Goal: Transaction & Acquisition: Subscribe to service/newsletter

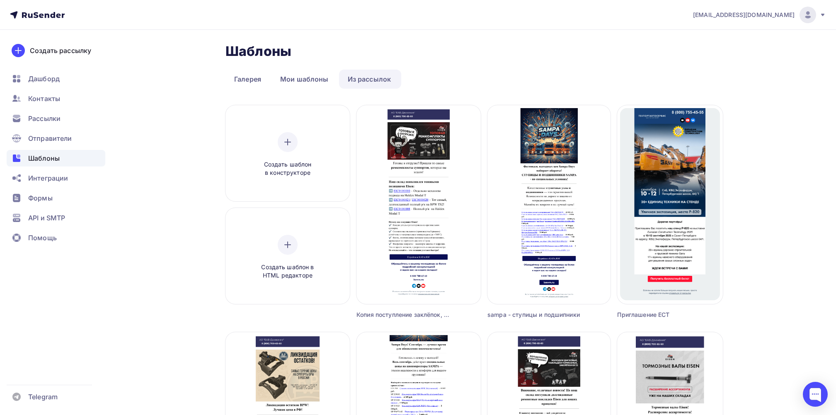
scroll to position [684, 0]
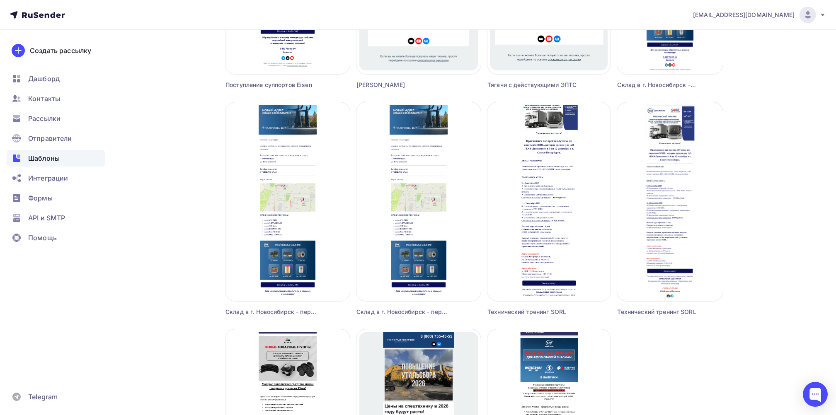
drag, startPoint x: 290, startPoint y: 289, endPoint x: 155, endPoint y: 281, distance: 135.8
click at [231, 313] on div "Склад в г. Новосибирск - переехал!" at bounding box center [272, 312] width 93 height 8
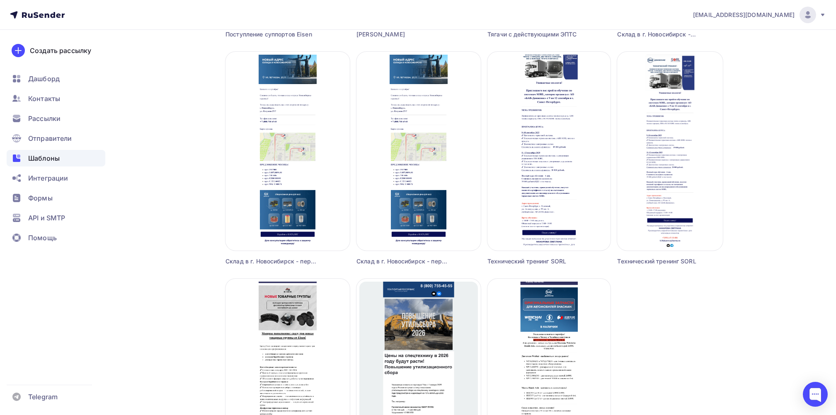
scroll to position [740, 0]
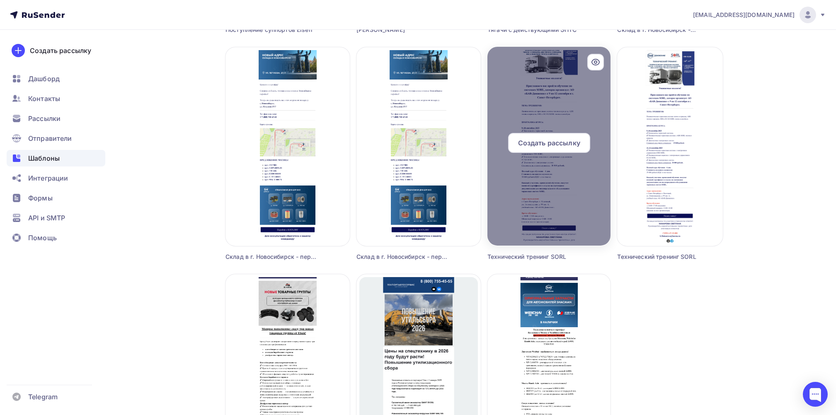
click at [542, 217] on div at bounding box center [548, 146] width 123 height 199
click at [594, 240] on div at bounding box center [548, 146] width 123 height 199
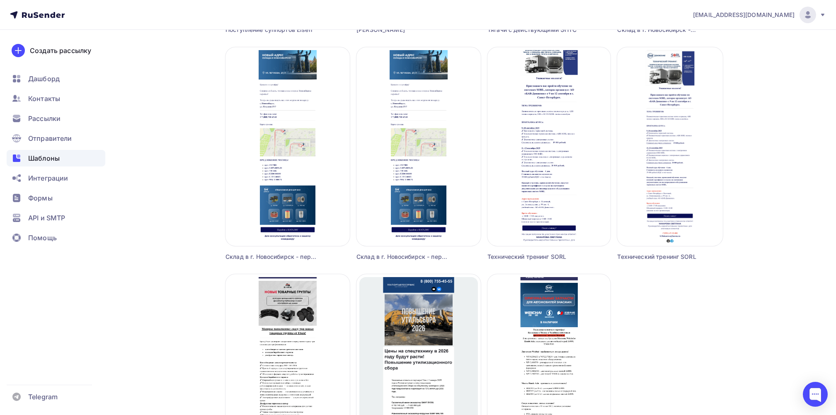
drag, startPoint x: 594, startPoint y: 240, endPoint x: 786, endPoint y: 172, distance: 203.7
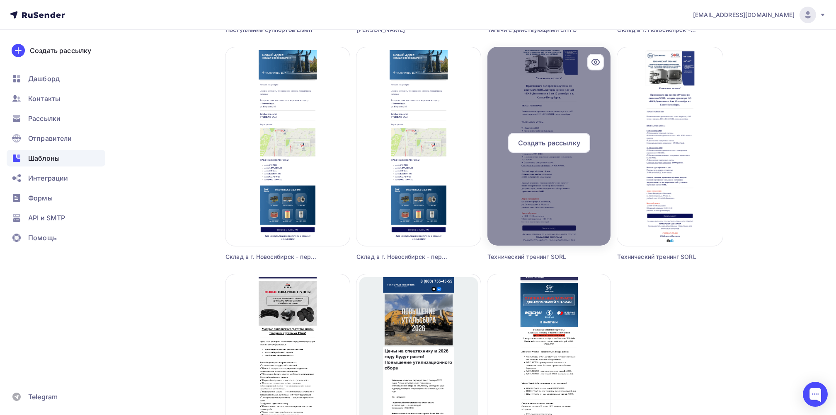
click at [542, 79] on div at bounding box center [548, 146] width 123 height 199
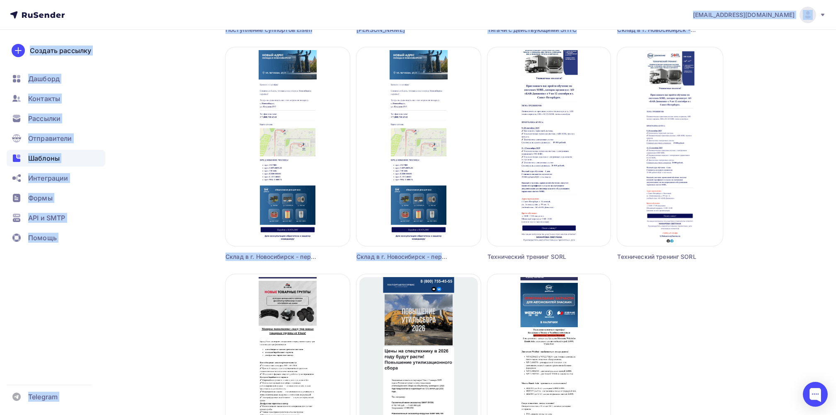
drag, startPoint x: 542, startPoint y: 79, endPoint x: 253, endPoint y: 12, distance: 296.5
drag, startPoint x: 253, startPoint y: 12, endPoint x: 184, endPoint y: 155, distance: 158.5
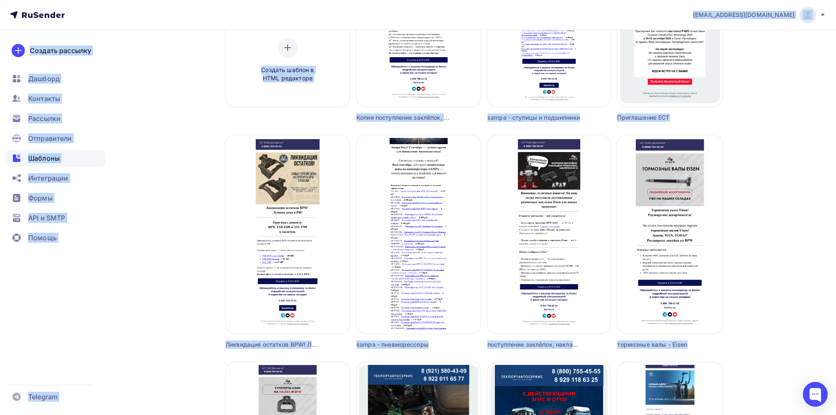
scroll to position [187, 0]
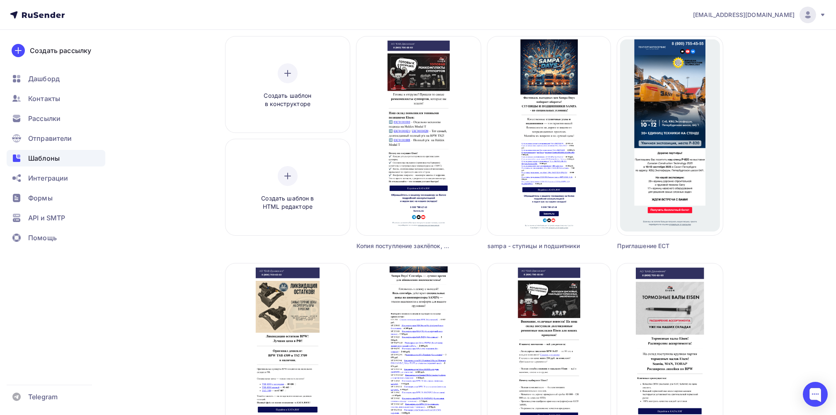
scroll to position [21, 0]
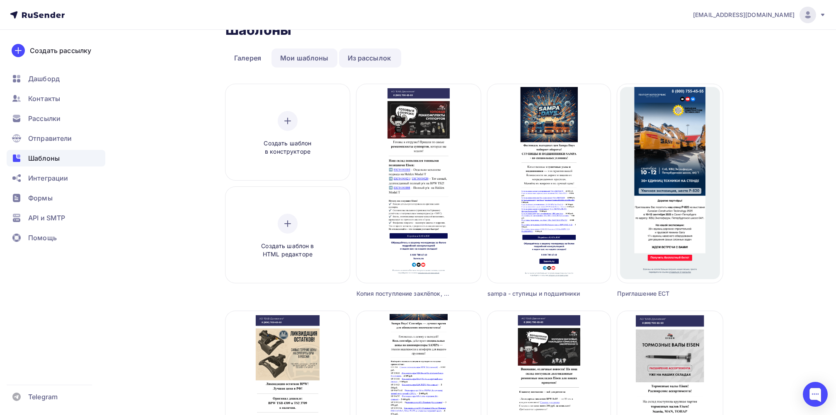
click at [302, 56] on link "Мои шаблоны" at bounding box center [305, 57] width 66 height 19
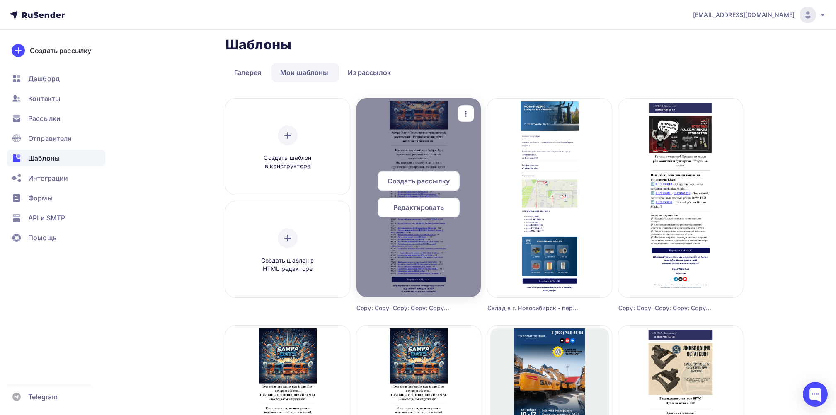
scroll to position [0, 0]
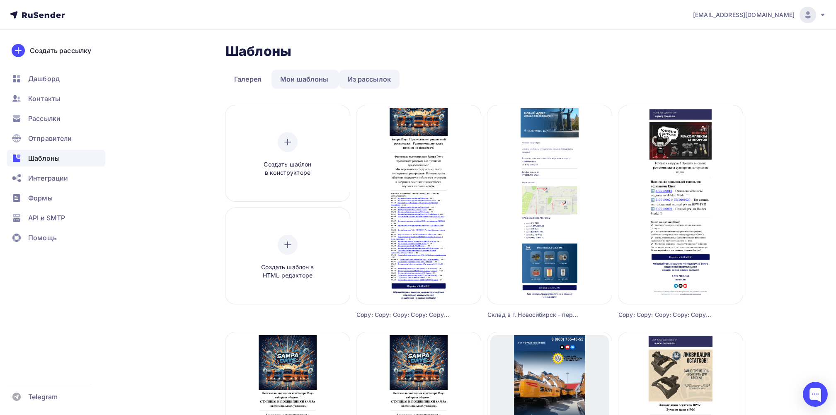
click at [360, 80] on link "Из рассылок" at bounding box center [369, 79] width 61 height 19
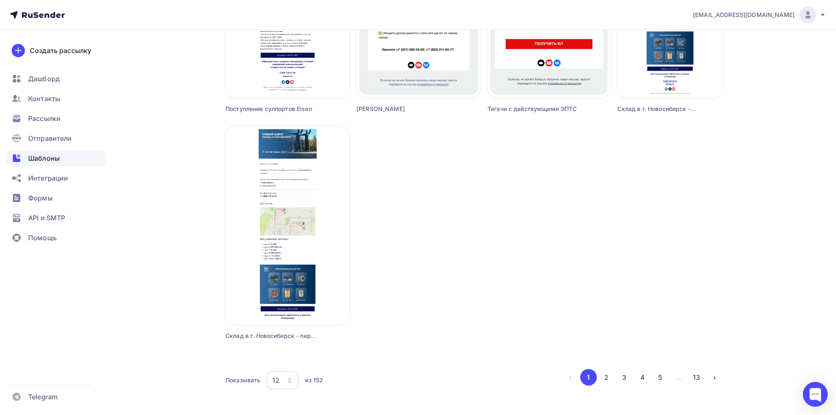
scroll to position [663, 0]
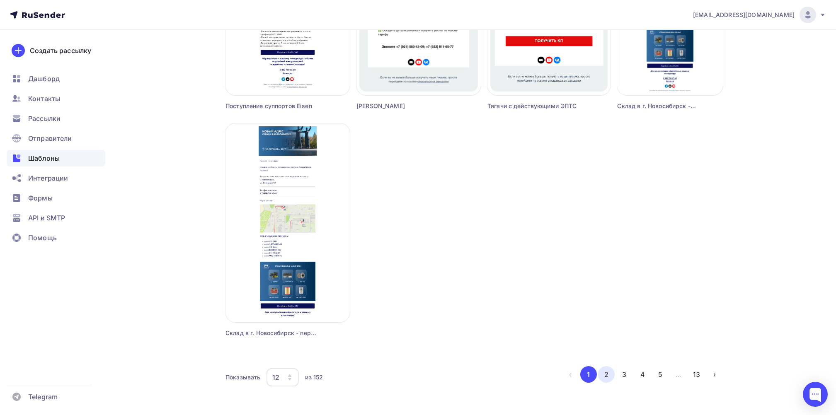
click at [608, 375] on button "2" at bounding box center [606, 374] width 17 height 17
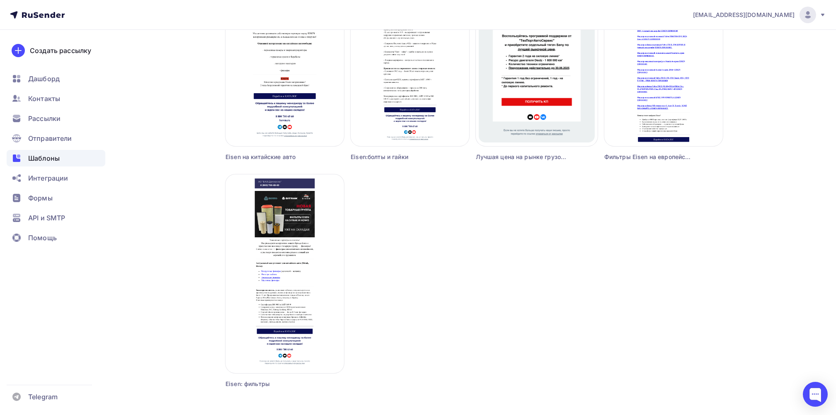
scroll to position [678, 0]
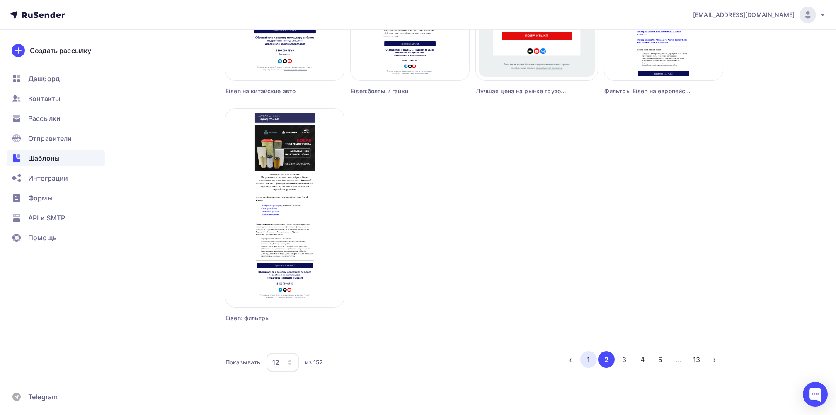
click at [589, 356] on button "1" at bounding box center [588, 360] width 17 height 17
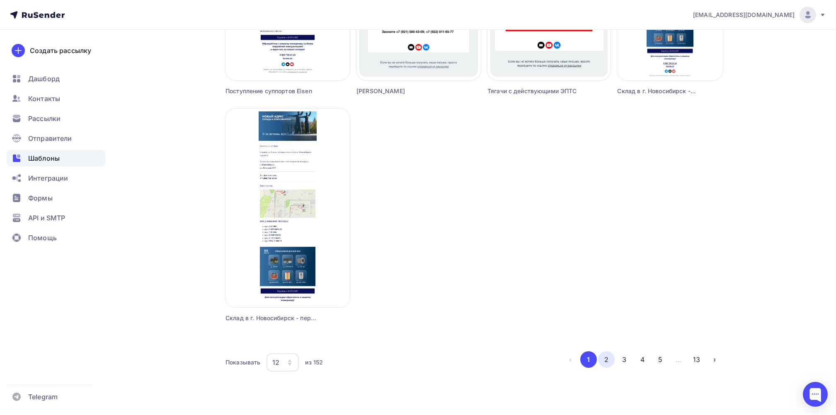
click at [611, 356] on button "2" at bounding box center [606, 360] width 17 height 17
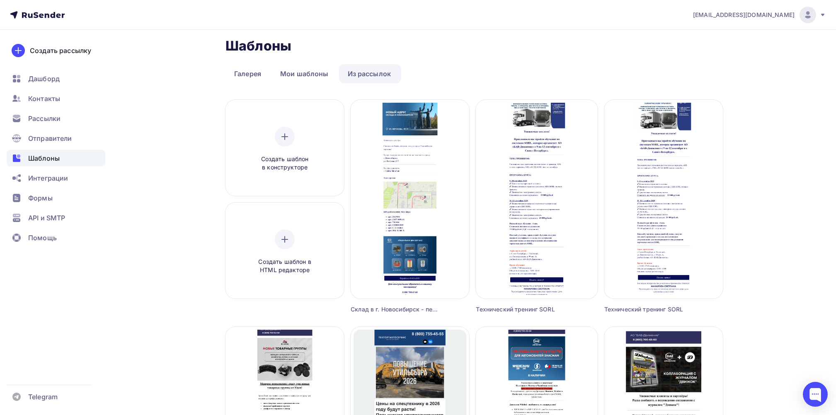
scroll to position [0, 0]
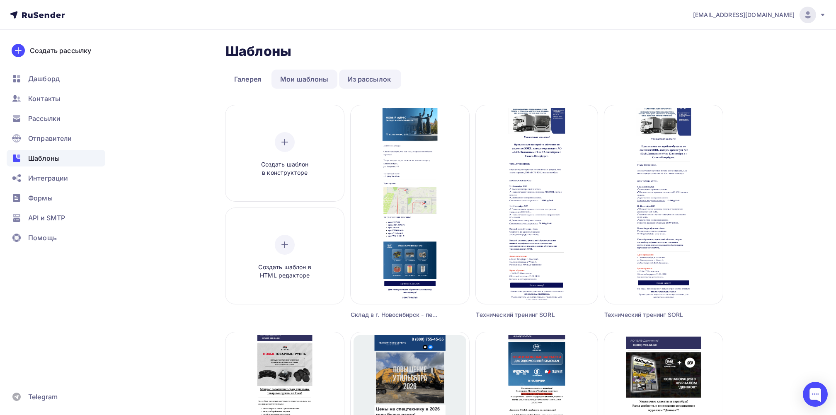
click at [312, 71] on link "Мои шаблоны" at bounding box center [305, 79] width 66 height 19
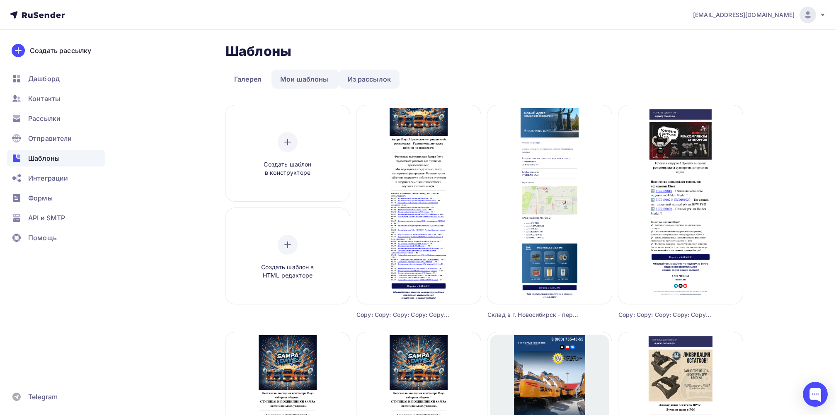
click at [377, 75] on link "Из рассылок" at bounding box center [369, 79] width 61 height 19
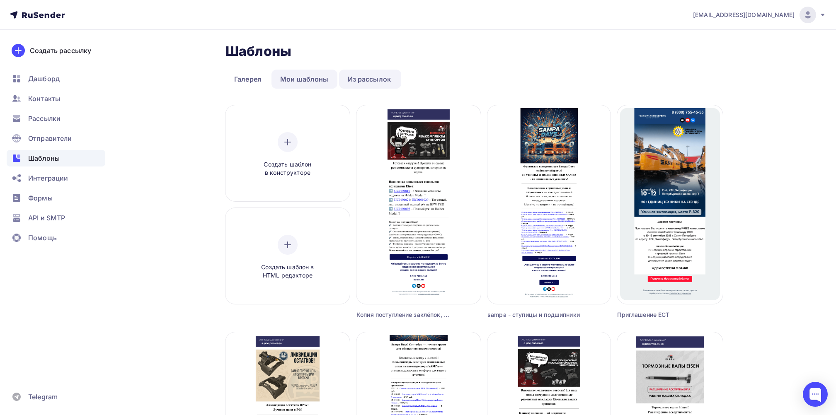
click at [311, 79] on link "Мои шаблоны" at bounding box center [305, 79] width 66 height 19
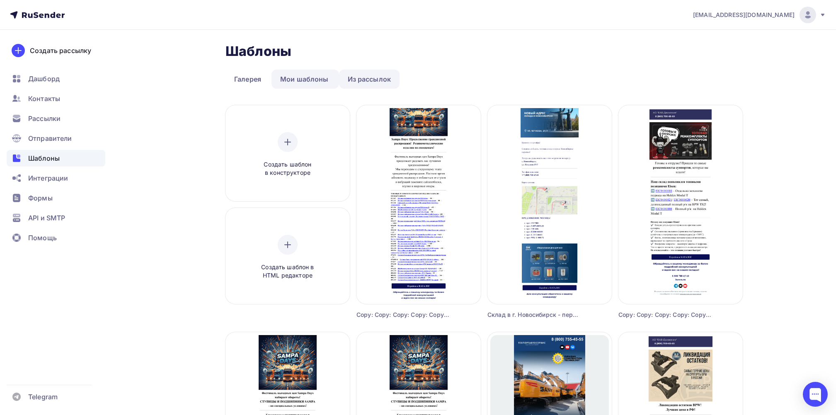
click at [380, 79] on link "Из рассылок" at bounding box center [369, 79] width 61 height 19
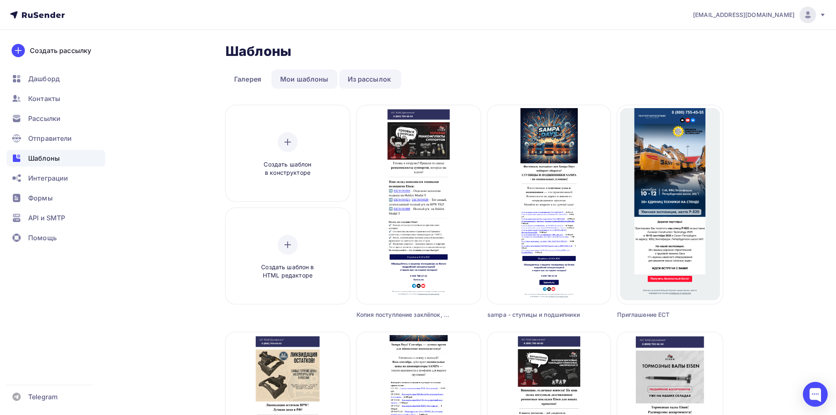
click at [309, 76] on link "Мои шаблоны" at bounding box center [305, 79] width 66 height 19
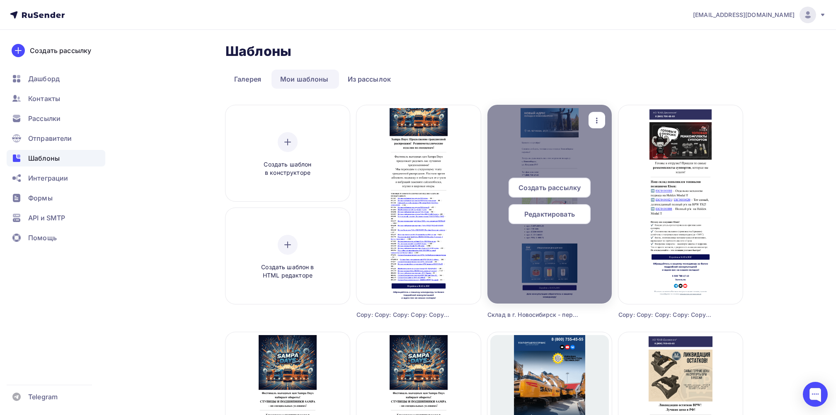
click at [597, 119] on icon "button" at bounding box center [597, 121] width 10 height 10
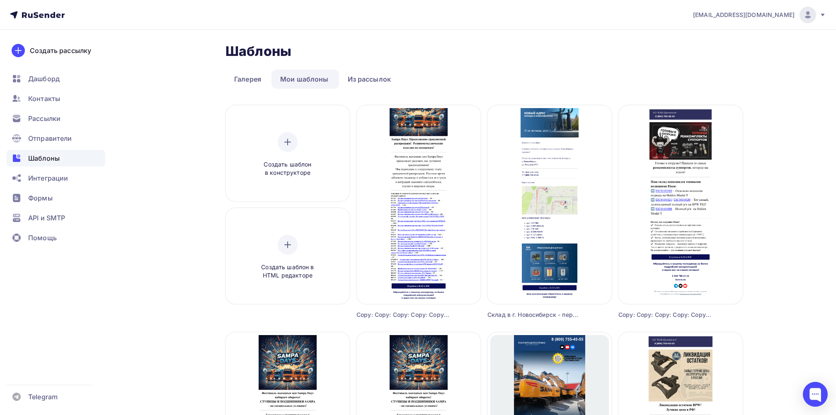
click at [515, 45] on div "Шаблоны Шаблоны" at bounding box center [474, 51] width 497 height 17
click at [485, 27] on nav "casemarketing@tpas.ru Аккаунт Тарифы Выйти Создать рассылку Дашборд Контакты Ра…" at bounding box center [418, 15] width 836 height 30
click at [311, 71] on link "Мои шаблоны" at bounding box center [305, 79] width 66 height 19
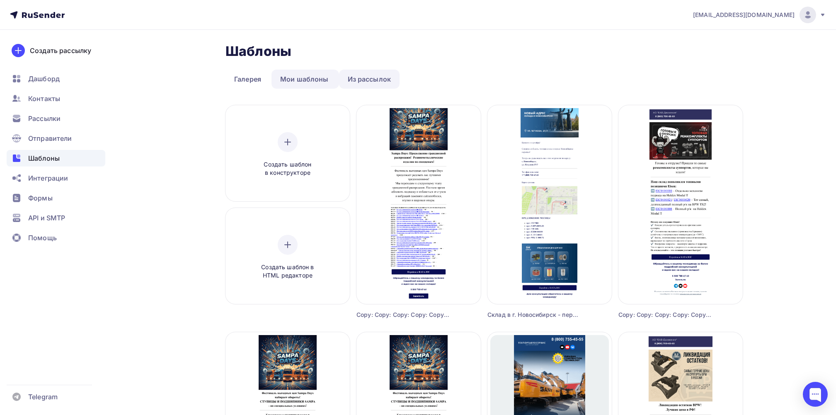
click at [369, 78] on link "Из рассылок" at bounding box center [369, 79] width 61 height 19
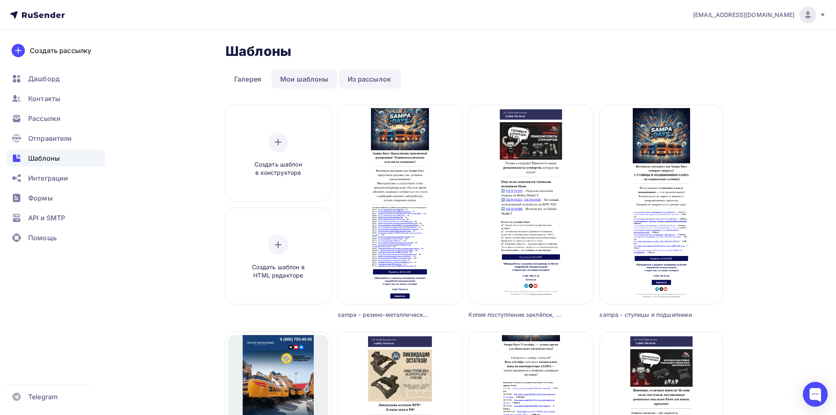
click at [296, 79] on link "Мои шаблоны" at bounding box center [305, 79] width 66 height 19
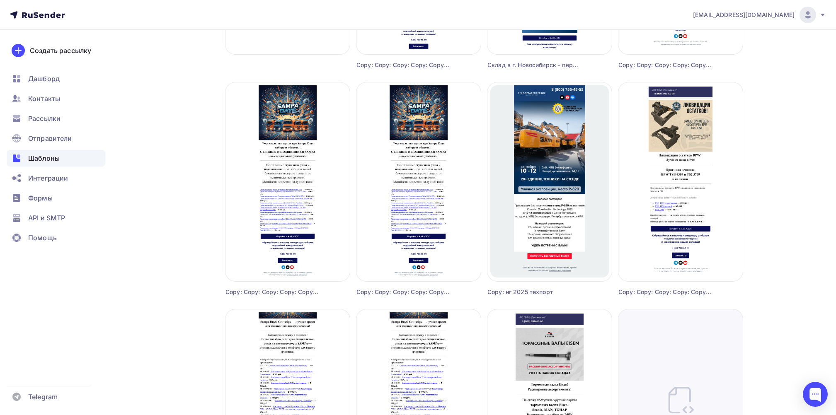
scroll to position [221, 0]
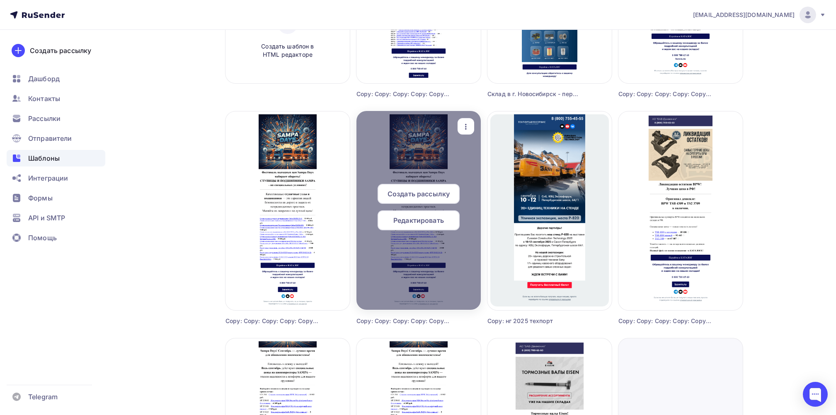
click at [465, 124] on icon "button" at bounding box center [466, 127] width 10 height 10
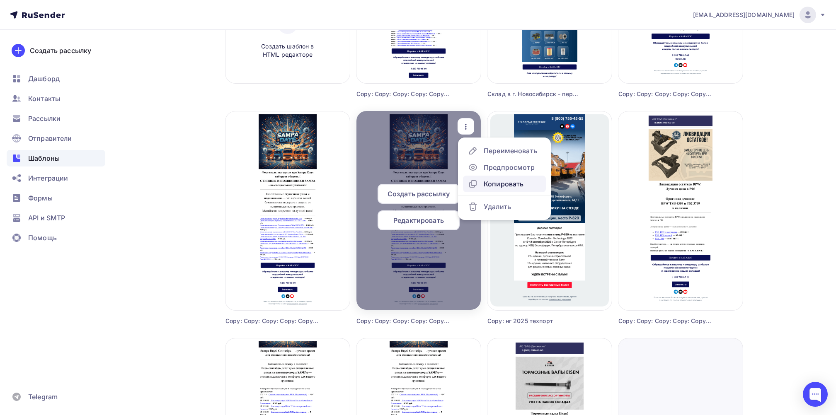
click at [496, 182] on div "Копировать" at bounding box center [504, 184] width 40 height 10
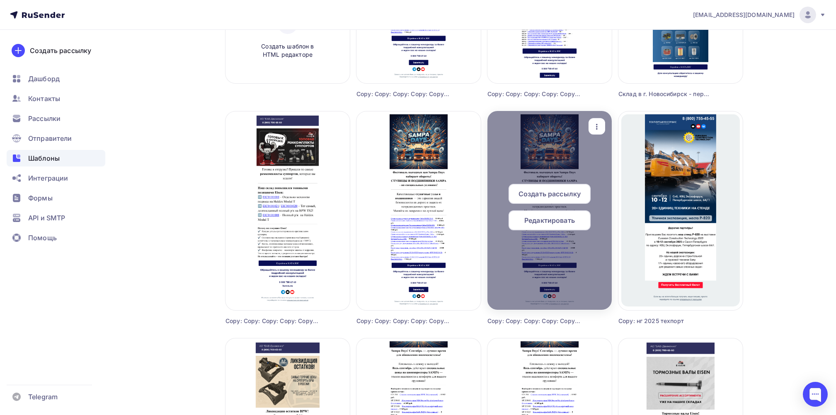
click at [550, 221] on span "Редактировать" at bounding box center [549, 221] width 51 height 10
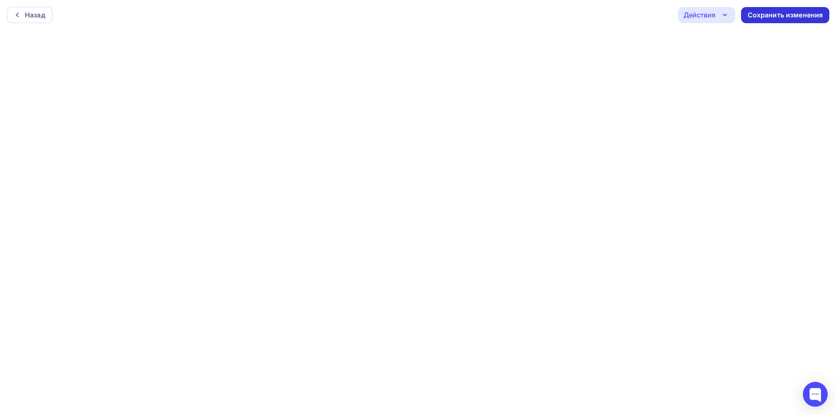
click at [799, 15] on div "Сохранить изменения" at bounding box center [785, 15] width 75 height 10
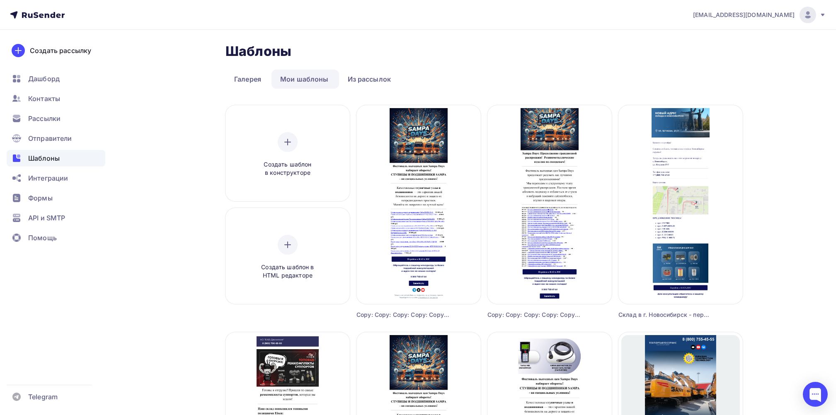
click at [315, 79] on link "Мои шаблоны" at bounding box center [305, 79] width 66 height 19
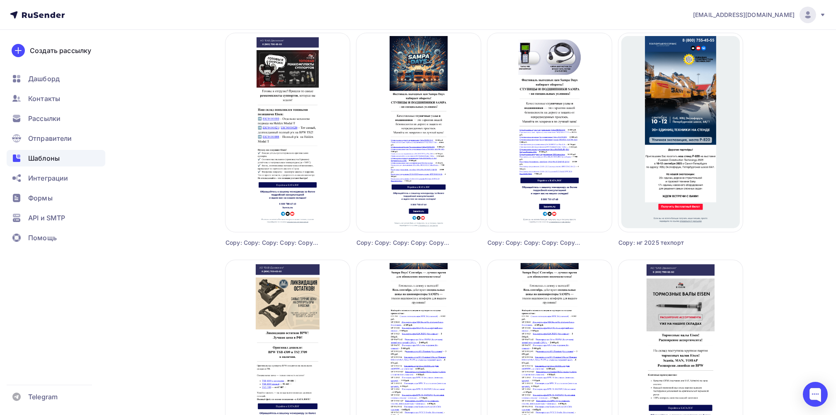
scroll to position [276, 0]
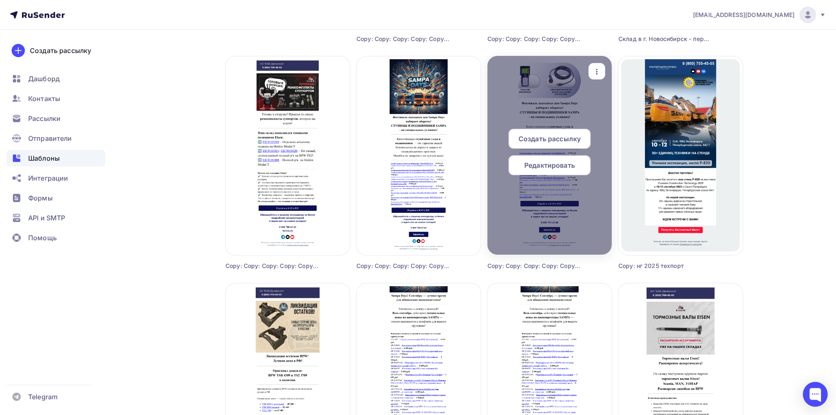
click at [567, 163] on span "Редактировать" at bounding box center [549, 165] width 51 height 10
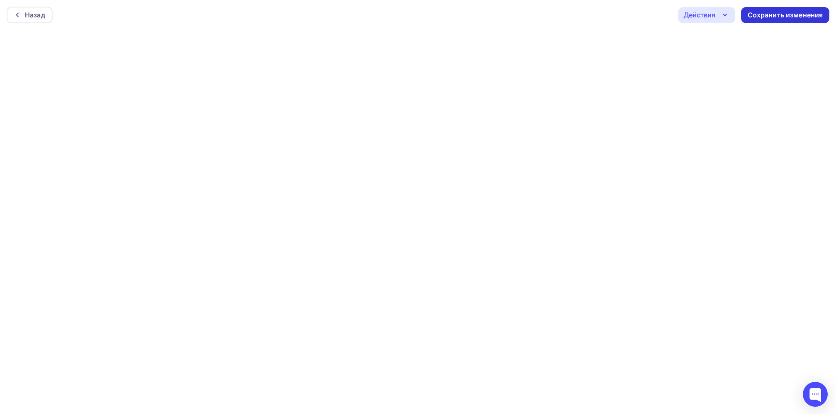
click at [775, 11] on div "Сохранить изменения" at bounding box center [785, 15] width 75 height 10
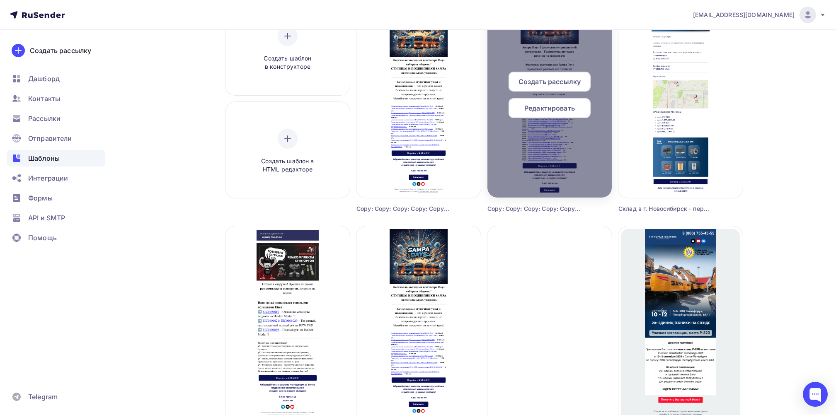
scroll to position [221, 0]
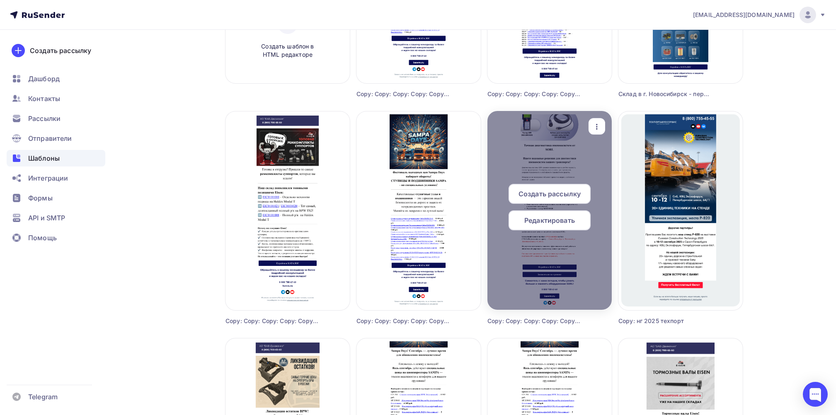
click at [602, 125] on div "button" at bounding box center [597, 127] width 17 height 16
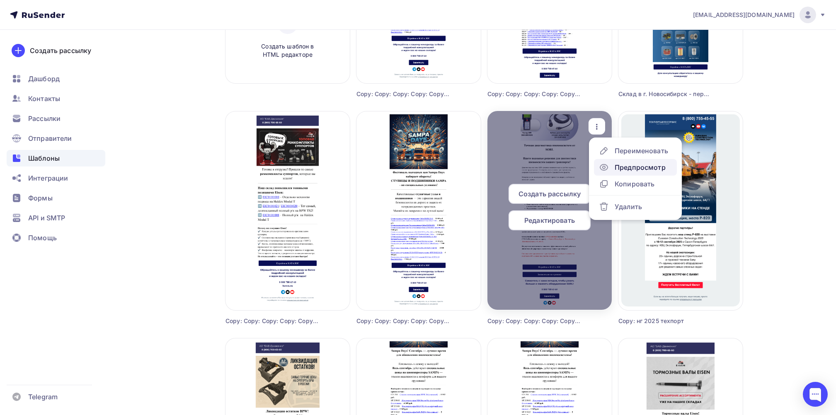
click at [635, 166] on div "Предпросмотр" at bounding box center [640, 167] width 51 height 10
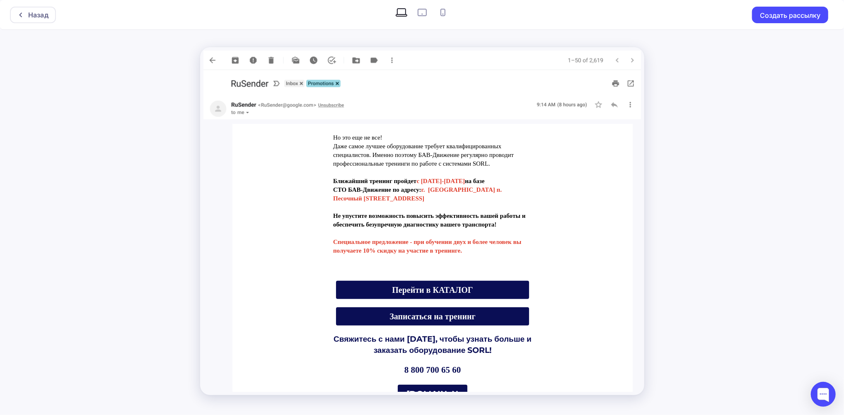
scroll to position [442, 0]
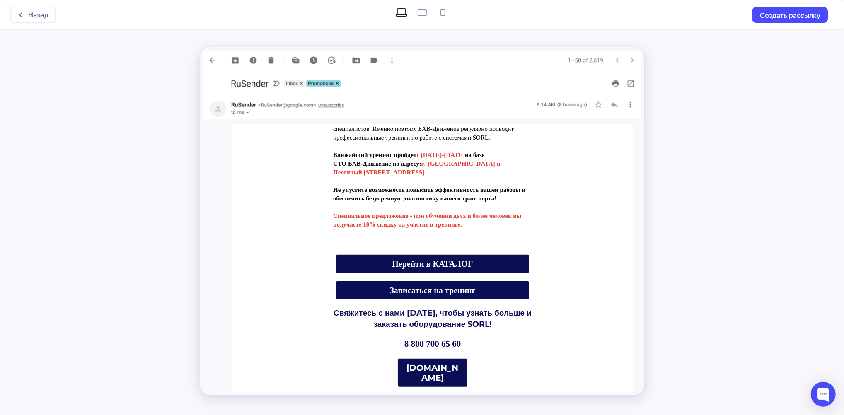
click at [456, 263] on span "Перейти в КАТАЛОГ" at bounding box center [432, 263] width 81 height 9
click at [460, 289] on span "Записаться на тренинг" at bounding box center [432, 290] width 86 height 9
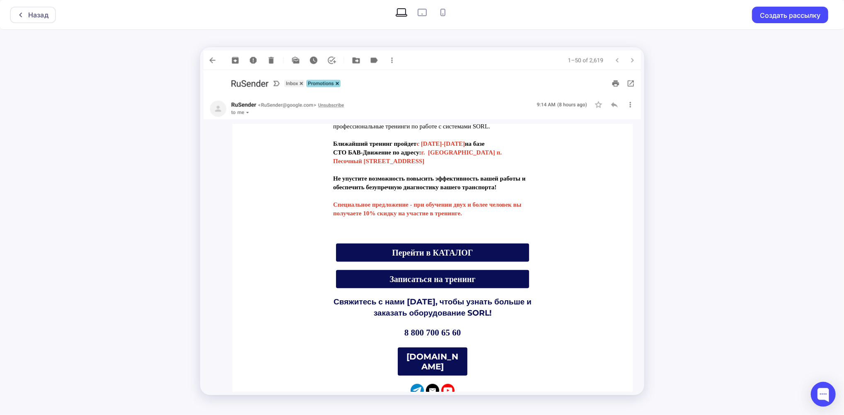
scroll to position [434, 0]
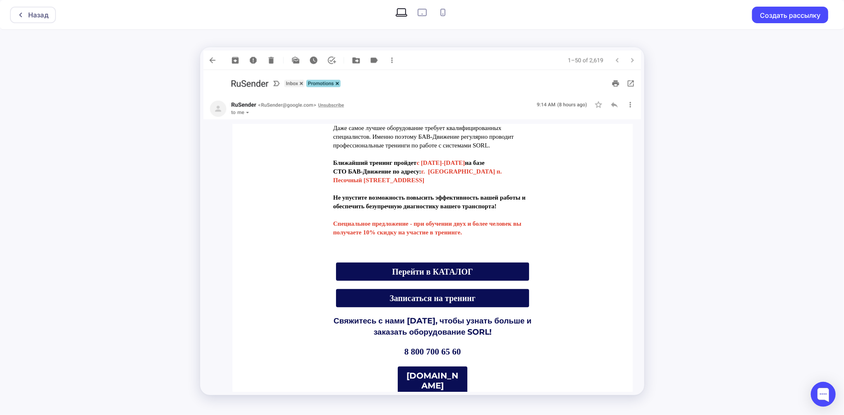
click at [445, 11] on icon at bounding box center [443, 12] width 5 height 7
radio input "true"
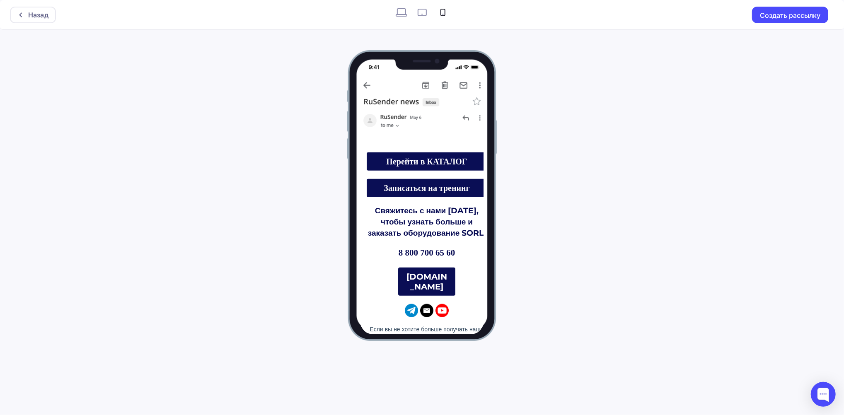
scroll to position [773, 0]
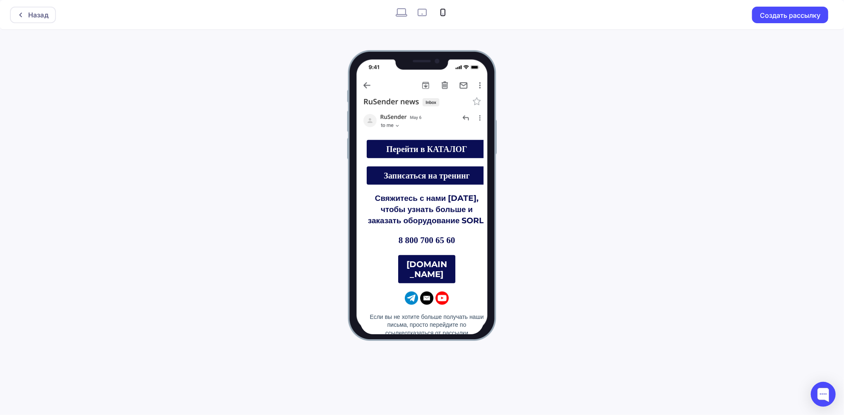
click at [421, 11] on icon at bounding box center [422, 12] width 13 height 13
radio input "true"
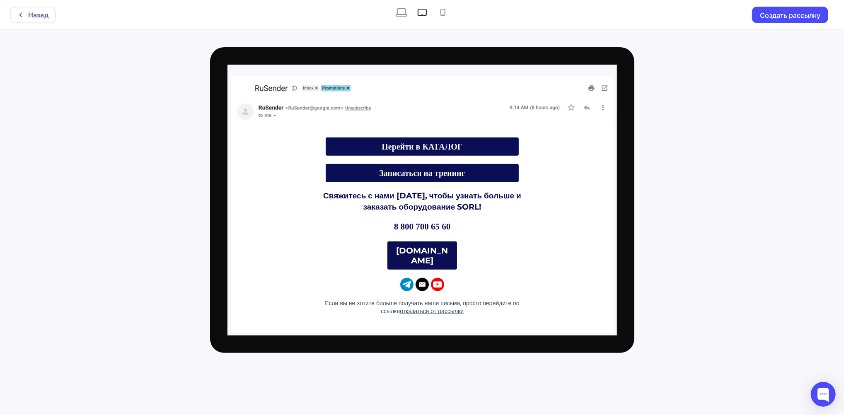
scroll to position [507, 0]
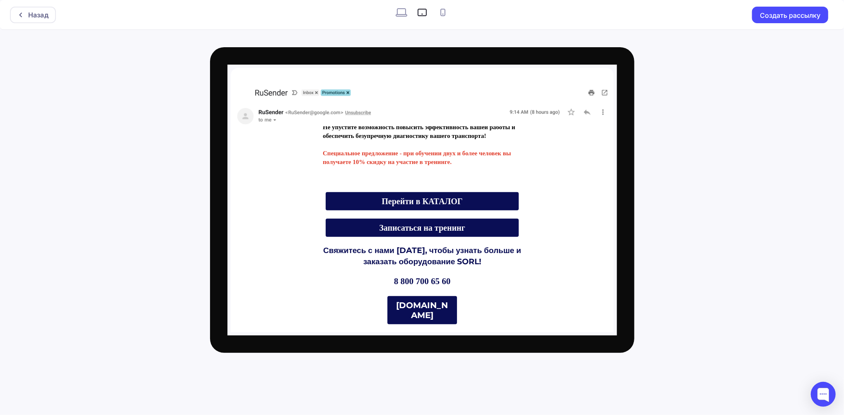
click at [403, 12] on icon at bounding box center [401, 12] width 13 height 13
radio input "true"
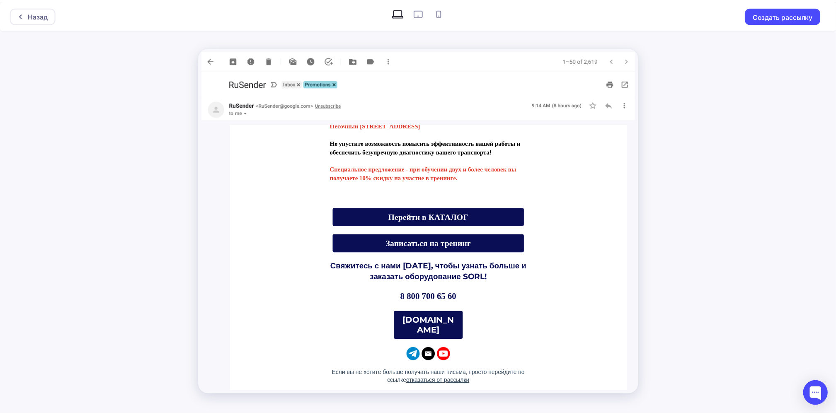
scroll to position [489, 0]
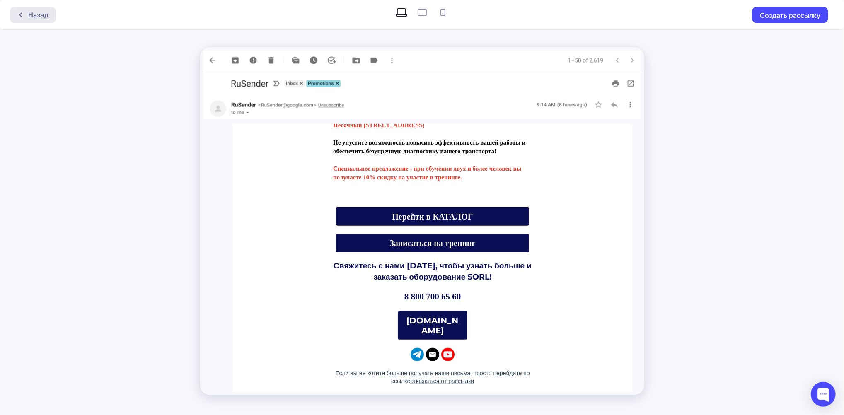
click at [44, 15] on div "Назад" at bounding box center [38, 15] width 20 height 10
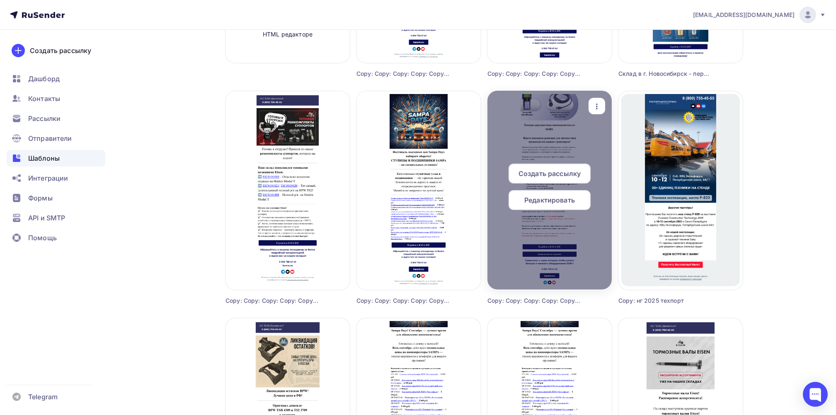
scroll to position [276, 0]
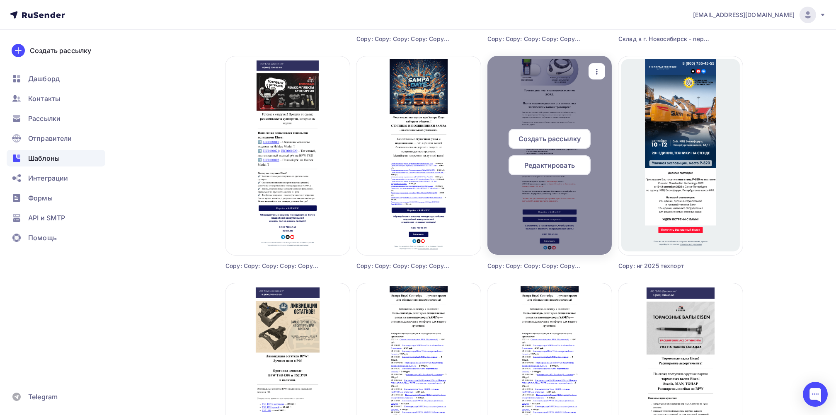
click at [553, 165] on span "Редактировать" at bounding box center [549, 165] width 51 height 10
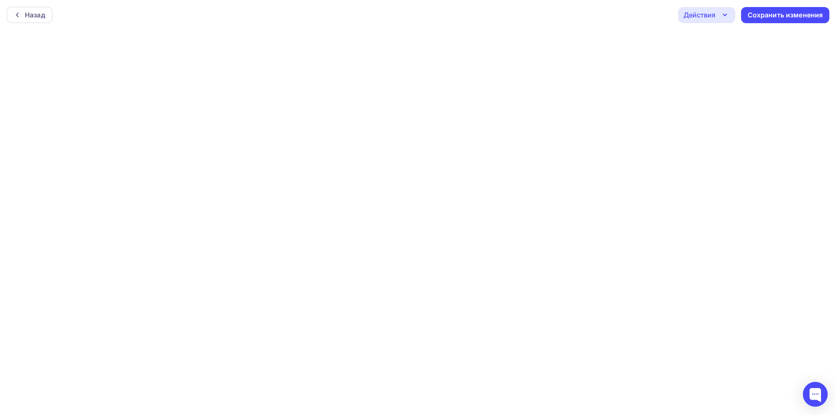
scroll to position [2, 0]
click at [792, 12] on div "Сохранить изменения" at bounding box center [785, 13] width 75 height 10
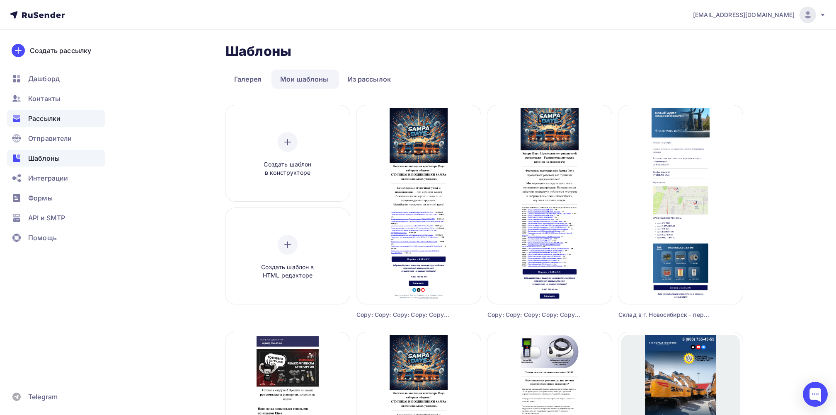
click at [45, 116] on span "Рассылки" at bounding box center [44, 119] width 32 height 10
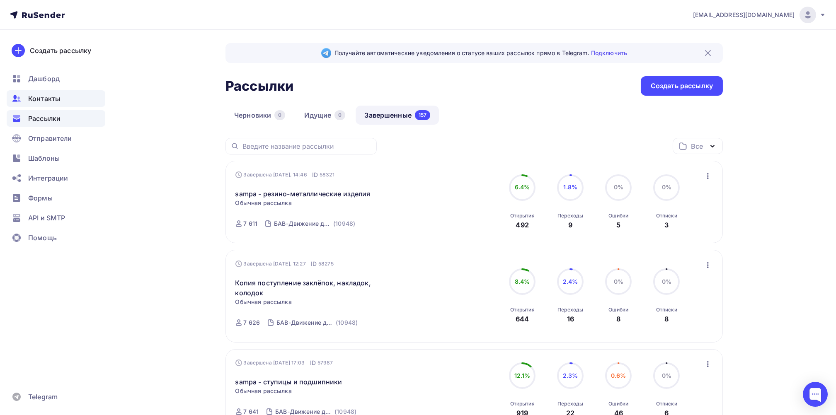
click at [44, 95] on span "Контакты" at bounding box center [44, 99] width 32 height 10
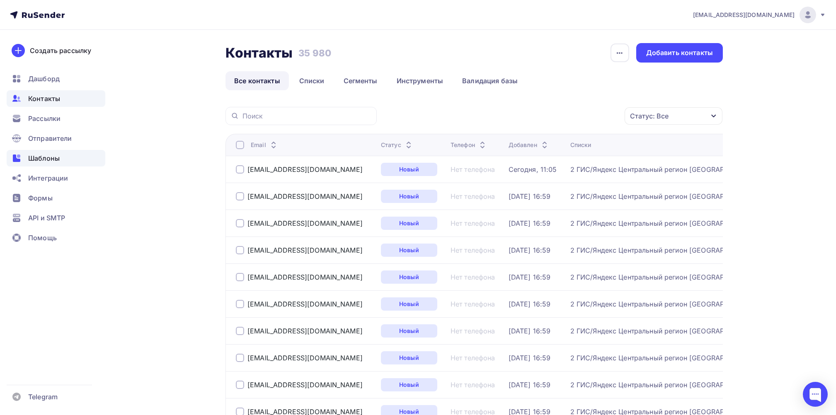
click at [51, 156] on span "Шаблоны" at bounding box center [44, 158] width 32 height 10
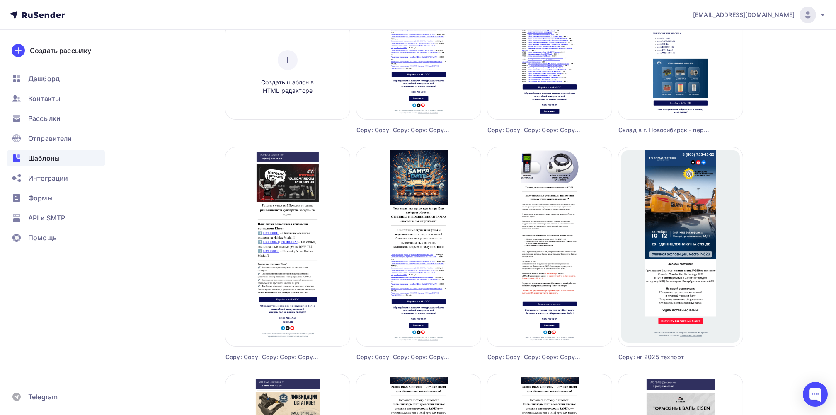
scroll to position [221, 0]
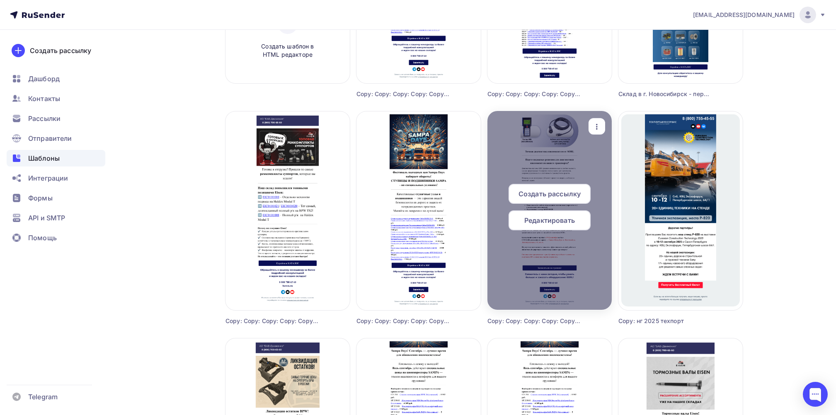
click at [548, 194] on span "Создать рассылку" at bounding box center [550, 194] width 62 height 10
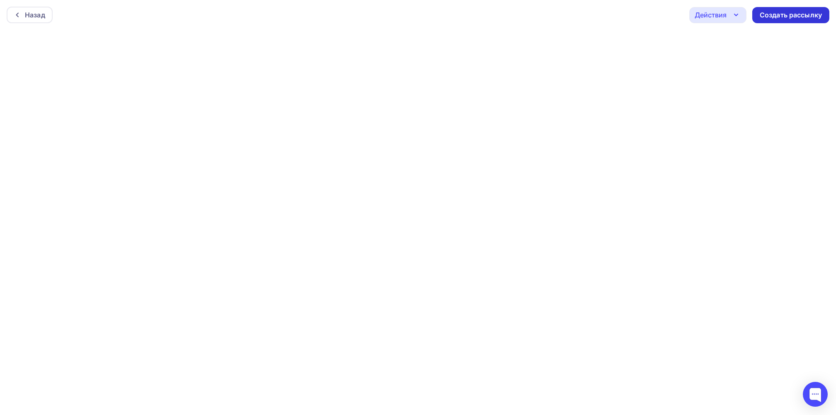
click at [800, 12] on div "Создать рассылку" at bounding box center [791, 15] width 62 height 10
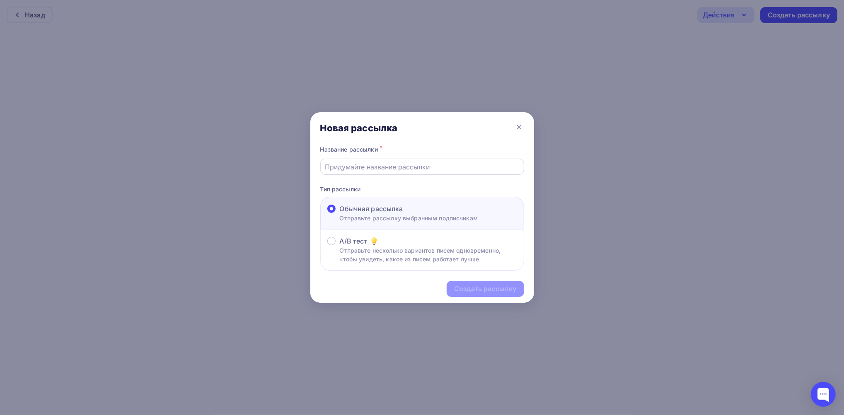
click at [337, 166] on input "text" at bounding box center [422, 167] width 194 height 10
paste input "Точная диагностика пневмосистем от SORL"
type input "Точная диагностика пневмосистем от SORL"
click at [485, 290] on div "Создать рассылку" at bounding box center [485, 289] width 62 height 10
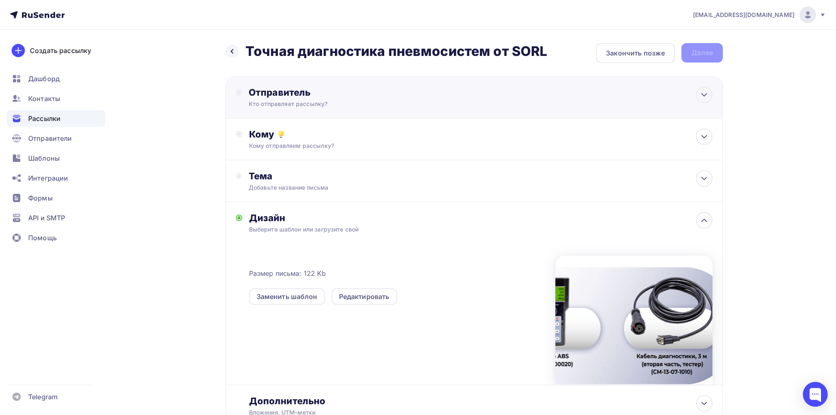
click at [304, 98] on div "Отправитель Кто отправляет рассылку? Email * casemarketing@tpas.ru sany@tpas.ru…" at bounding box center [338, 98] width 179 height 22
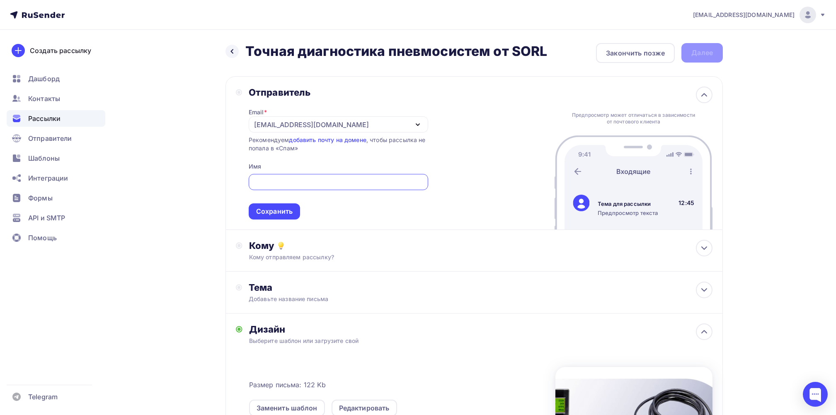
click at [279, 182] on input "text" at bounding box center [338, 182] width 170 height 10
type input "[EMAIL_ADDRESS][DOMAIN_NAME]"
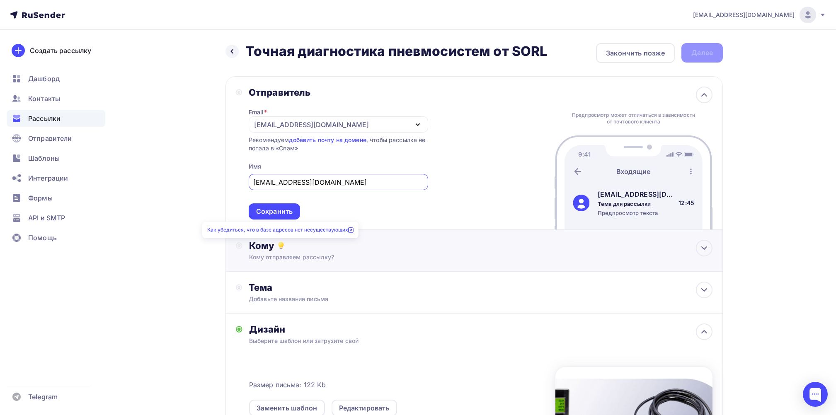
click at [276, 242] on icon at bounding box center [281, 246] width 10 height 10
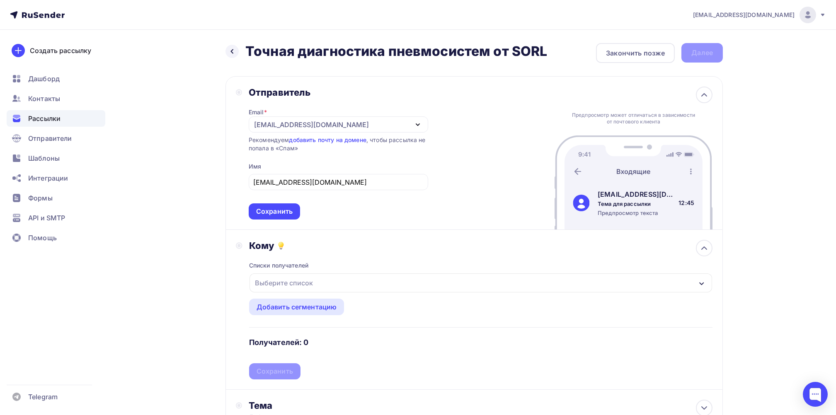
click at [299, 283] on div "Выберите список" at bounding box center [284, 283] width 65 height 15
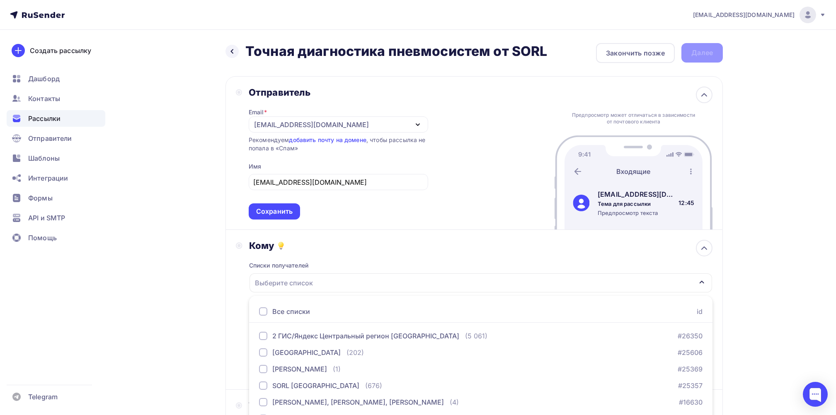
scroll to position [95, 0]
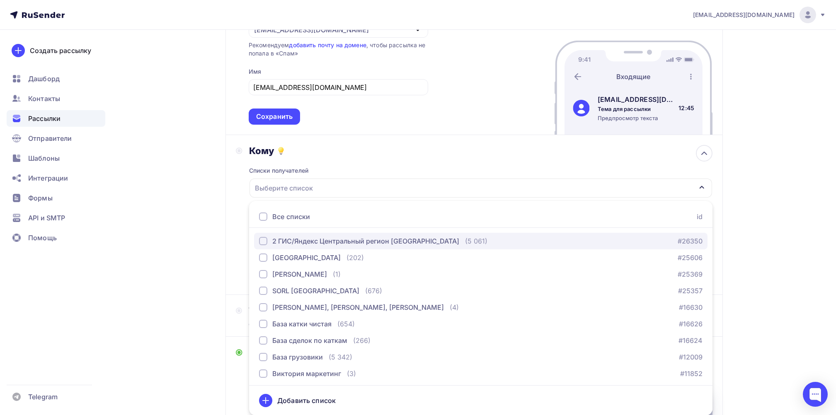
click at [309, 238] on div "2 ГИС/Яндекс Центральный регион [GEOGRAPHIC_DATA]" at bounding box center [365, 241] width 187 height 10
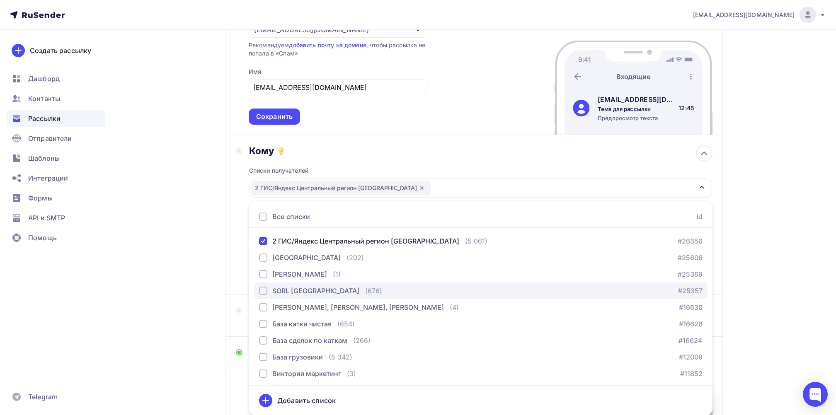
click at [261, 291] on div "button" at bounding box center [263, 291] width 8 height 8
click at [766, 183] on div "casemarketing@tpas.ru Аккаунт Тарифы Выйти Создать рассылку Дашборд Контакты Ра…" at bounding box center [418, 260] width 836 height 710
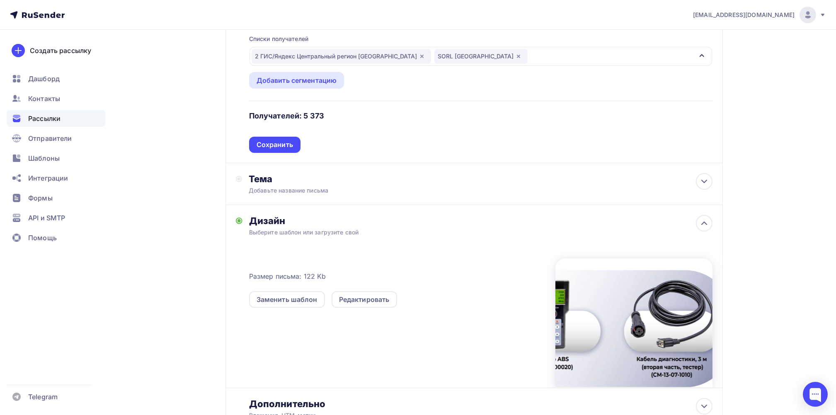
scroll to position [261, 0]
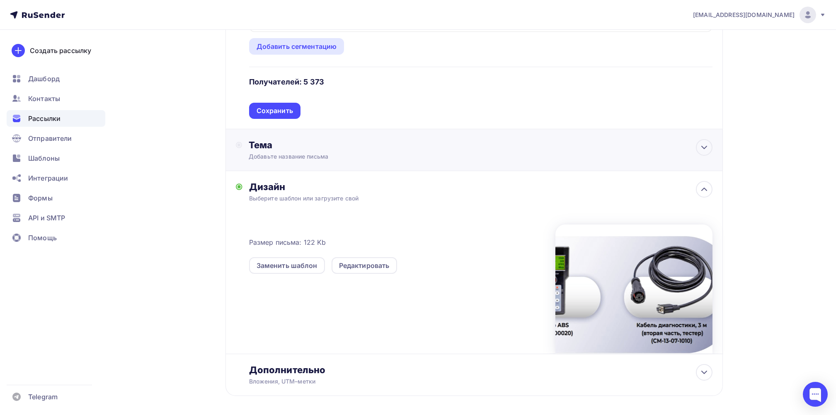
click at [262, 146] on div "Тема" at bounding box center [331, 145] width 164 height 12
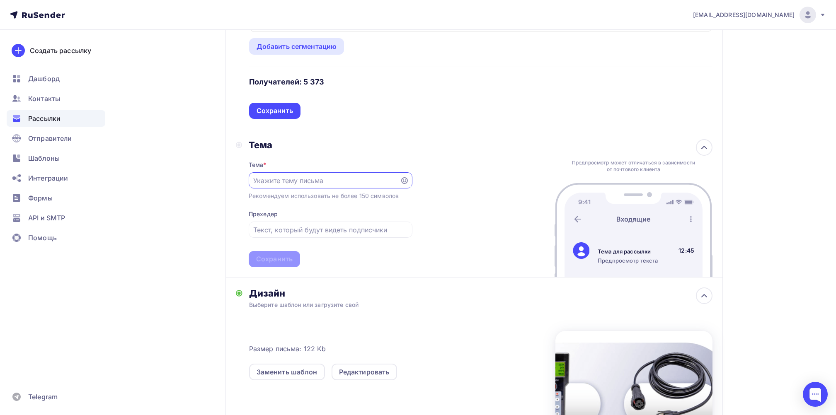
scroll to position [0, 0]
paste input "Точная диагностика пневмосистем от SORL"
type input "Точная диагностика пневмосистем от SORL"
click at [279, 231] on input "text" at bounding box center [330, 230] width 154 height 10
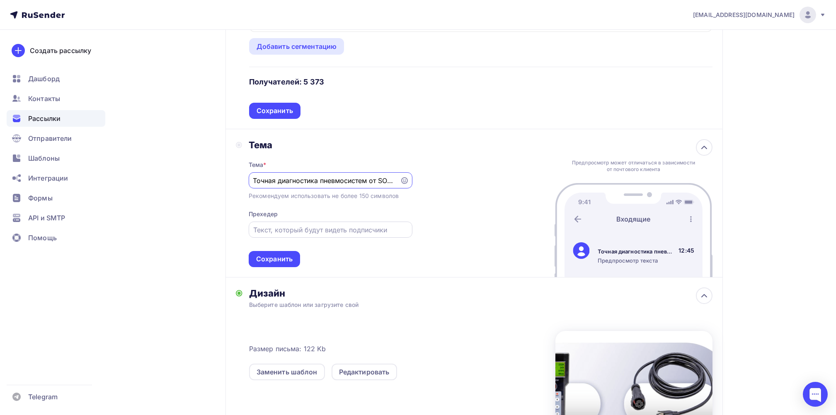
scroll to position [0, 0]
paste input "Ищете надежные решения для диагностики пневмосистем вашего транспорта?"
type input "Ищете надежные решения для диагностики пневмосистем вашего транспорта?"
click at [283, 256] on div "Сохранить" at bounding box center [274, 260] width 36 height 10
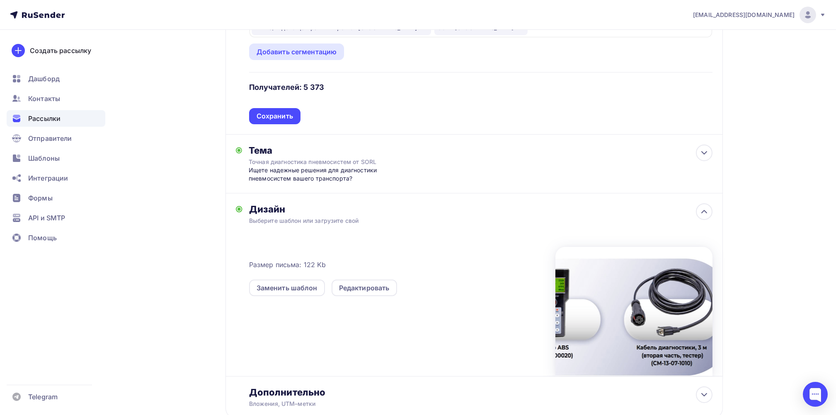
scroll to position [312, 0]
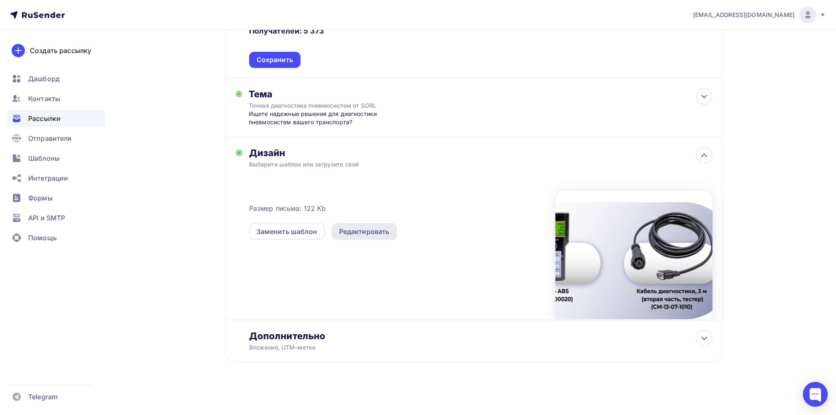
click at [360, 231] on div "Редактировать" at bounding box center [364, 232] width 51 height 10
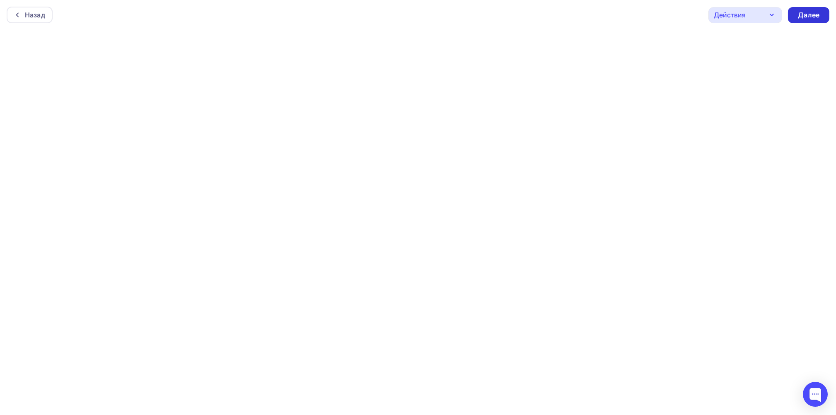
click at [808, 12] on div "Далее" at bounding box center [809, 15] width 22 height 10
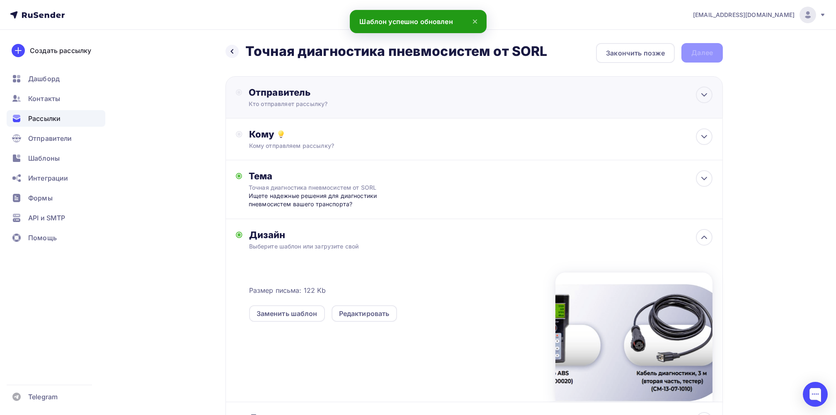
click at [295, 95] on div "Отправитель" at bounding box center [338, 93] width 179 height 12
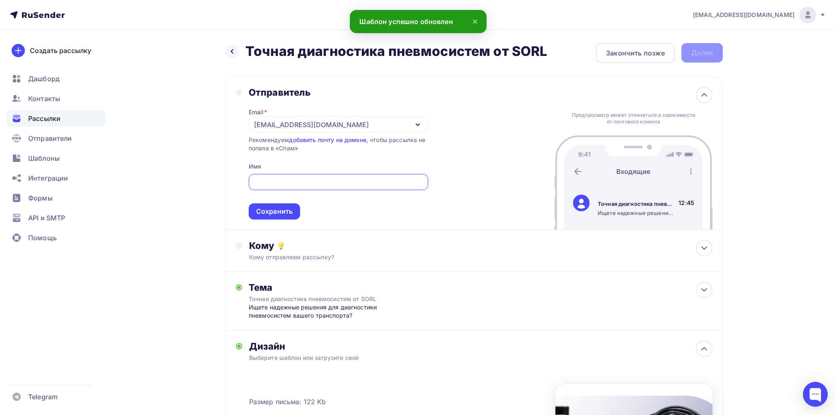
click at [301, 178] on input "text" at bounding box center [338, 182] width 170 height 10
type input "[EMAIL_ADDRESS][DOMAIN_NAME]"
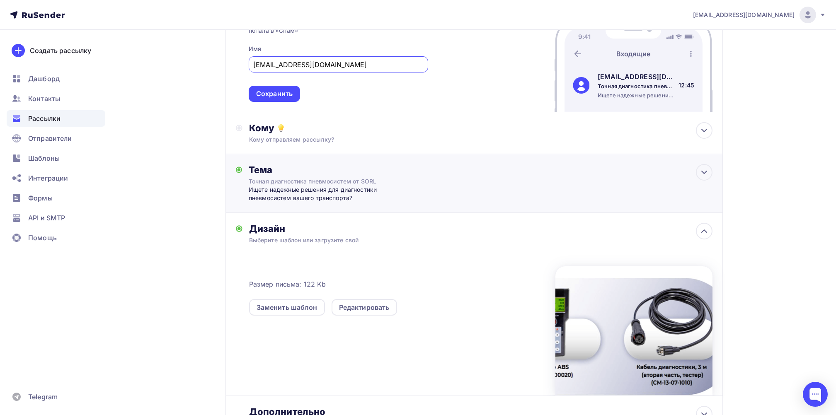
scroll to position [166, 0]
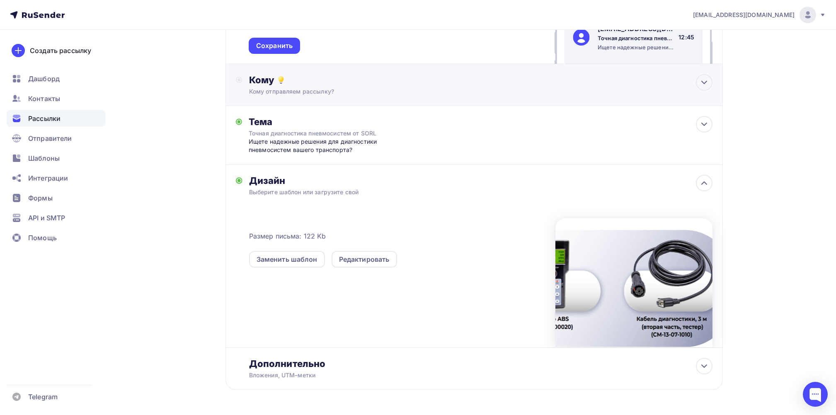
click at [272, 84] on div "Кому" at bounding box center [480, 80] width 463 height 12
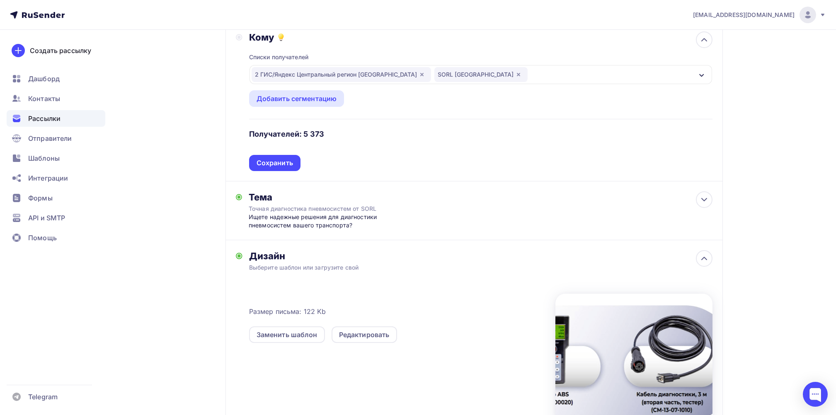
scroll to position [312, 0]
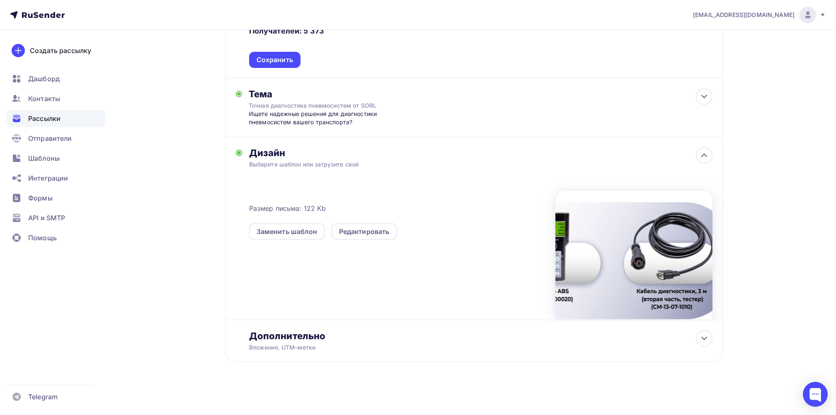
click at [313, 270] on div "Размер письма: 122 Kb Заменить шаблон Редактировать" at bounding box center [480, 251] width 463 height 138
click at [308, 338] on div "Дополнительно" at bounding box center [480, 336] width 463 height 12
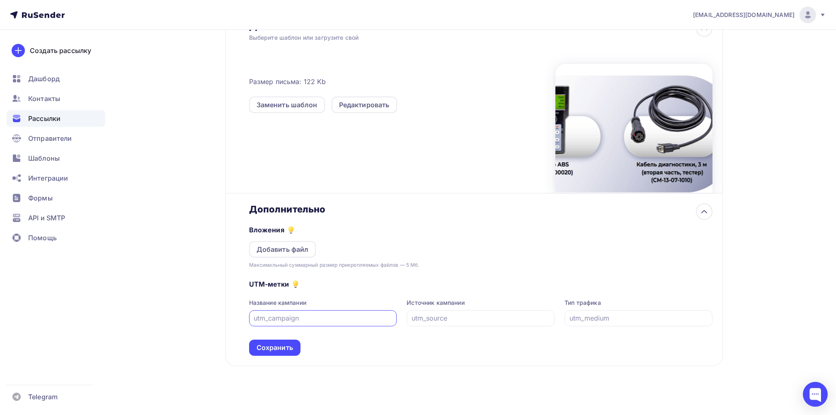
scroll to position [442, 0]
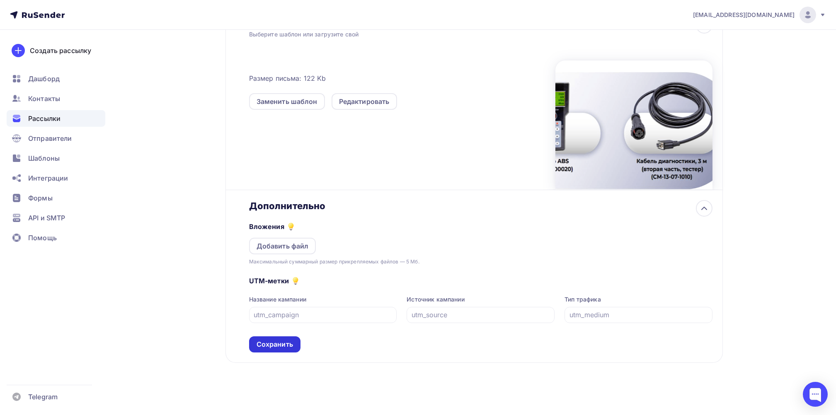
click at [284, 345] on div "Сохранить" at bounding box center [275, 345] width 36 height 10
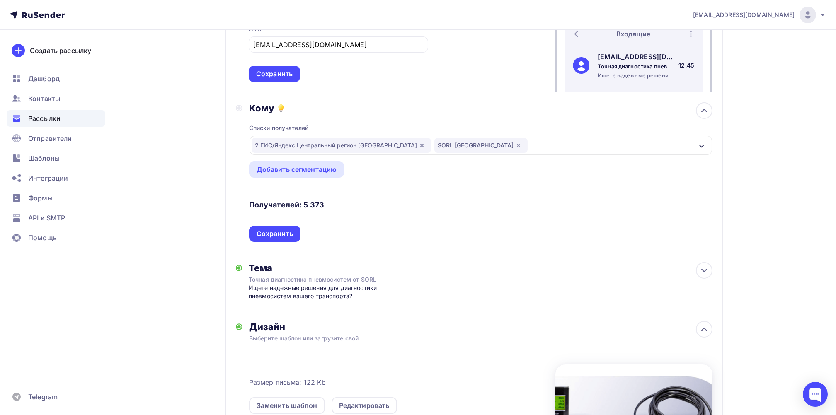
scroll to position [90, 0]
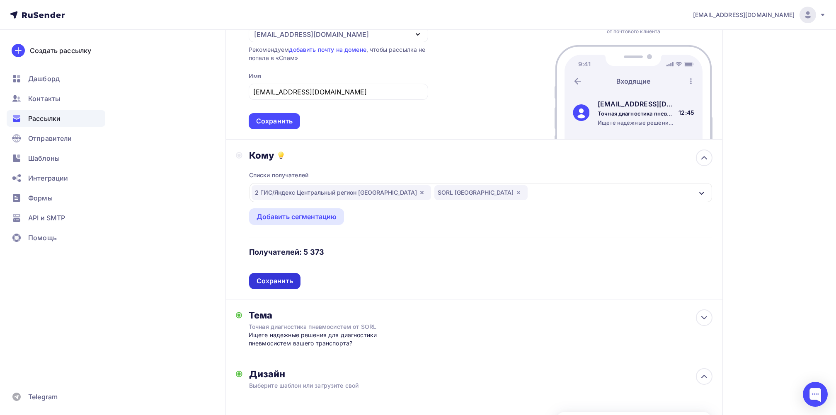
click at [276, 279] on div "Сохранить" at bounding box center [275, 281] width 36 height 10
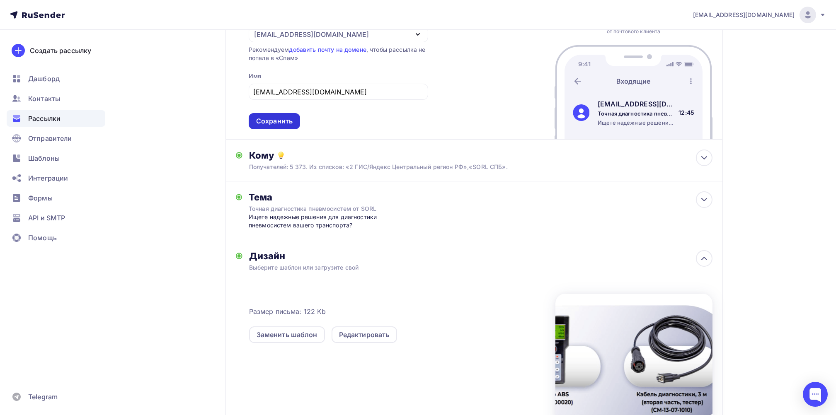
click at [265, 118] on div "Сохранить" at bounding box center [274, 121] width 36 height 10
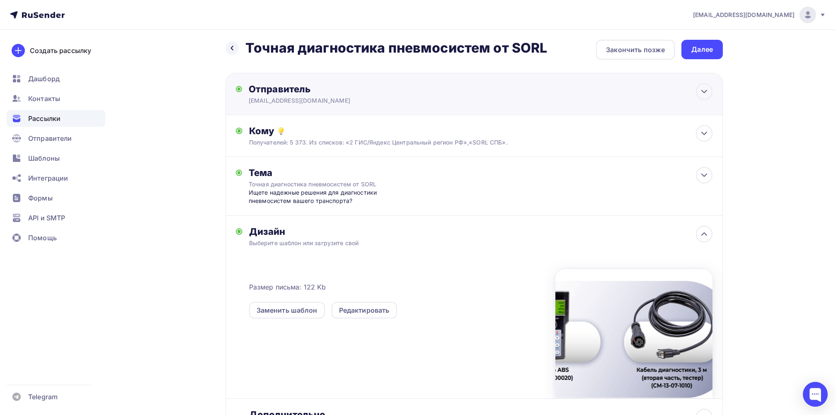
scroll to position [0, 0]
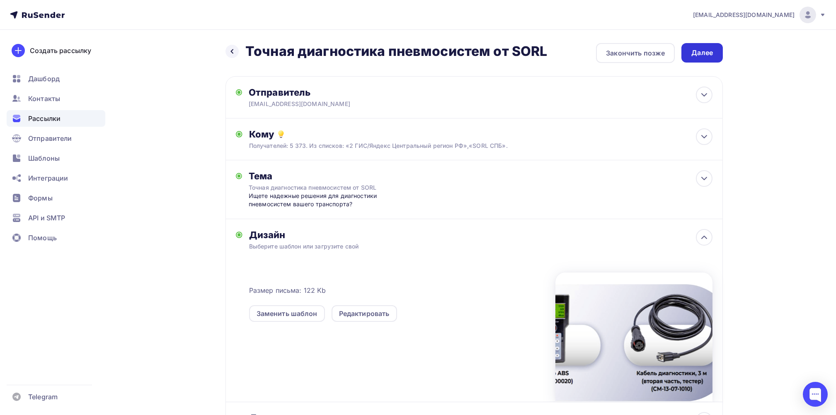
click at [699, 50] on div "Далее" at bounding box center [702, 53] width 22 height 10
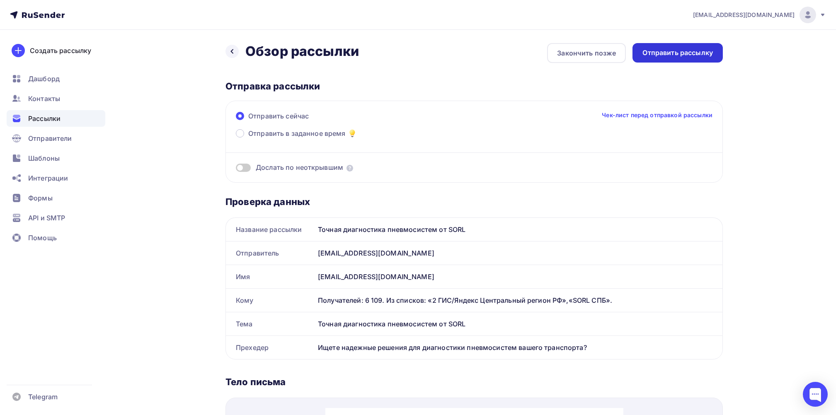
click at [660, 50] on div "Отправить рассылку" at bounding box center [678, 53] width 70 height 10
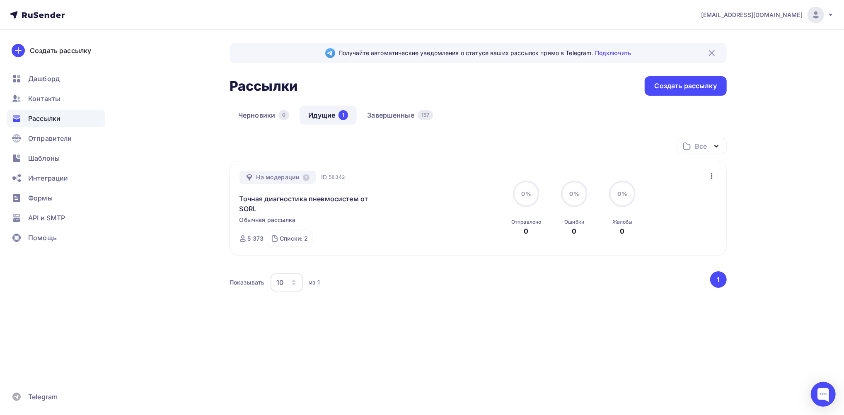
click at [326, 116] on link "Идущие 1" at bounding box center [328, 115] width 57 height 19
click at [386, 116] on link "Завершенные 157" at bounding box center [400, 115] width 83 height 19
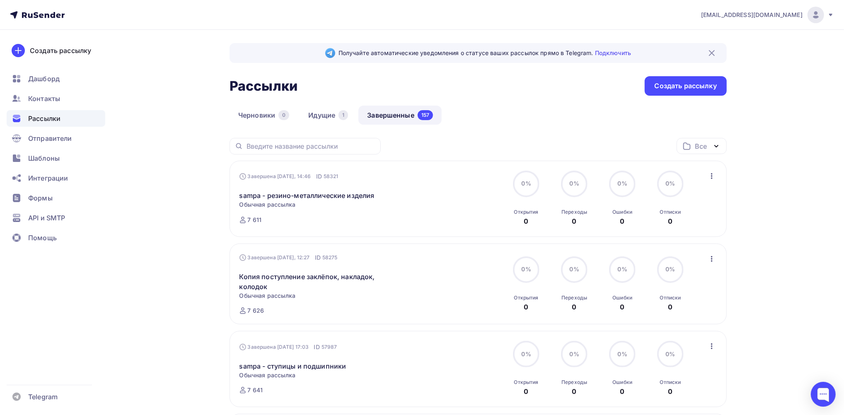
drag, startPoint x: 319, startPoint y: 114, endPoint x: 296, endPoint y: 40, distance: 77.5
click at [319, 113] on link "Идущие 1" at bounding box center [328, 115] width 57 height 19
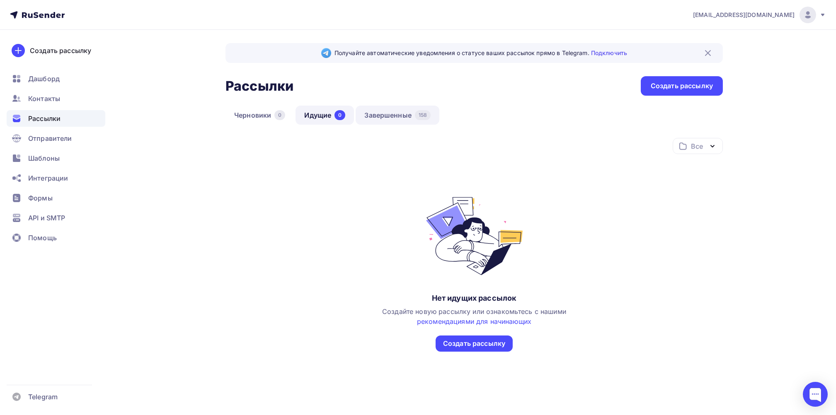
click at [369, 112] on link "Завершенные 158" at bounding box center [398, 115] width 84 height 19
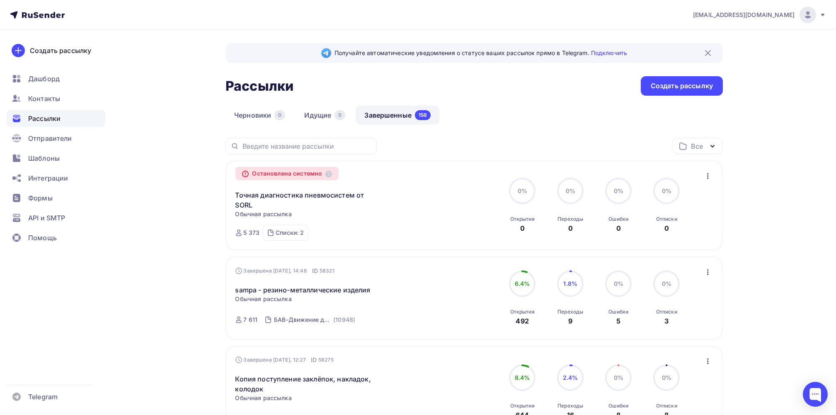
click at [706, 177] on icon "button" at bounding box center [708, 176] width 10 height 10
click at [288, 235] on div "Списки: 2" at bounding box center [290, 233] width 28 height 8
click at [379, 116] on link "Завершенные 158" at bounding box center [398, 115] width 84 height 19
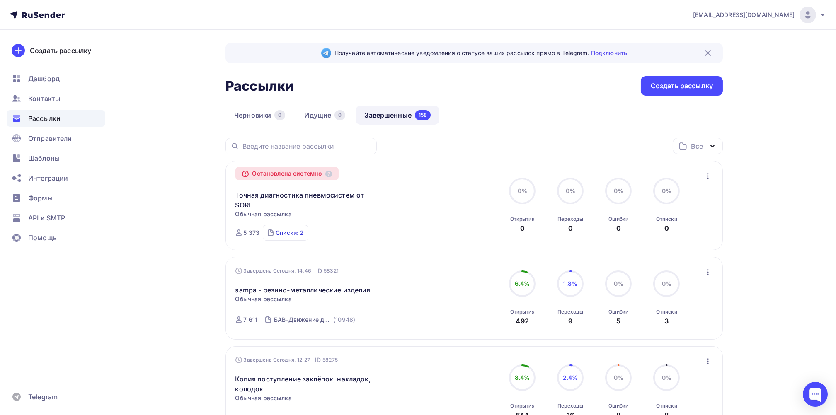
click at [280, 236] on div "Списки: 2" at bounding box center [290, 233] width 28 height 8
click at [281, 229] on div "SORL [GEOGRAPHIC_DATA]" at bounding box center [308, 230] width 77 height 8
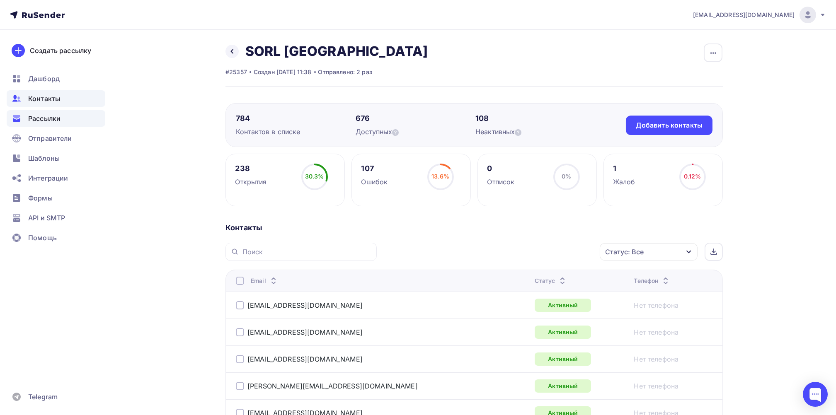
click at [34, 114] on span "Рассылки" at bounding box center [44, 119] width 32 height 10
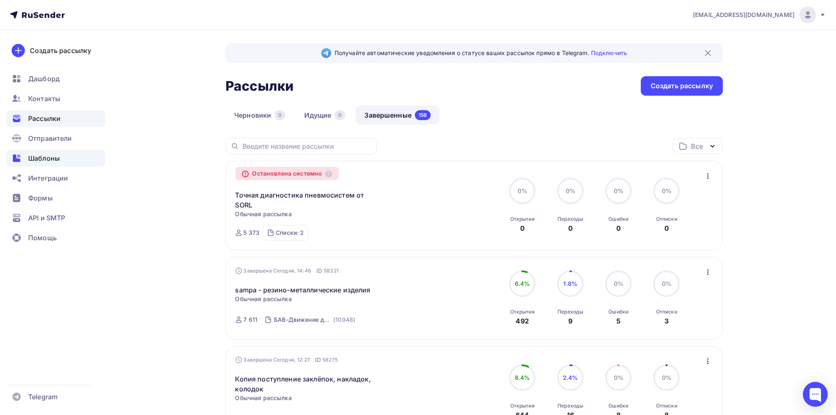
click at [54, 158] on span "Шаблоны" at bounding box center [44, 158] width 32 height 10
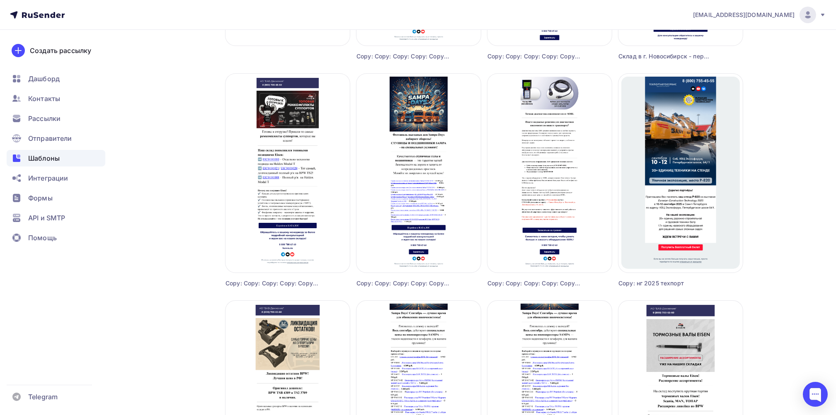
scroll to position [221, 0]
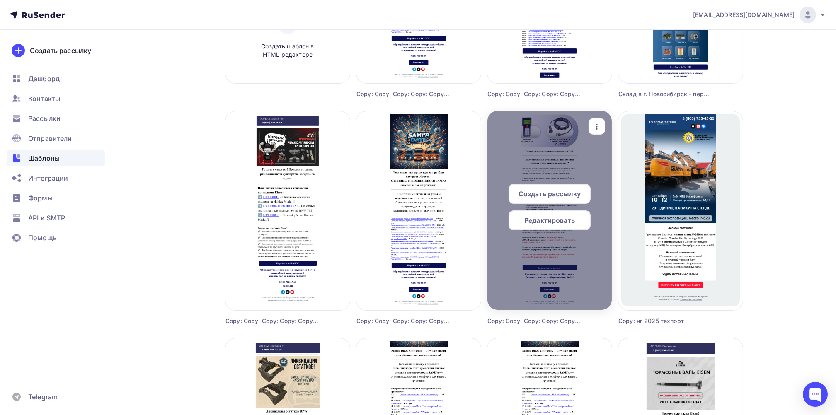
click at [553, 192] on span "Создать рассылку" at bounding box center [550, 194] width 62 height 10
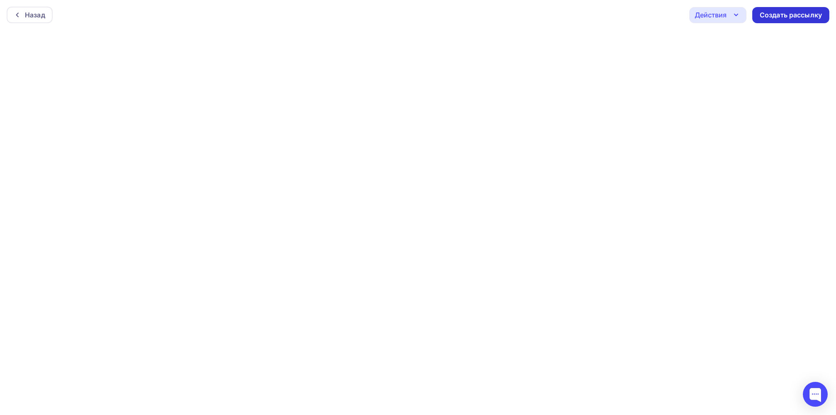
click at [808, 14] on div "Создать рассылку" at bounding box center [791, 15] width 62 height 10
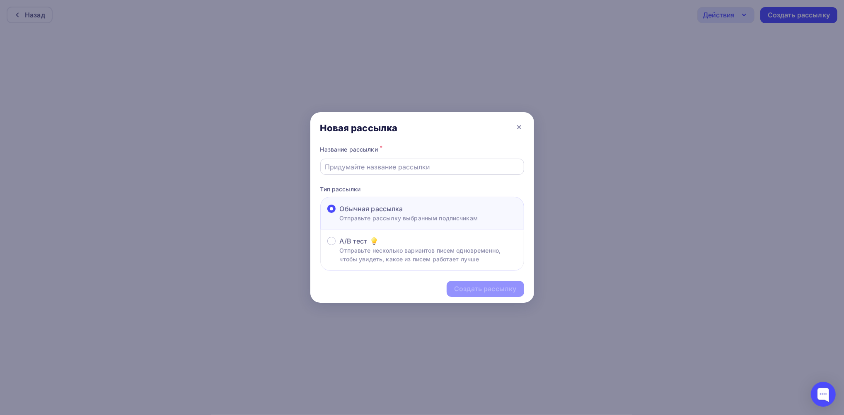
click at [367, 166] on input "text" at bounding box center [422, 167] width 194 height 10
paste input "Точная диагностика пневмосистем от SORL"
type input "Точная диагностика пневмосистем от SORL"
click at [463, 287] on div "Создать рассылку" at bounding box center [485, 289] width 62 height 10
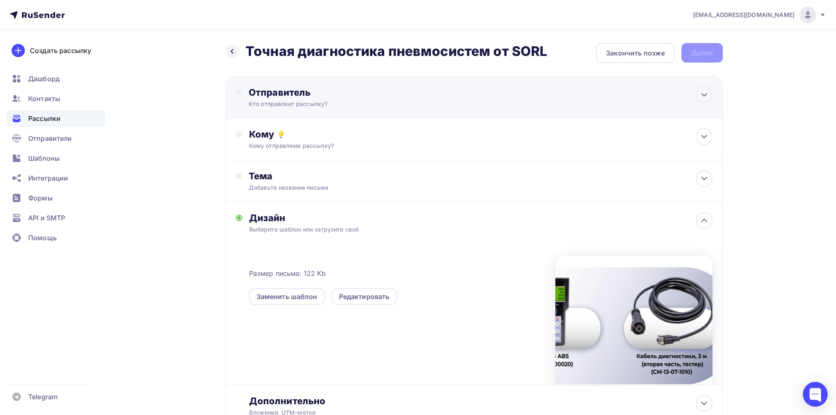
click at [482, 98] on div "Отправитель Кто отправляет рассылку? Email * casemarketing@tpas.ru sany@tpas.ru…" at bounding box center [474, 97] width 497 height 42
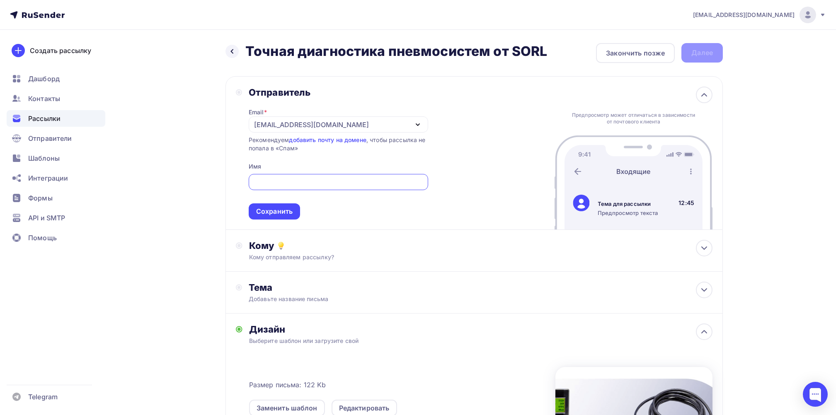
click at [273, 186] on input "text" at bounding box center [338, 182] width 170 height 10
drag, startPoint x: 342, startPoint y: 179, endPoint x: 205, endPoint y: 177, distance: 136.8
click at [205, 177] on div "Назад Точная диагностика пневмосистем от SORL Точная диагностика пневмосистем о…" at bounding box center [417, 311] width 679 height 563
type input "[PERSON_NAME]"
click at [264, 207] on div "Сохранить" at bounding box center [274, 212] width 36 height 10
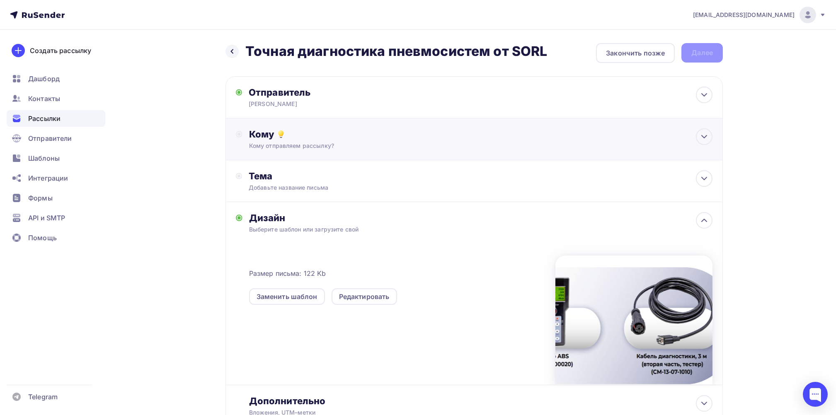
click at [291, 147] on div "Кому отправляем рассылку?" at bounding box center [457, 146] width 417 height 8
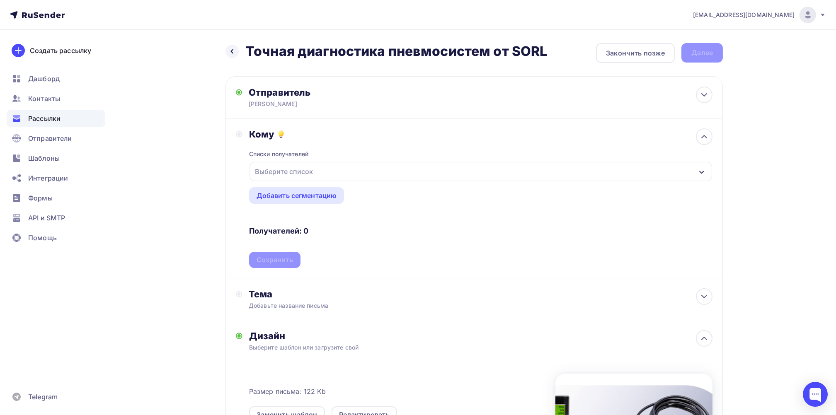
click at [307, 165] on div "Выберите список" at bounding box center [284, 171] width 65 height 15
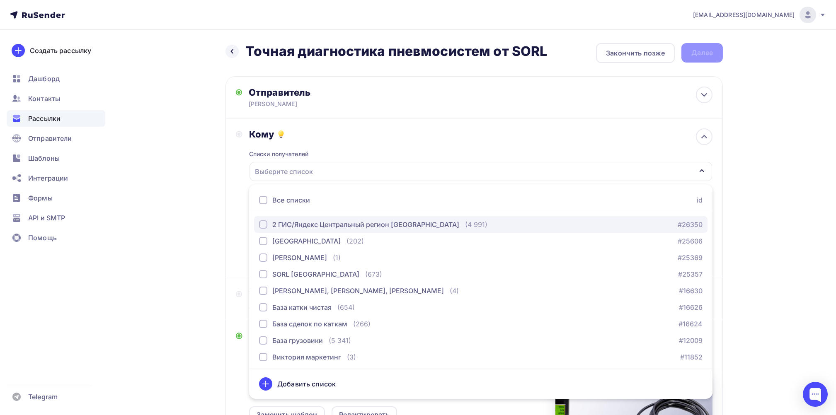
click at [285, 223] on div "2 ГИС/Яндекс Центральный регион РФ" at bounding box center [365, 225] width 187 height 10
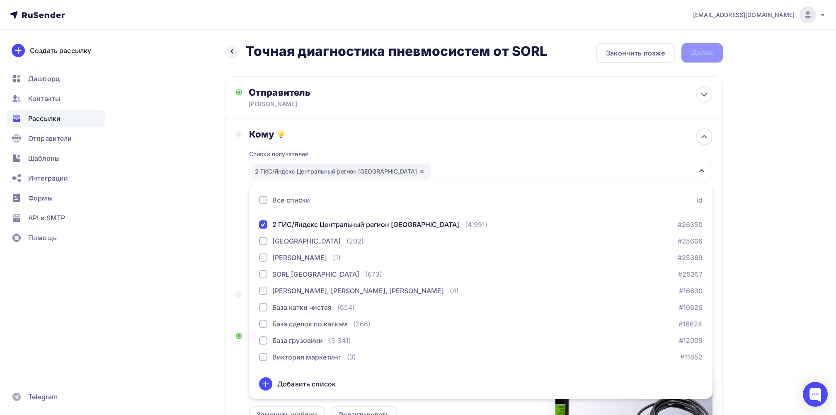
click at [779, 164] on div "casemarketing@tpas.ru Аккаунт Тарифы Выйти Создать рассылку Дашборд Контакты Ра…" at bounding box center [418, 299] width 836 height 599
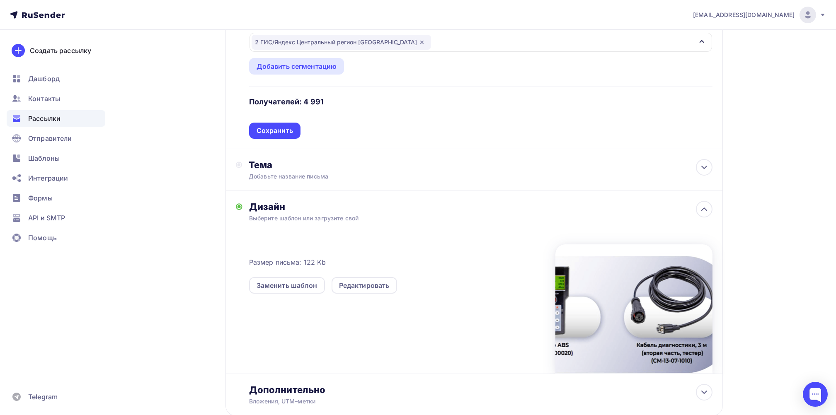
scroll to position [166, 0]
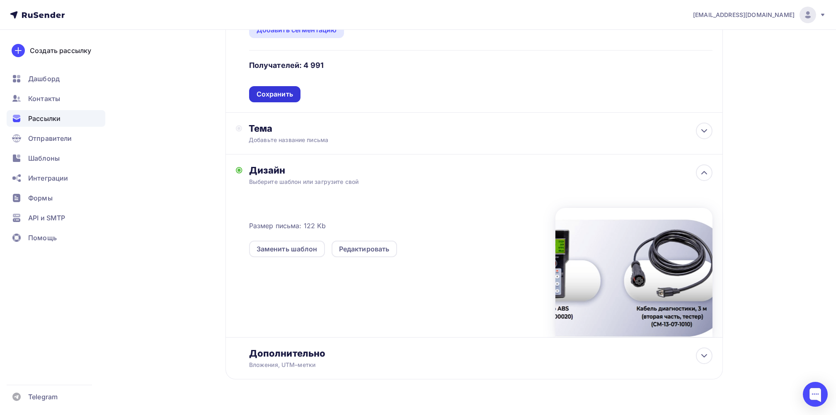
click at [286, 93] on div "Сохранить" at bounding box center [275, 95] width 36 height 10
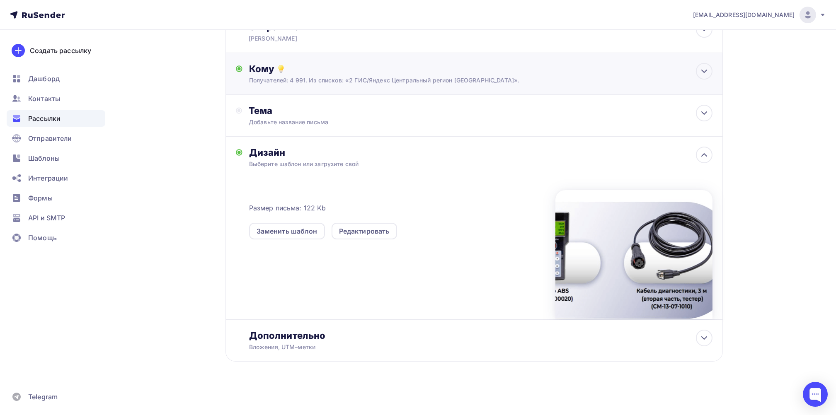
scroll to position [65, 0]
click at [267, 112] on div "Тема" at bounding box center [331, 112] width 164 height 12
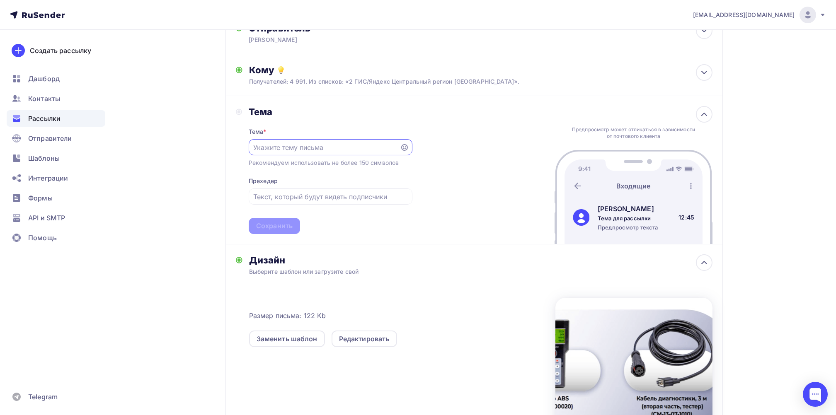
scroll to position [0, 0]
click at [300, 150] on input "text" at bounding box center [324, 148] width 142 height 10
paste input "Точная диагностика пневмосистем от SORL"
type input "Точная диагностика пневмосистем от SORL"
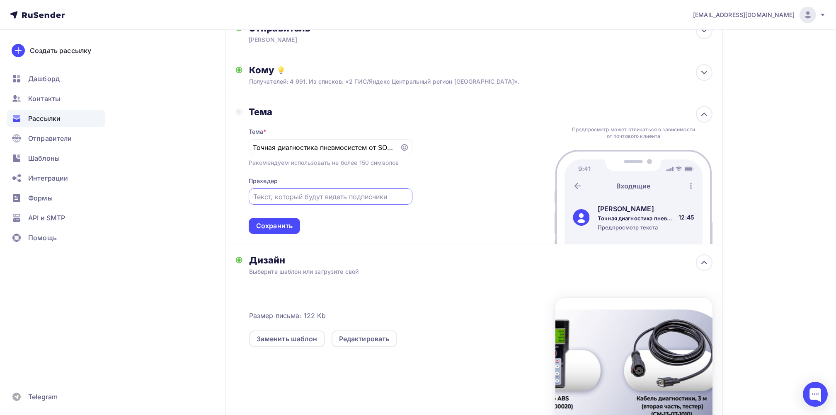
scroll to position [0, 0]
click at [291, 196] on input "text" at bounding box center [330, 197] width 154 height 10
paste input "Ищете надежные решения для диагностики пневмосистем вашего транспорта?"
type input "Ищете надежные решения для диагностики пневмосистем вашего транспорта?"
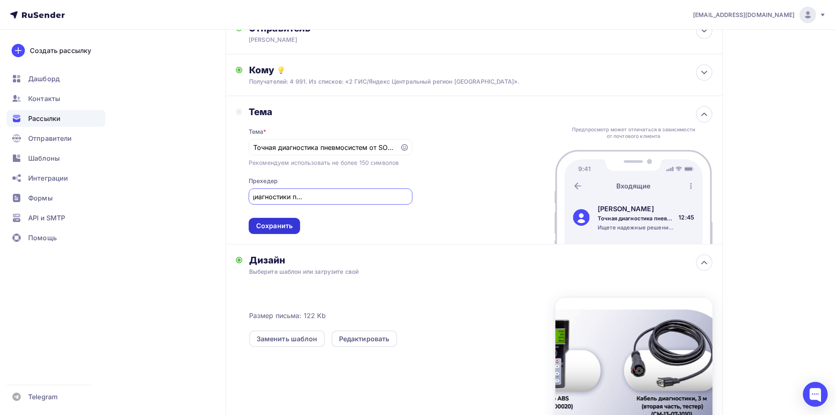
scroll to position [0, 0]
click at [273, 224] on div "Сохранить" at bounding box center [274, 226] width 36 height 10
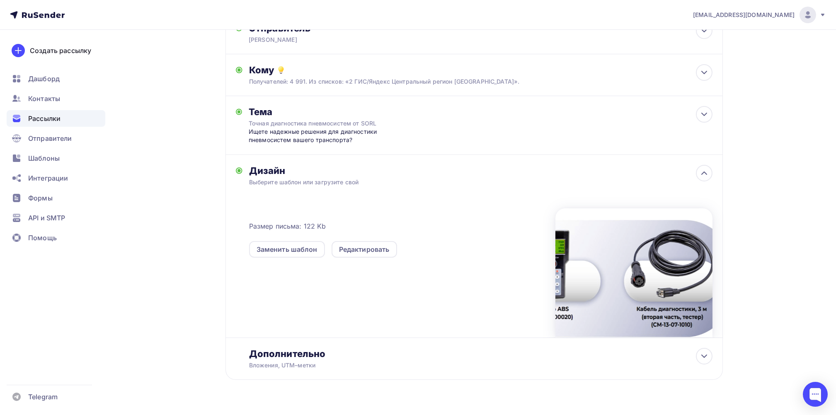
click at [304, 179] on div "Выберите шаблон или загрузите свой" at bounding box center [457, 182] width 417 height 8
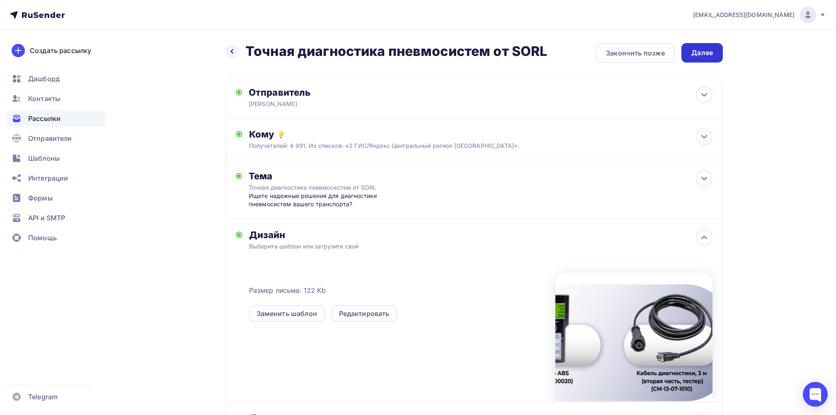
click at [696, 52] on div "Далее" at bounding box center [702, 53] width 22 height 10
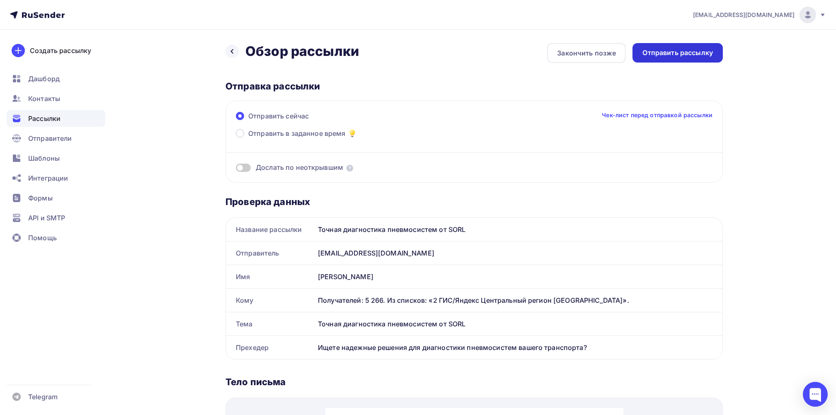
click at [698, 52] on div "Отправить рассылку" at bounding box center [678, 53] width 70 height 10
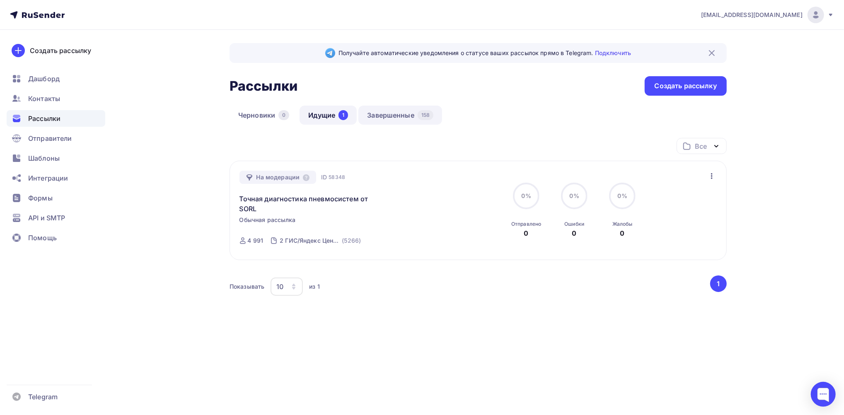
click at [384, 114] on link "Завершенные 158" at bounding box center [401, 115] width 84 height 19
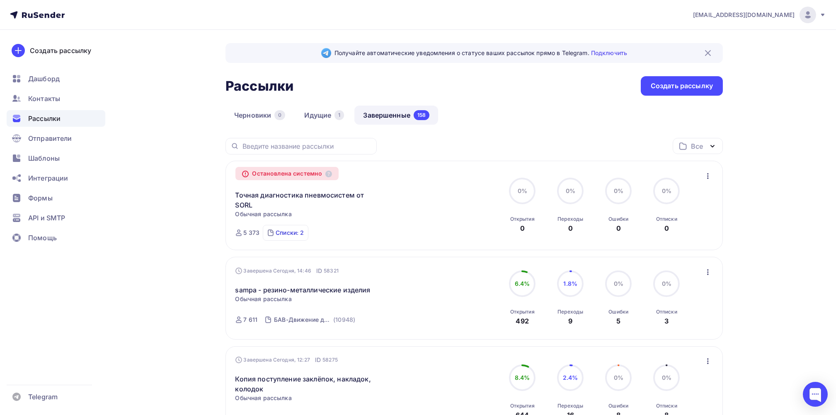
click at [293, 233] on div "Списки: 2" at bounding box center [290, 233] width 28 height 8
click at [313, 114] on link "Идущие 1" at bounding box center [324, 115] width 57 height 19
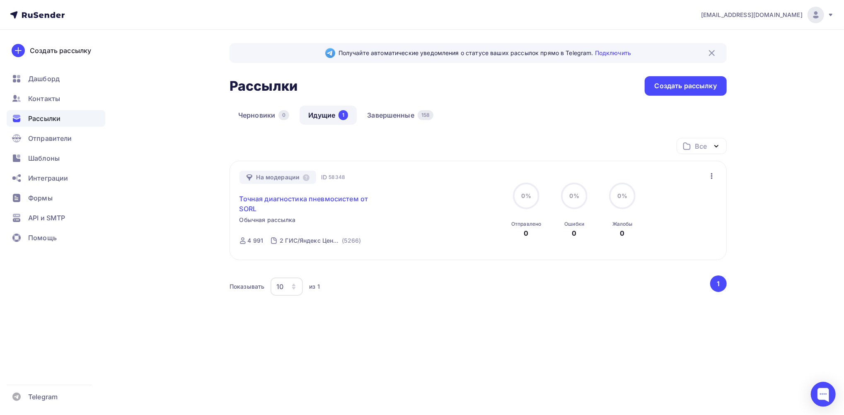
click at [327, 196] on link "Точная диагностика пневмосистем от SORL" at bounding box center [311, 204] width 142 height 20
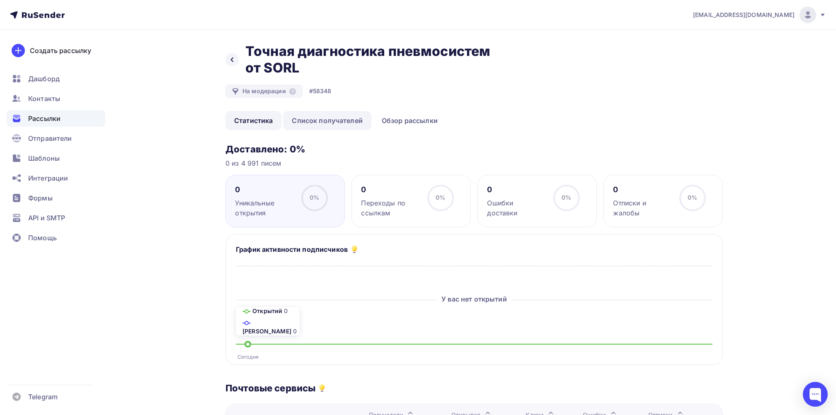
click at [352, 123] on link "Список получателей" at bounding box center [327, 120] width 88 height 19
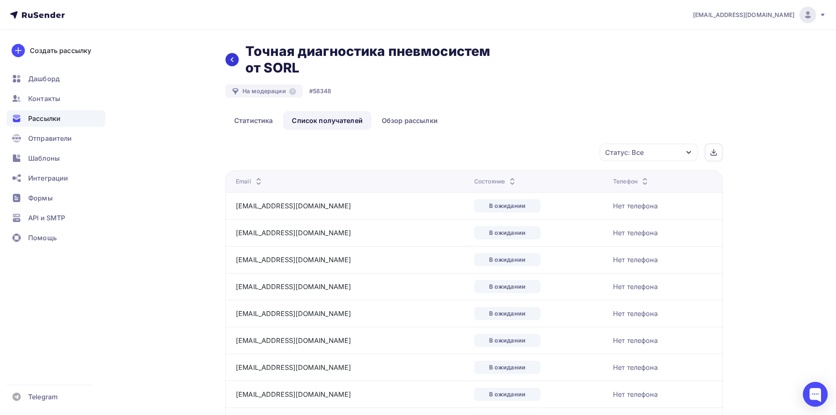
click at [233, 57] on icon at bounding box center [232, 59] width 7 height 7
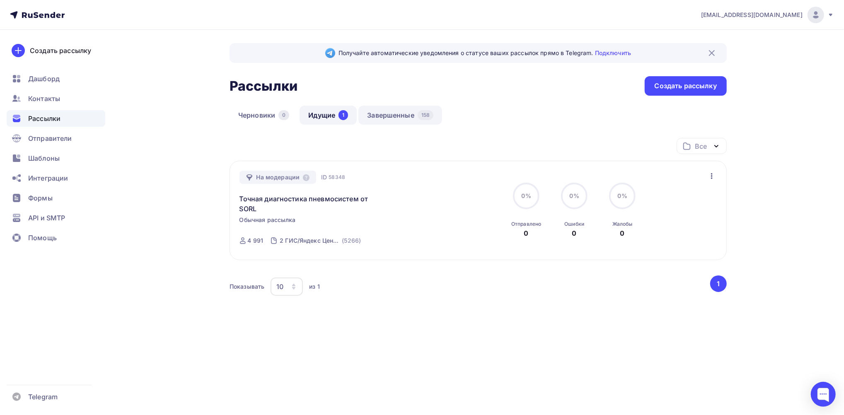
click at [373, 114] on link "Завершенные 158" at bounding box center [401, 115] width 84 height 19
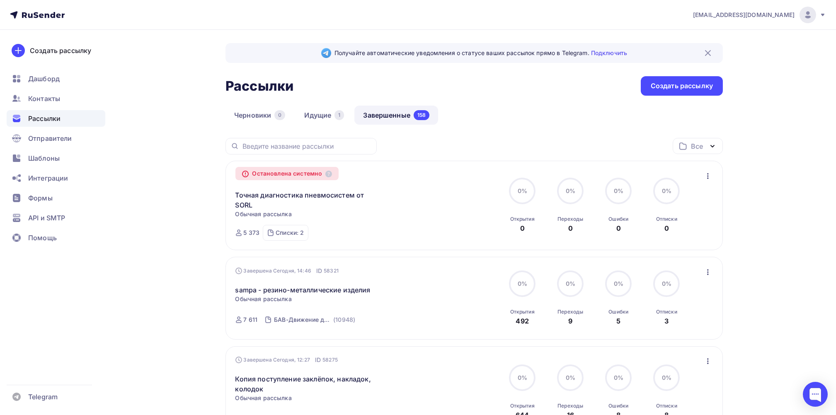
click at [710, 178] on icon "button" at bounding box center [708, 176] width 10 height 10
click at [329, 171] on icon at bounding box center [328, 174] width 7 height 7
click at [324, 114] on link "Идущие 1" at bounding box center [324, 115] width 57 height 19
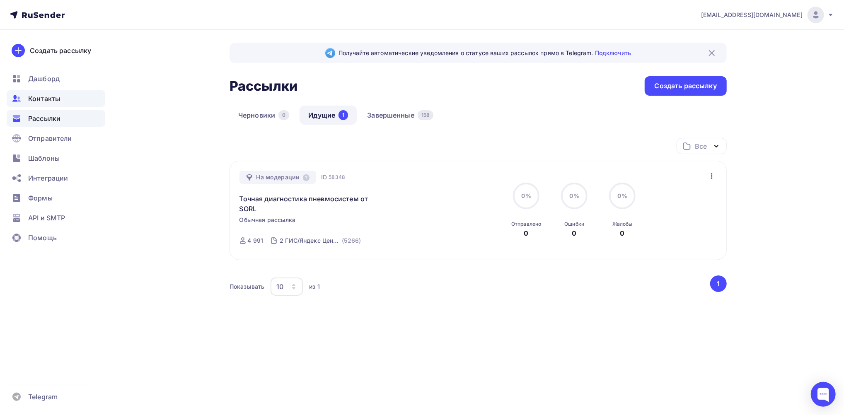
click at [45, 102] on span "Контакты" at bounding box center [44, 99] width 32 height 10
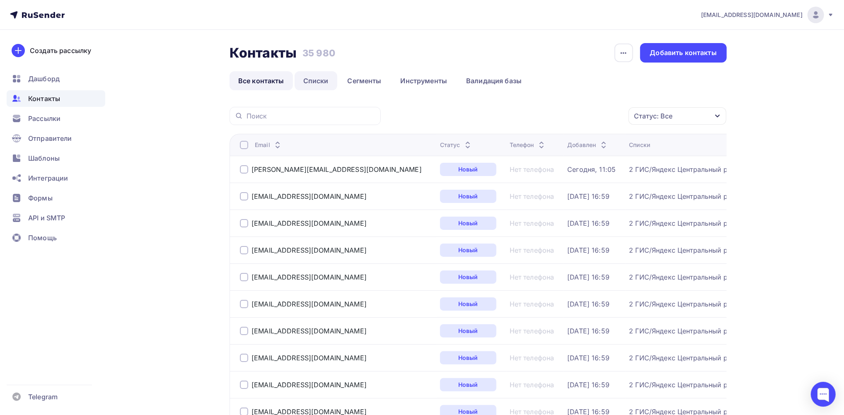
click at [313, 80] on link "Списки" at bounding box center [316, 80] width 43 height 19
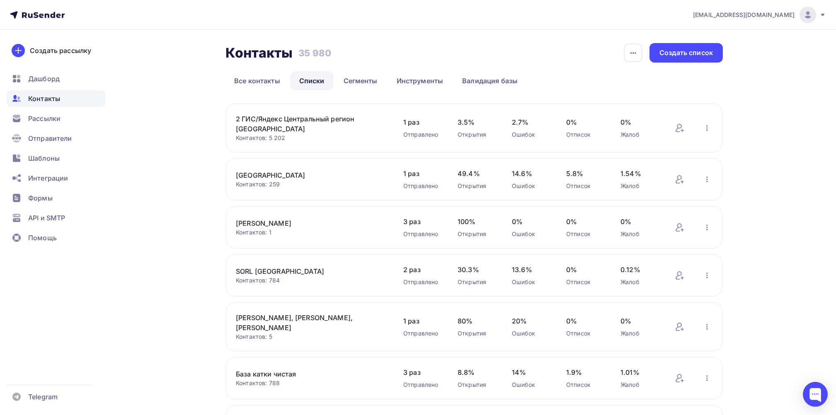
click at [310, 118] on link "2 ГИС/Яндекс Центральный регион [GEOGRAPHIC_DATA]" at bounding box center [306, 124] width 141 height 20
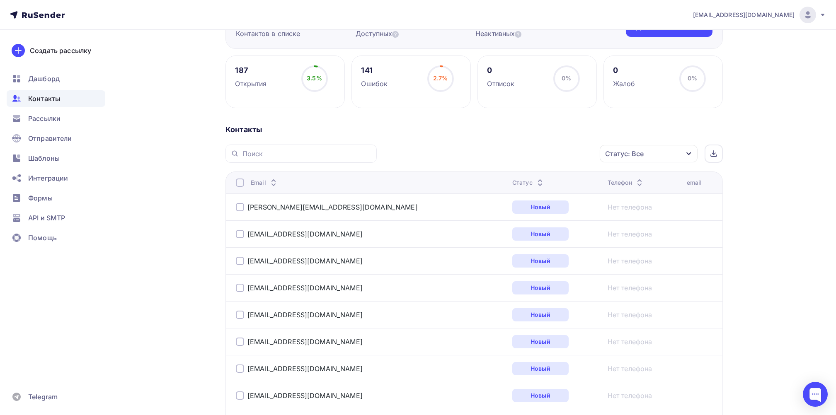
scroll to position [110, 0]
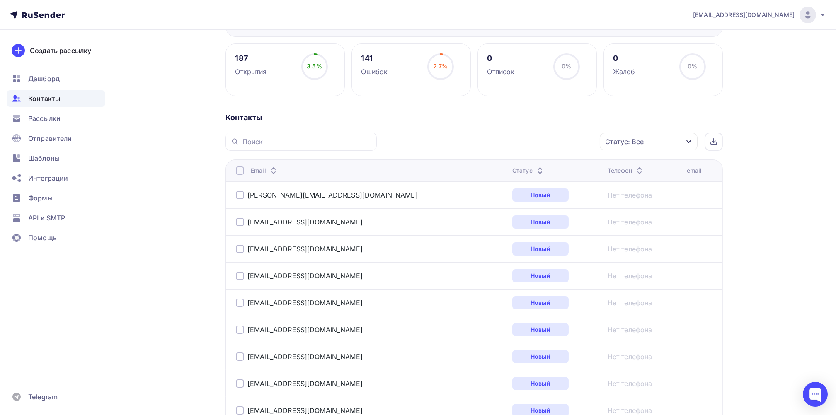
click at [694, 137] on div "Статус: Все" at bounding box center [649, 141] width 98 height 17
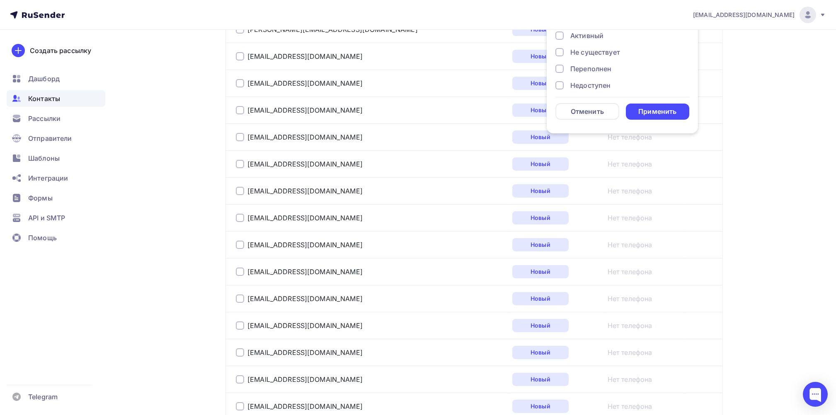
scroll to position [0, 0]
click at [589, 112] on div "Отменить" at bounding box center [587, 112] width 33 height 10
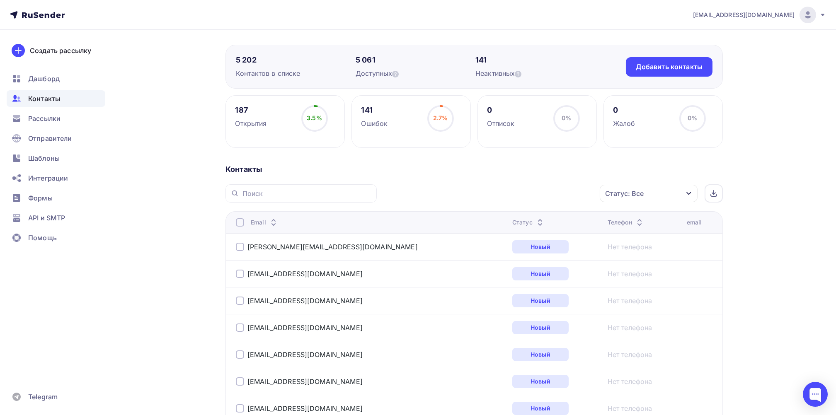
scroll to position [55, 0]
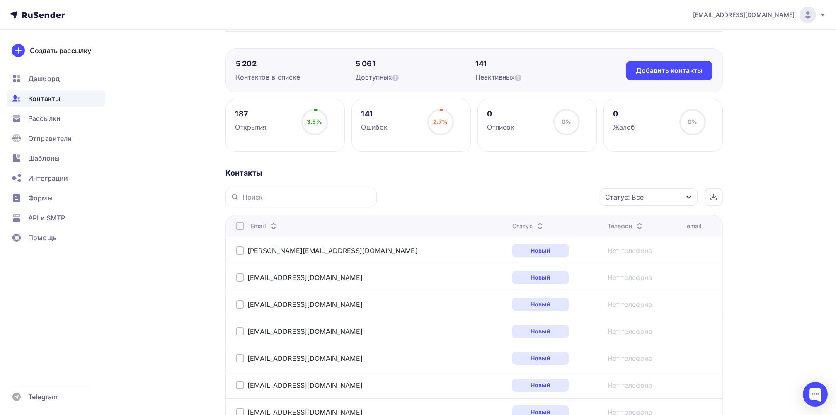
click at [689, 196] on icon "button" at bounding box center [689, 197] width 7 height 7
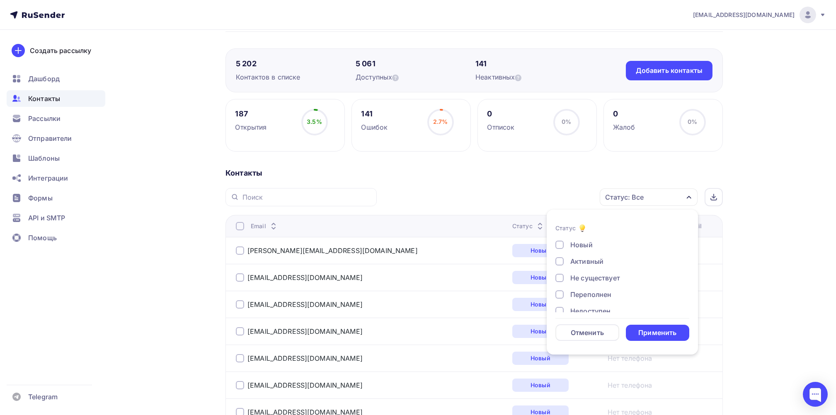
click at [558, 278] on div at bounding box center [559, 278] width 8 height 8
click at [646, 332] on div "Применить" at bounding box center [657, 333] width 38 height 10
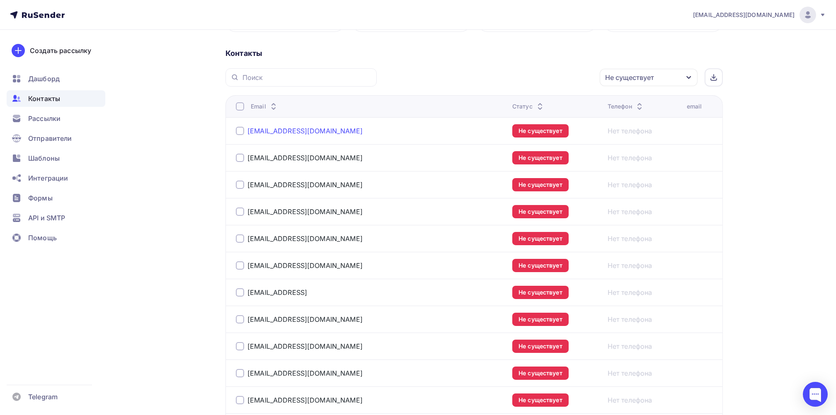
scroll to position [110, 0]
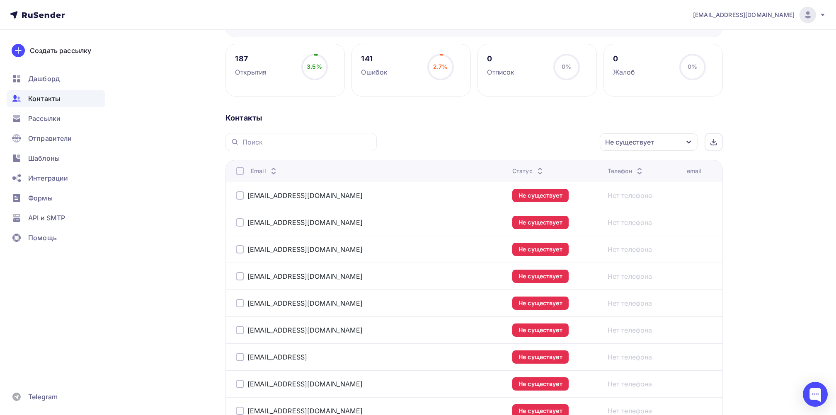
click at [241, 173] on div at bounding box center [240, 171] width 8 height 8
click at [580, 140] on icon "button" at bounding box center [582, 142] width 10 height 10
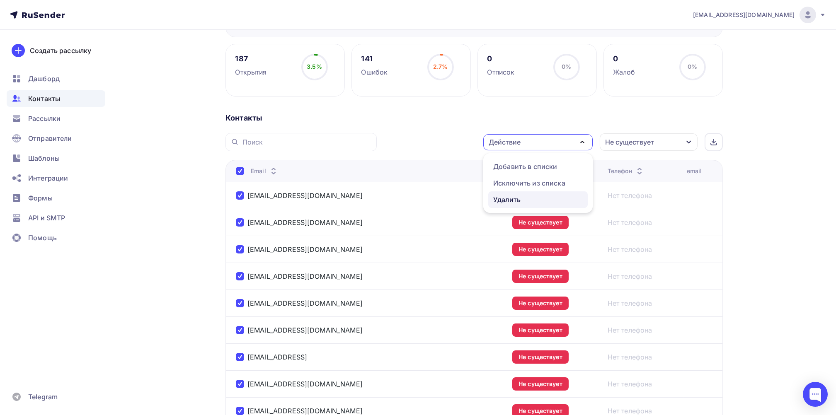
click at [513, 196] on div "Удалить" at bounding box center [506, 200] width 27 height 10
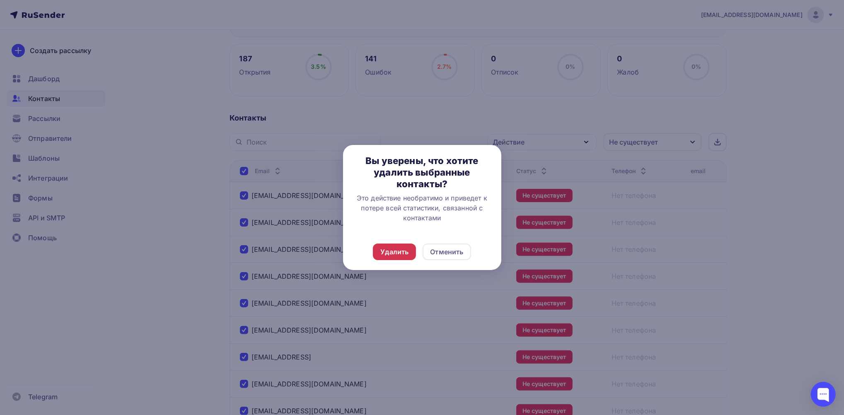
click at [397, 253] on div "Удалить" at bounding box center [395, 252] width 28 height 10
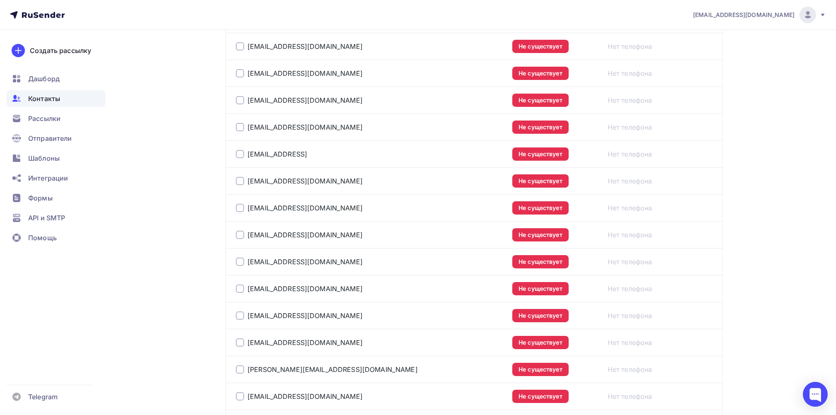
scroll to position [1310, 0]
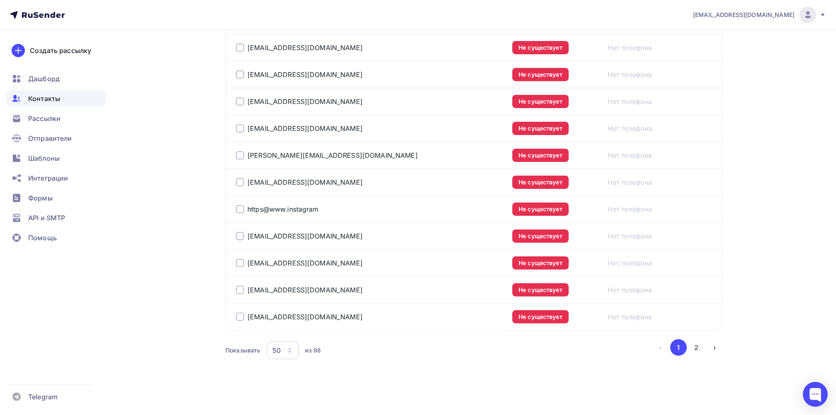
click at [291, 349] on icon "button" at bounding box center [289, 349] width 3 height 2
click at [290, 325] on div "100" at bounding box center [316, 327] width 80 height 10
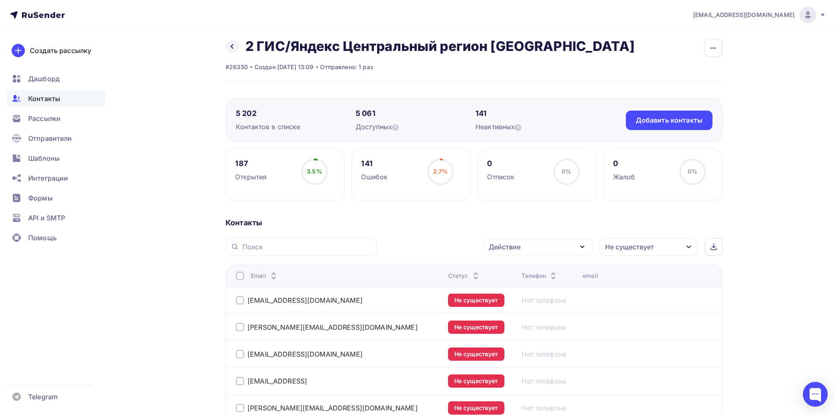
scroll to position [0, 0]
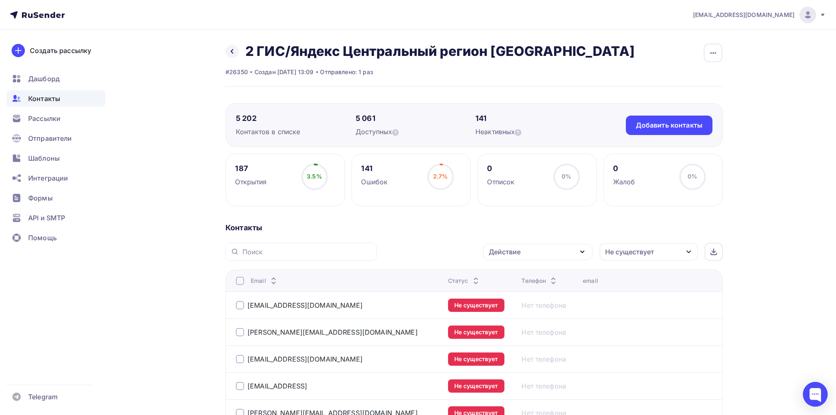
click at [241, 282] on div at bounding box center [240, 281] width 8 height 8
click at [242, 281] on div at bounding box center [240, 281] width 8 height 8
click at [579, 250] on icon "button" at bounding box center [582, 252] width 10 height 10
click at [506, 310] on div "Удалить" at bounding box center [506, 310] width 27 height 10
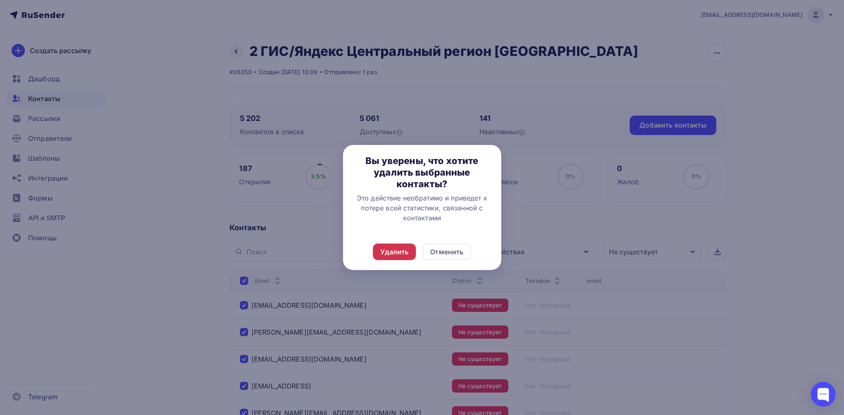
click at [390, 252] on div "Удалить" at bounding box center [395, 252] width 28 height 10
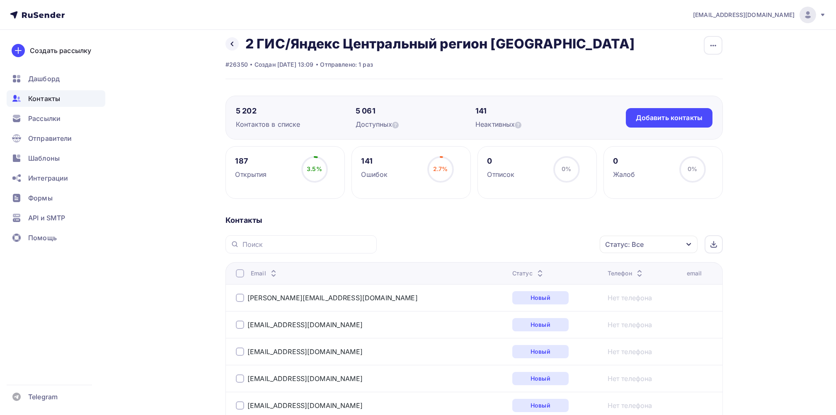
scroll to position [55, 0]
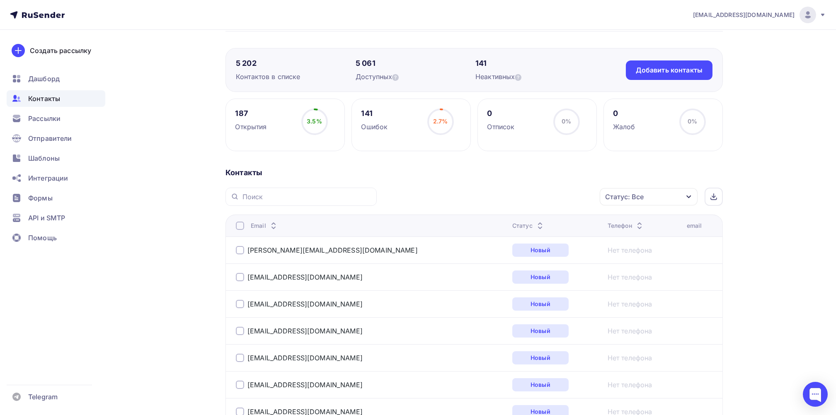
click at [371, 126] on div "Ошибок" at bounding box center [374, 127] width 27 height 10
drag, startPoint x: 364, startPoint y: 111, endPoint x: 373, endPoint y: 111, distance: 9.5
click at [370, 111] on div "141" at bounding box center [374, 114] width 27 height 10
drag, startPoint x: 373, startPoint y: 111, endPoint x: 440, endPoint y: 121, distance: 67.9
click at [440, 121] on span "2.7%" at bounding box center [440, 121] width 15 height 7
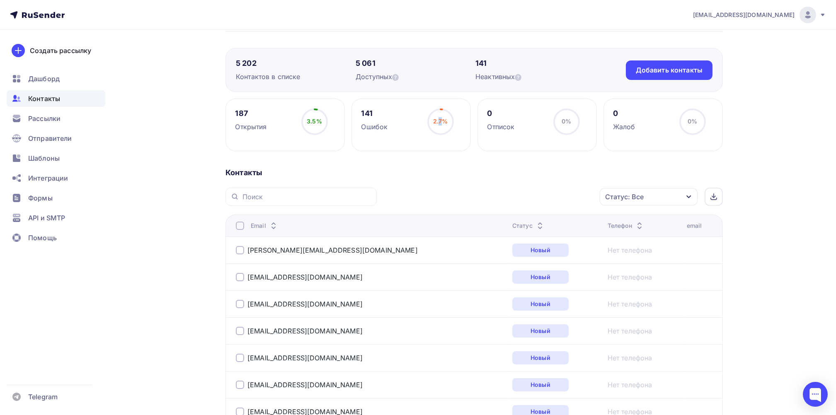
drag, startPoint x: 440, startPoint y: 121, endPoint x: 396, endPoint y: 132, distance: 45.3
click at [403, 132] on div "141 Ошибок 2.7% 2.7%" at bounding box center [411, 125] width 119 height 53
click at [360, 124] on div "141 Ошибок 2.7% 2.7%" at bounding box center [411, 125] width 119 height 53
click at [42, 124] on div "Рассылки" at bounding box center [56, 118] width 99 height 17
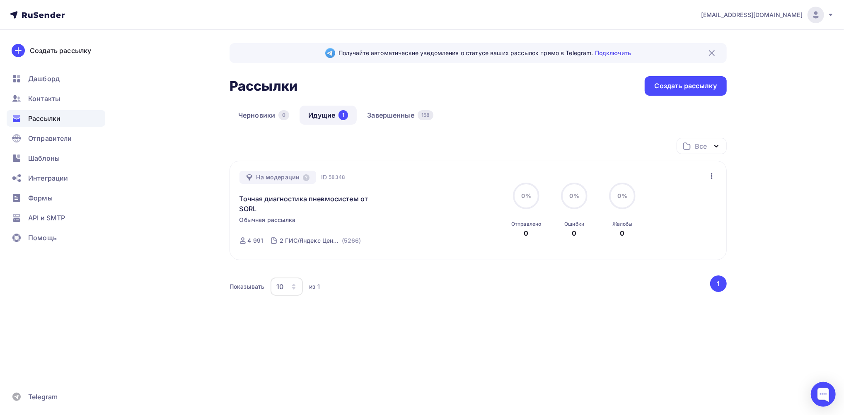
click at [319, 112] on link "Идущие 1" at bounding box center [328, 115] width 57 height 19
click at [404, 113] on link "Завершенные 158" at bounding box center [401, 115] width 84 height 19
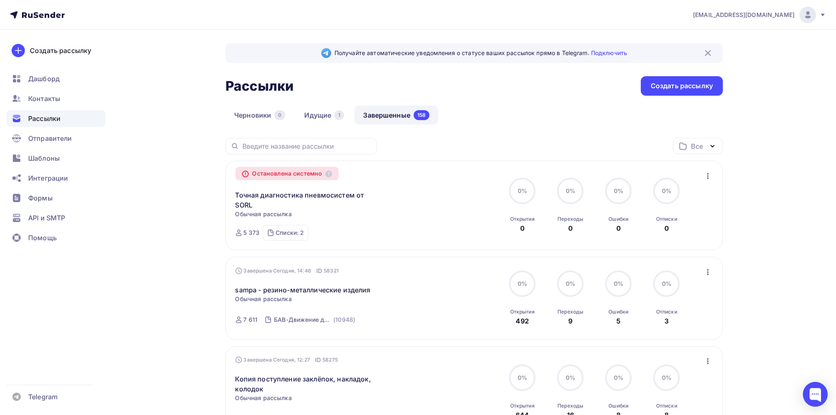
scroll to position [110, 0]
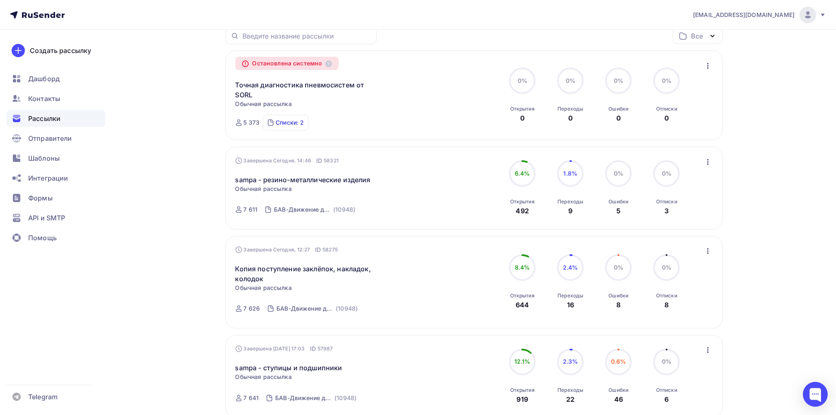
click at [294, 125] on div "Списки: 2" at bounding box center [290, 123] width 28 height 8
click at [287, 121] on div "SORL СПБ" at bounding box center [308, 120] width 77 height 8
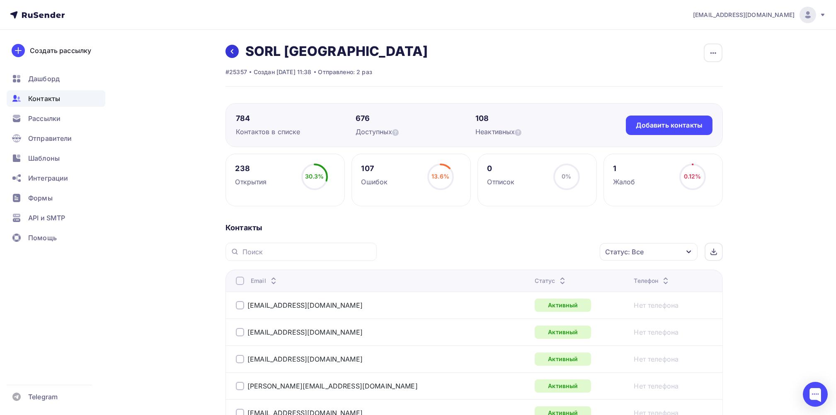
click at [233, 49] on icon at bounding box center [232, 51] width 7 height 7
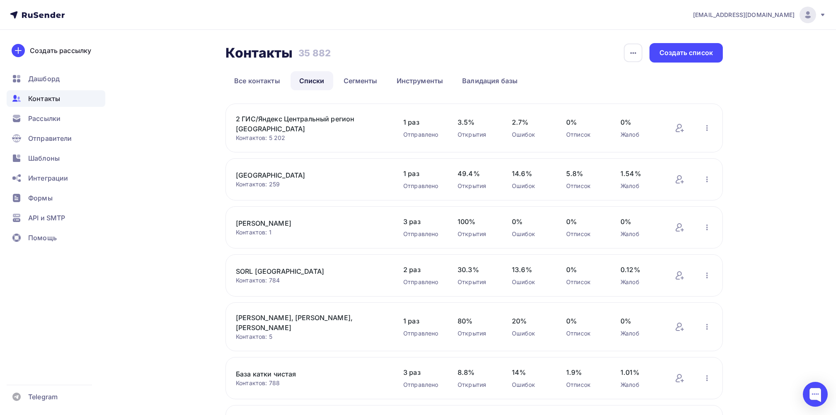
click at [257, 267] on link "SORL [GEOGRAPHIC_DATA]" at bounding box center [306, 272] width 141 height 10
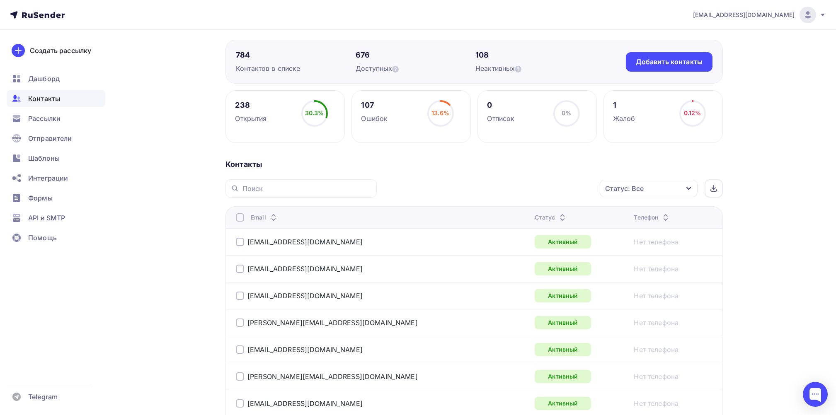
scroll to position [110, 0]
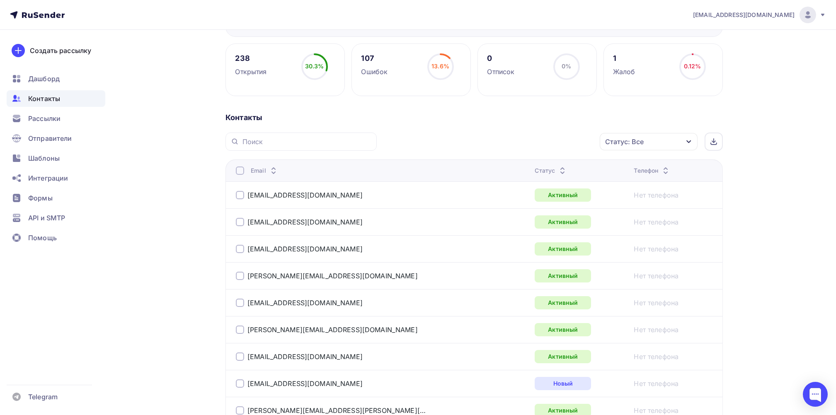
click at [688, 141] on icon "button" at bounding box center [689, 141] width 7 height 7
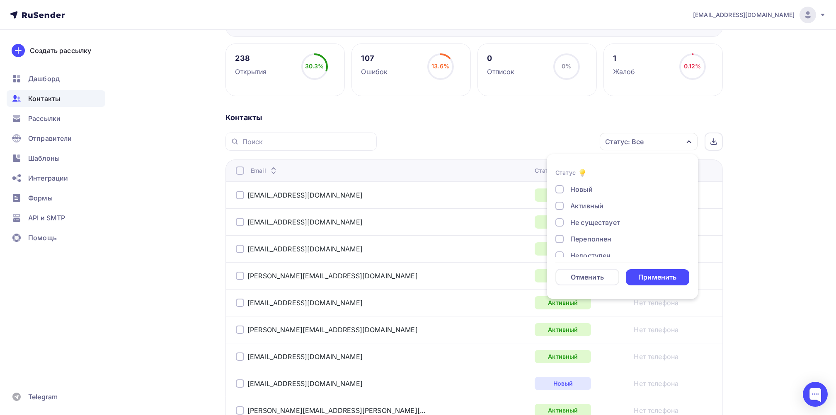
click at [558, 221] on div at bounding box center [559, 222] width 8 height 8
click at [558, 194] on div at bounding box center [559, 196] width 8 height 8
click at [558, 211] on div at bounding box center [559, 213] width 8 height 8
click at [558, 228] on div at bounding box center [559, 229] width 8 height 8
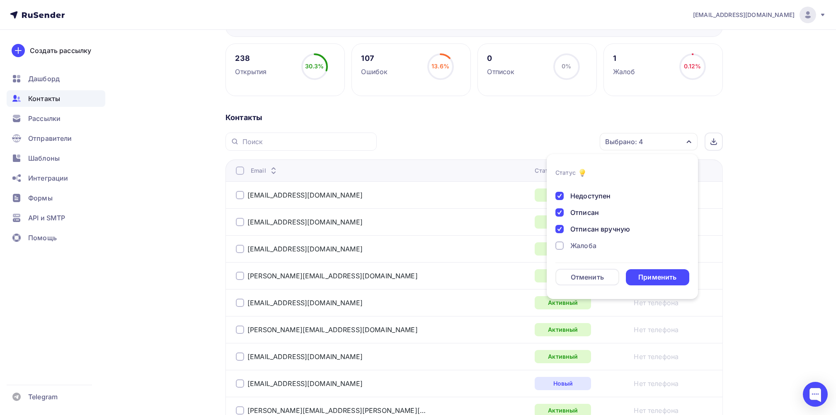
click at [559, 244] on div at bounding box center [559, 246] width 8 height 8
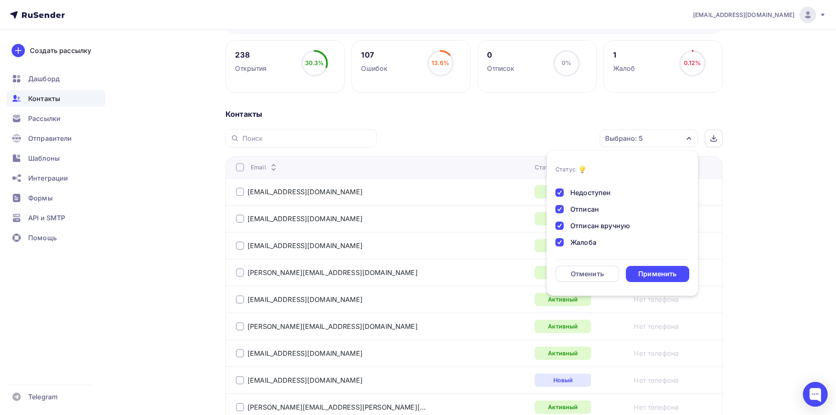
scroll to position [0, 0]
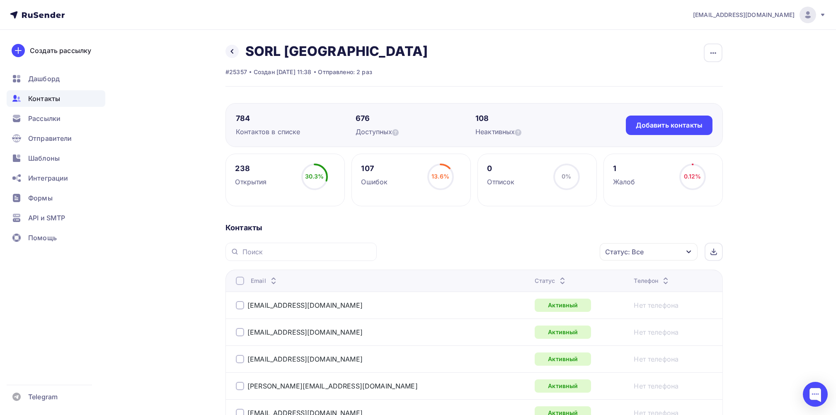
click at [692, 251] on icon "button" at bounding box center [689, 252] width 7 height 7
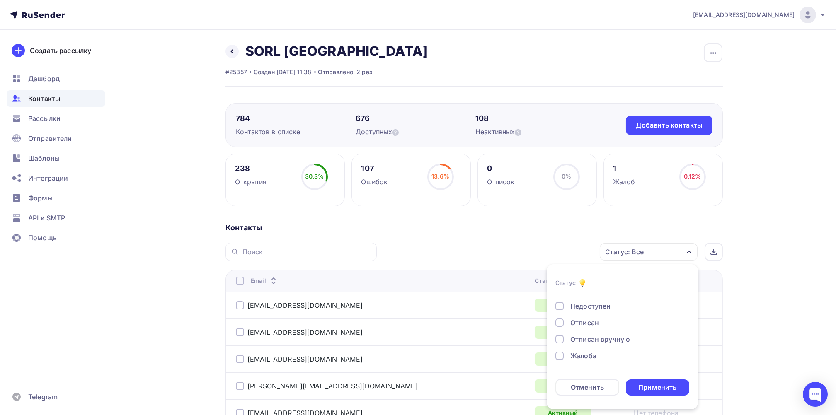
scroll to position [55, 0]
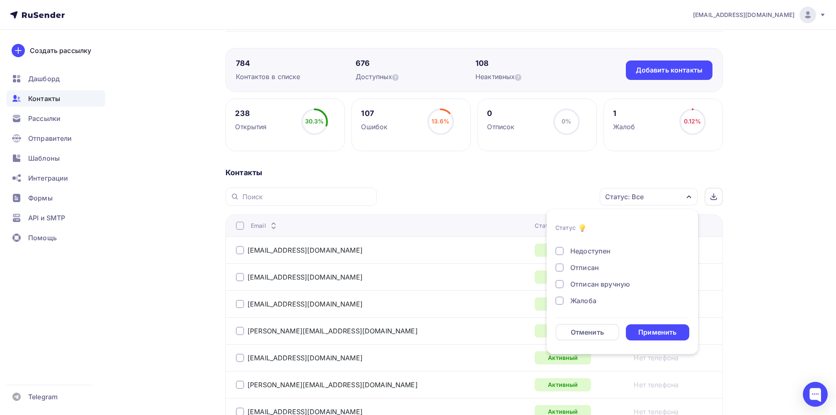
click at [555, 301] on div at bounding box center [559, 301] width 8 height 8
click at [560, 302] on div at bounding box center [559, 301] width 8 height 8
click at [560, 285] on div at bounding box center [559, 284] width 8 height 8
click at [560, 269] on div at bounding box center [559, 268] width 8 height 8
click at [561, 269] on div at bounding box center [559, 268] width 8 height 8
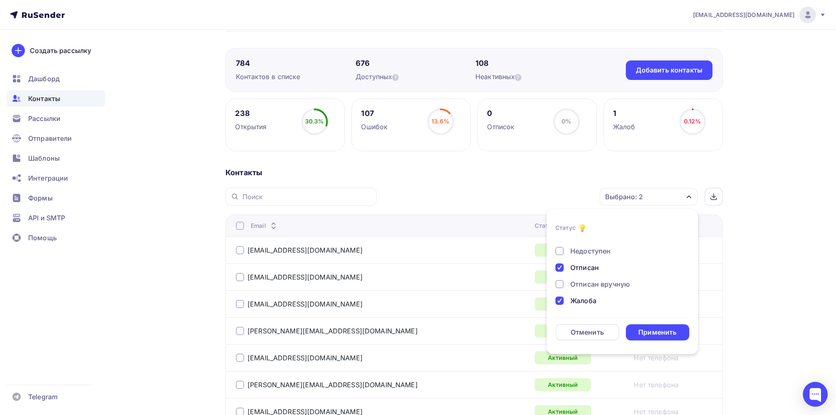
click at [585, 285] on div "Отписан вручную" at bounding box center [600, 284] width 60 height 10
click at [595, 250] on div "Недоступен" at bounding box center [590, 251] width 40 height 10
click at [574, 247] on div "Недоступен" at bounding box center [590, 251] width 40 height 10
click at [656, 330] on div "Применить" at bounding box center [657, 333] width 38 height 10
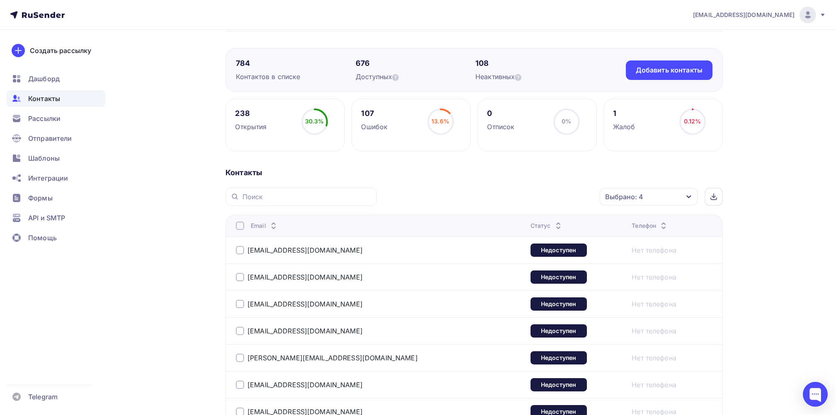
click at [239, 224] on div at bounding box center [240, 226] width 8 height 8
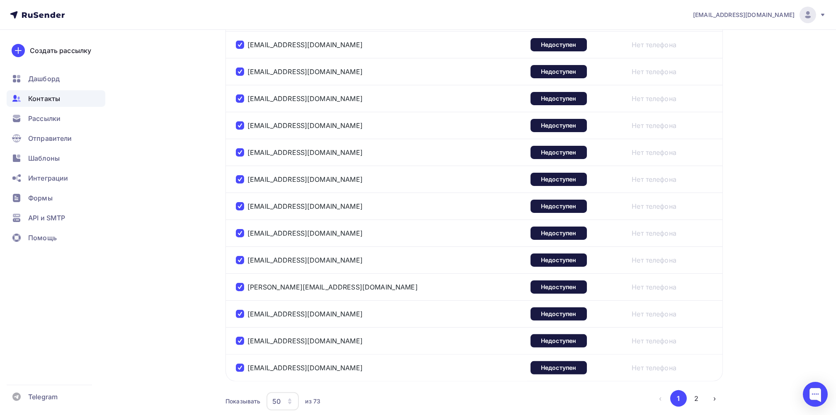
scroll to position [1310, 0]
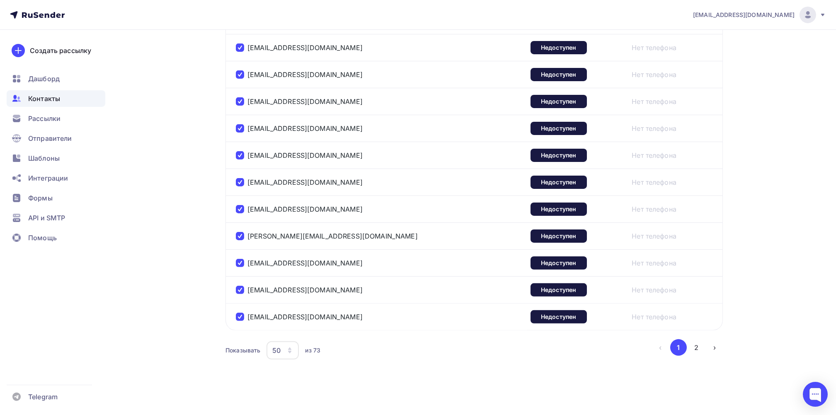
click at [290, 349] on icon "button" at bounding box center [289, 349] width 3 height 2
click at [283, 326] on div "100" at bounding box center [316, 327] width 80 height 10
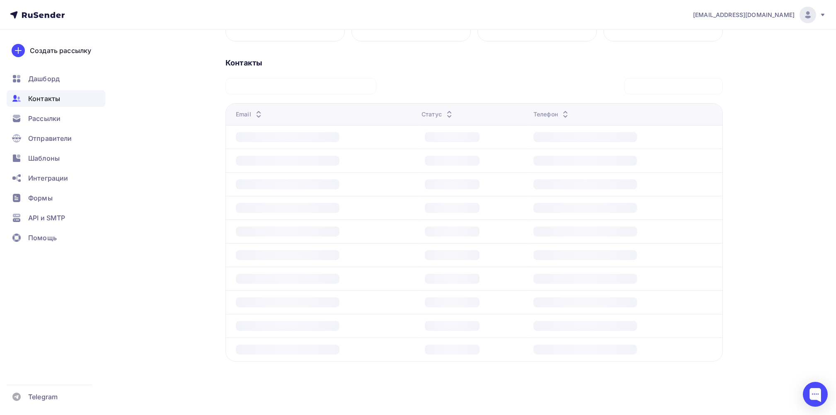
scroll to position [165, 0]
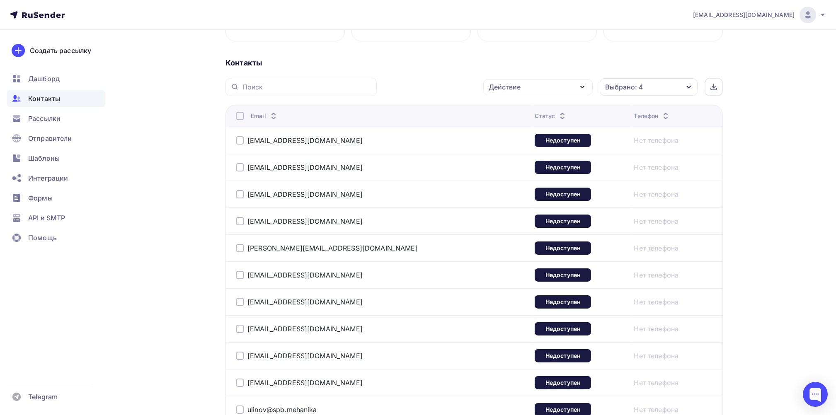
click at [241, 114] on div at bounding box center [240, 116] width 8 height 8
click at [238, 117] on div at bounding box center [240, 116] width 8 height 8
click at [583, 86] on icon "button" at bounding box center [582, 87] width 10 height 10
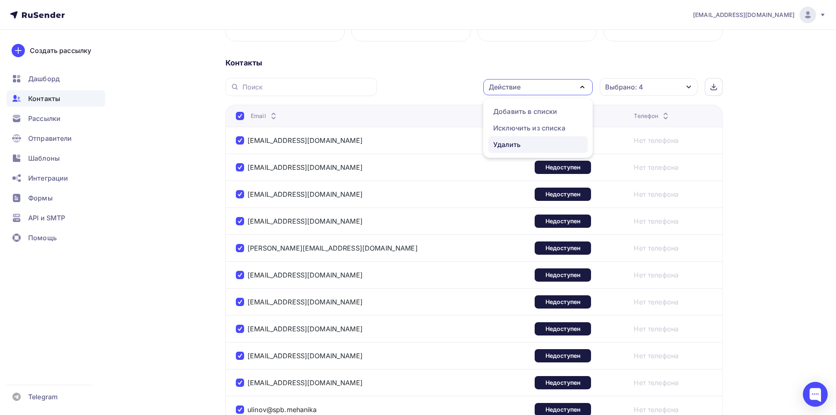
click at [505, 144] on div "Удалить" at bounding box center [506, 145] width 27 height 10
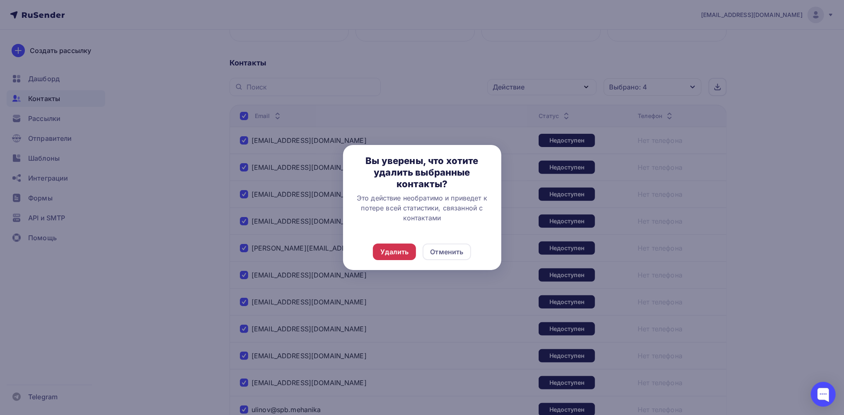
click at [397, 250] on div "Удалить" at bounding box center [395, 252] width 28 height 10
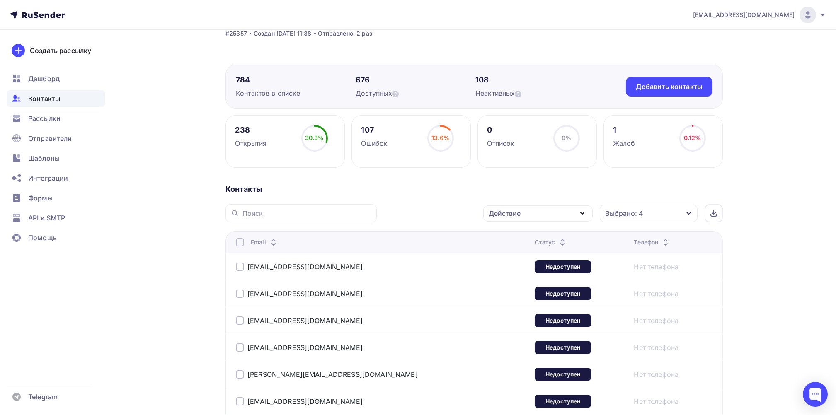
scroll to position [0, 0]
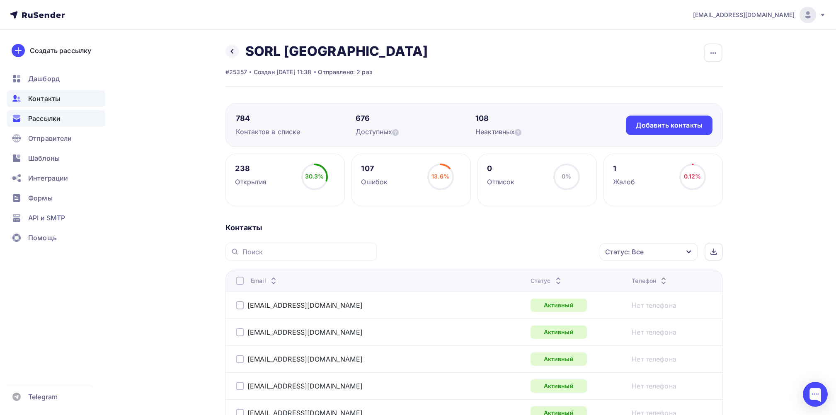
click at [46, 115] on span "Рассылки" at bounding box center [44, 119] width 32 height 10
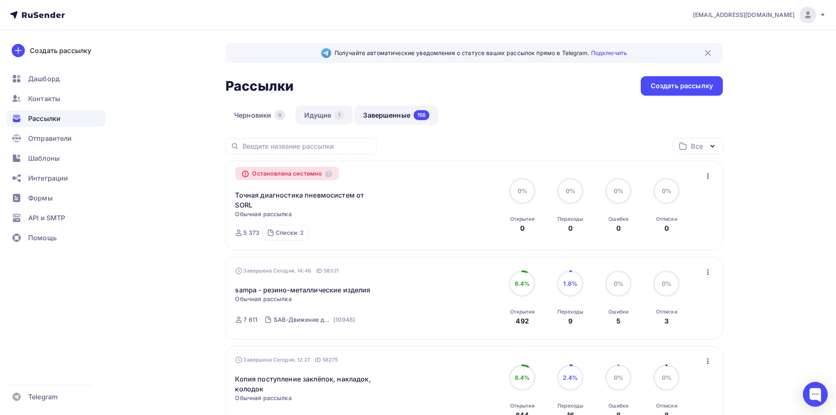
click at [319, 111] on link "Идущие 1" at bounding box center [324, 115] width 57 height 19
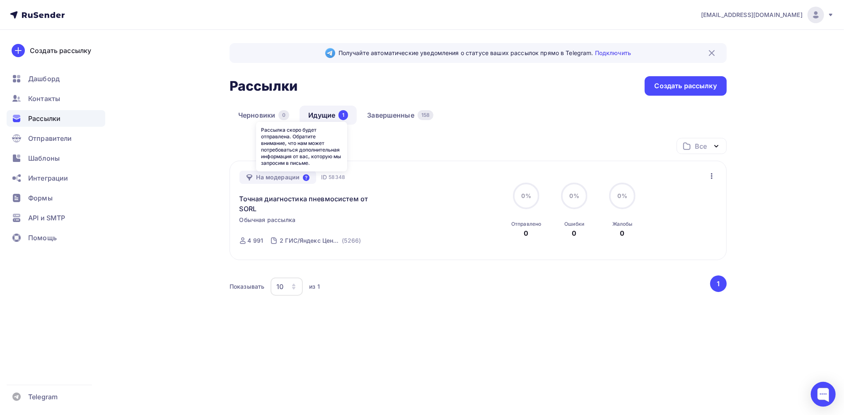
click at [305, 178] on icon at bounding box center [306, 178] width 7 height 7
click at [208, 156] on div "Получайте автоматические уведомления о статусе ваших рассылок прямо в Telegram.…" at bounding box center [421, 205] width 679 height 351
click at [407, 114] on link "Завершенные 158" at bounding box center [401, 115] width 84 height 19
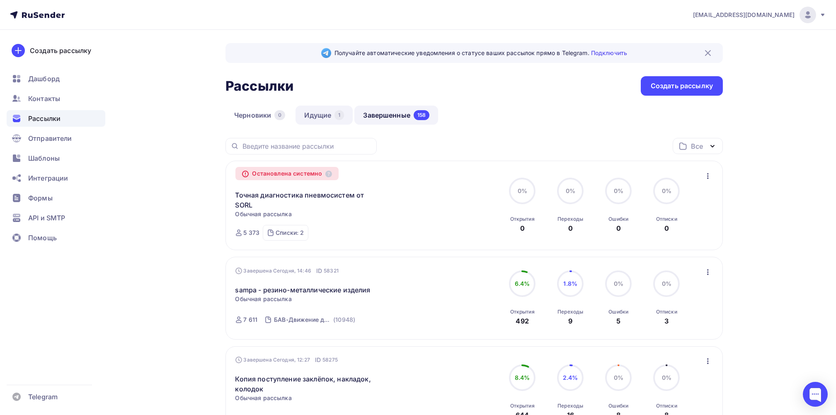
click at [322, 112] on link "Идущие 1" at bounding box center [324, 115] width 57 height 19
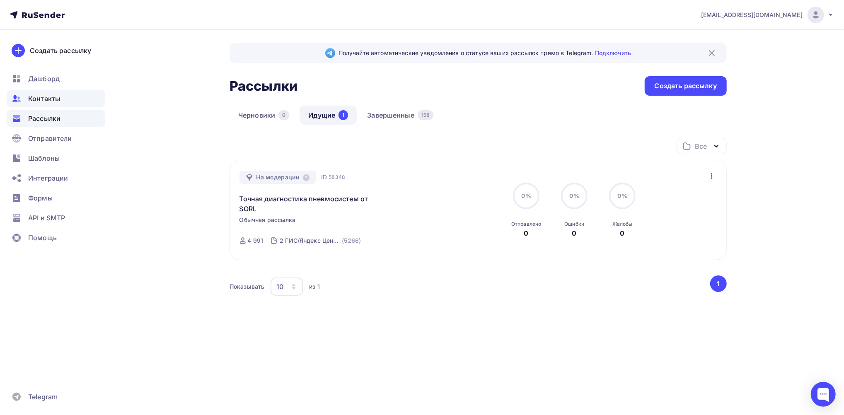
click at [48, 92] on div "Контакты" at bounding box center [56, 98] width 99 height 17
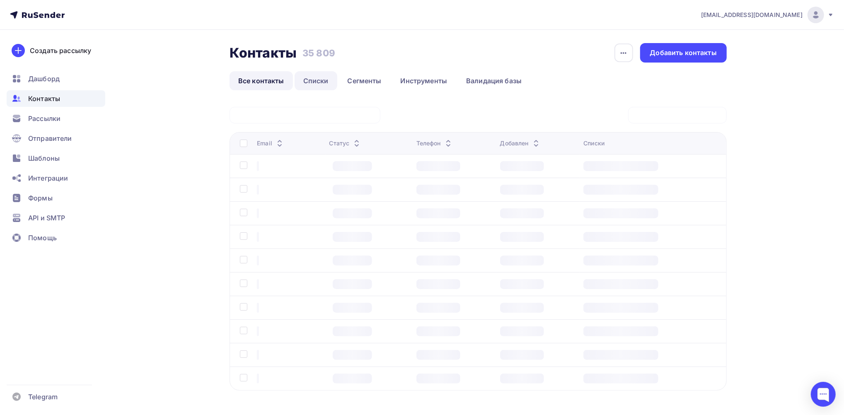
click at [310, 79] on link "Списки" at bounding box center [316, 80] width 43 height 19
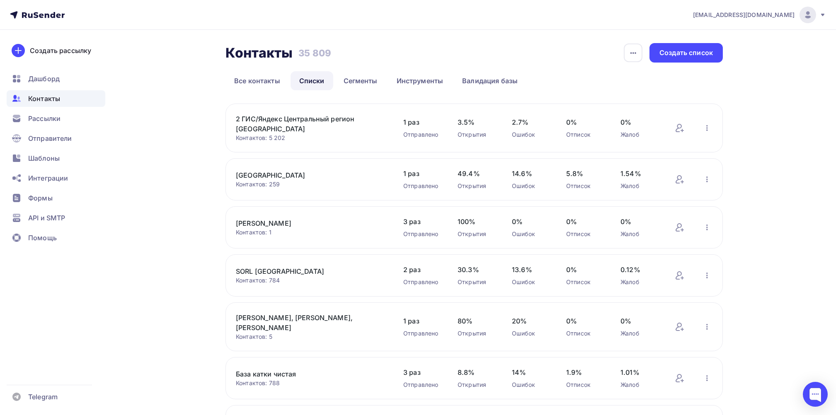
click at [332, 119] on link "2 ГИС/Яндекс Центральный регион [GEOGRAPHIC_DATA]" at bounding box center [306, 124] width 141 height 20
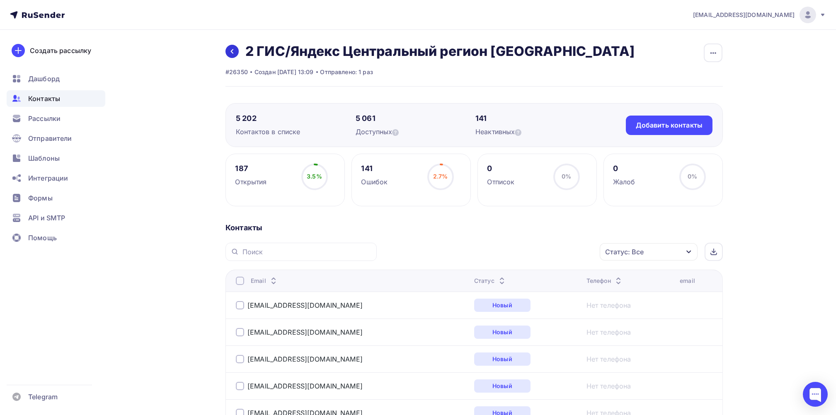
click at [232, 50] on icon at bounding box center [232, 51] width 7 height 7
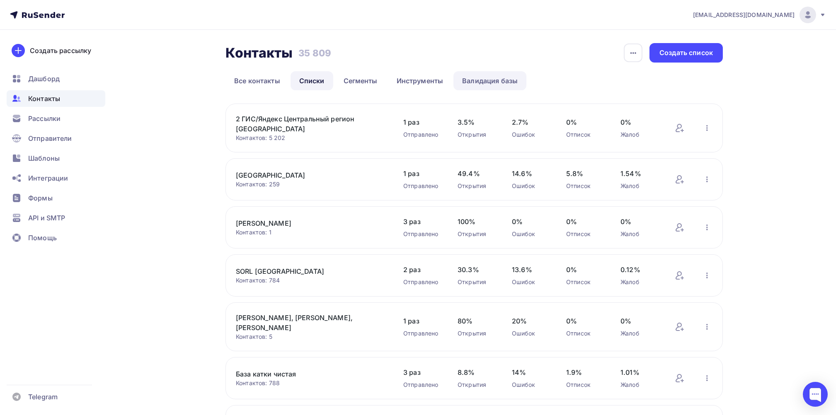
click at [477, 80] on link "Валидация базы" at bounding box center [489, 80] width 73 height 19
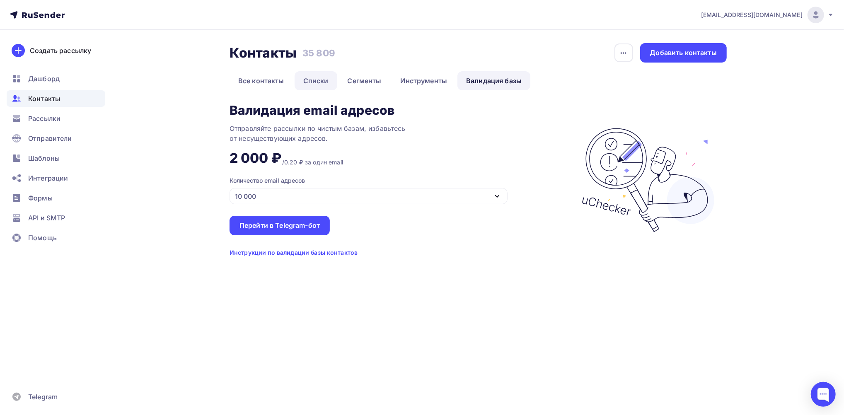
click at [315, 78] on link "Списки" at bounding box center [316, 80] width 43 height 19
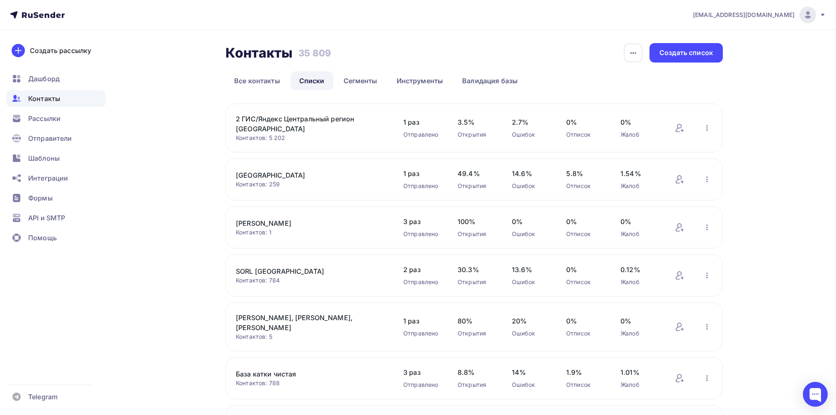
click at [250, 267] on link "SORL [GEOGRAPHIC_DATA]" at bounding box center [306, 272] width 141 height 10
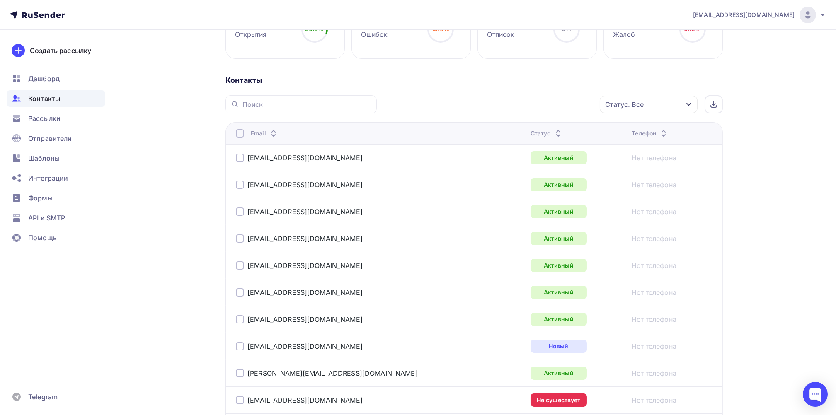
scroll to position [110, 0]
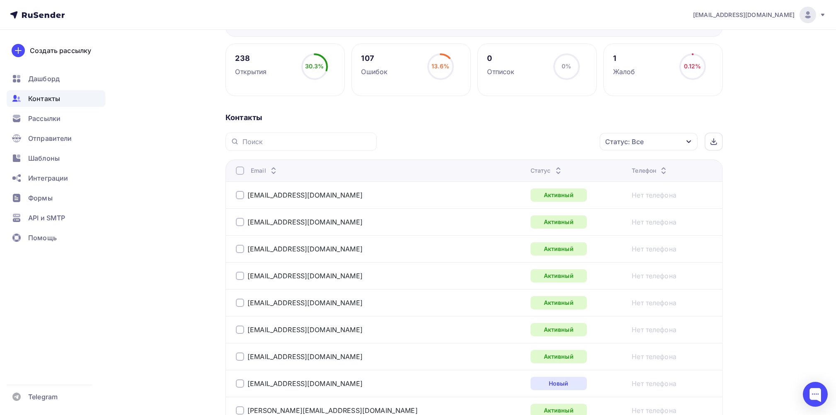
click at [694, 141] on div "Статус: Все" at bounding box center [649, 141] width 98 height 17
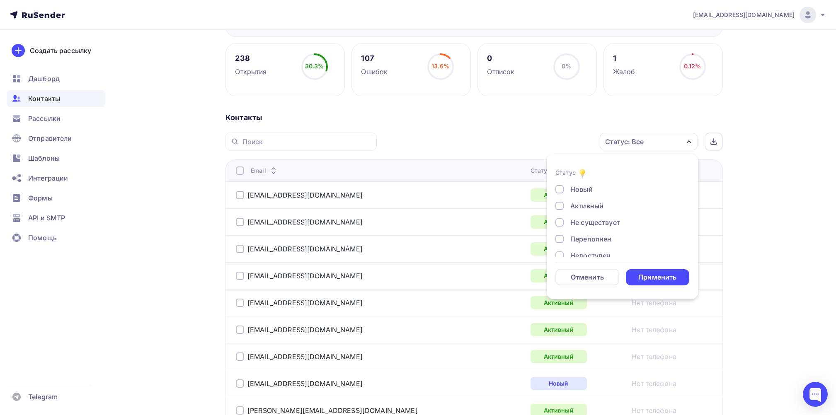
click at [562, 222] on div at bounding box center [559, 222] width 8 height 8
click at [650, 274] on div "Применить" at bounding box center [657, 278] width 38 height 10
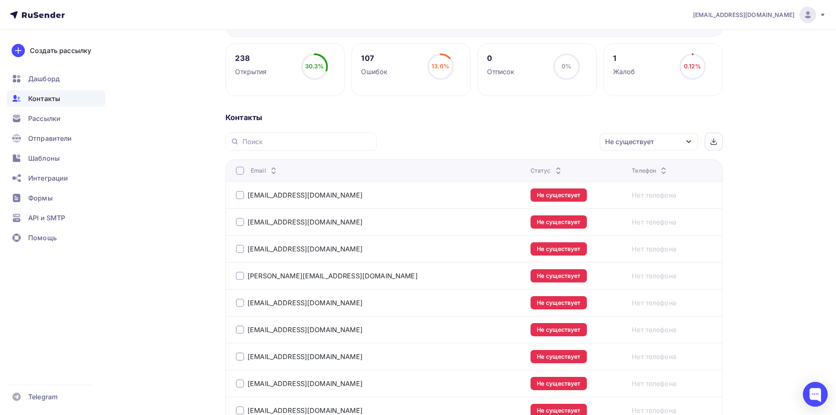
click at [242, 168] on div at bounding box center [240, 171] width 8 height 8
click at [575, 140] on div "Действие" at bounding box center [537, 142] width 109 height 16
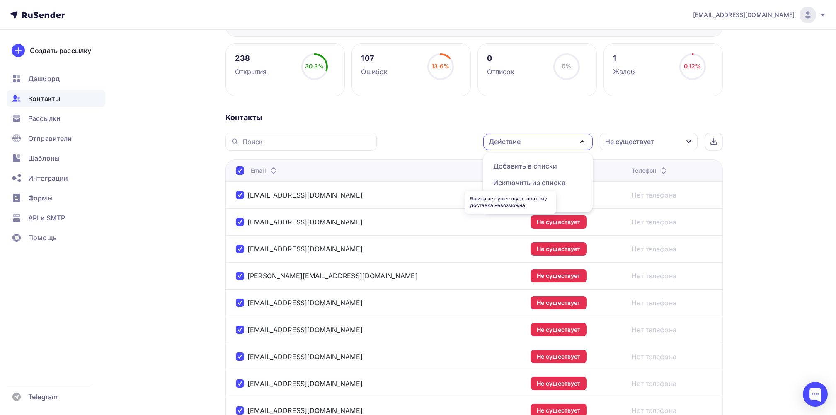
click at [498, 199] on div "Ящика не существует, поэтому доставка невозможна" at bounding box center [510, 202] width 91 height 23
click at [557, 137] on div "Действие" at bounding box center [537, 142] width 109 height 16
click at [514, 198] on div "Удалить" at bounding box center [506, 199] width 27 height 10
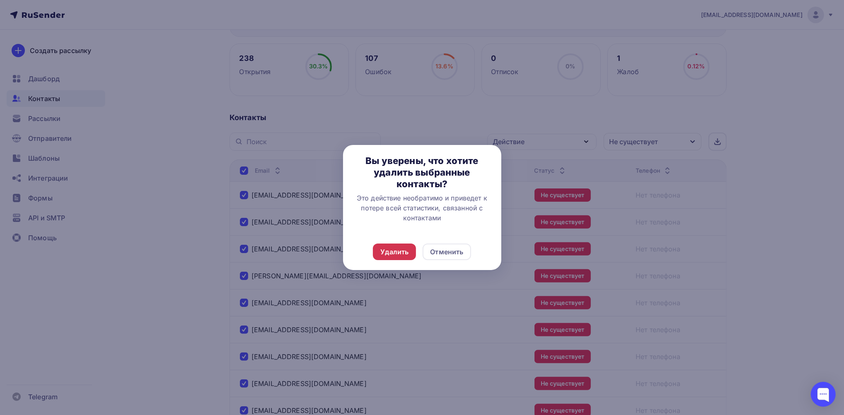
click at [392, 254] on div "Удалить" at bounding box center [395, 252] width 28 height 10
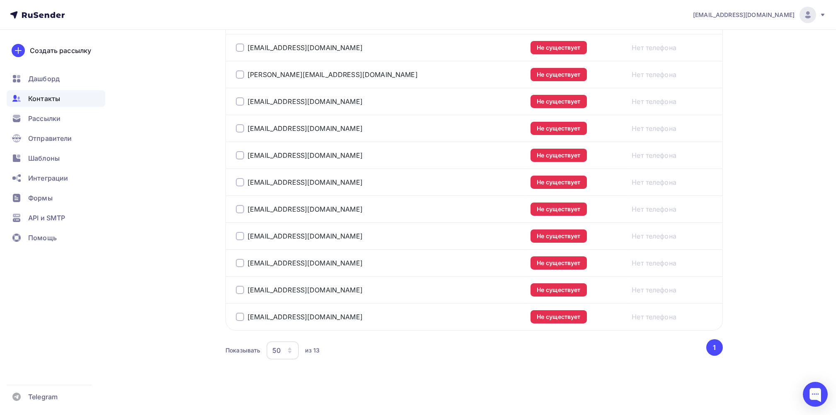
scroll to position [0, 0]
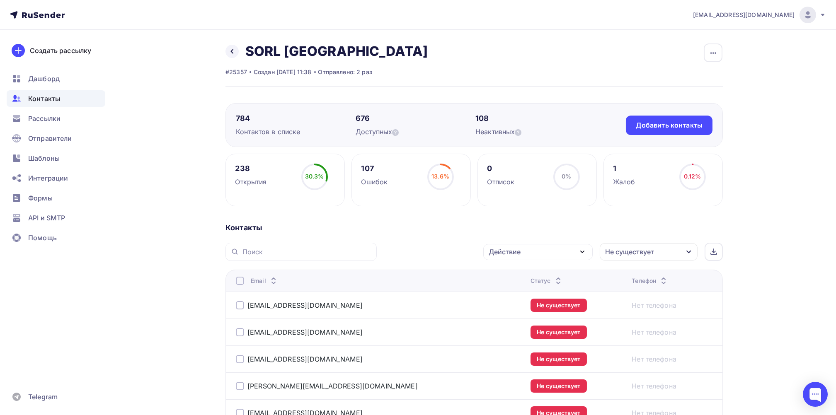
click at [237, 281] on div at bounding box center [240, 281] width 8 height 8
click at [240, 306] on div at bounding box center [240, 305] width 8 height 8
click at [240, 283] on div at bounding box center [240, 281] width 8 height 8
click at [578, 252] on icon "button" at bounding box center [582, 252] width 10 height 10
click at [521, 292] on div "Исключить из списка" at bounding box center [529, 293] width 72 height 10
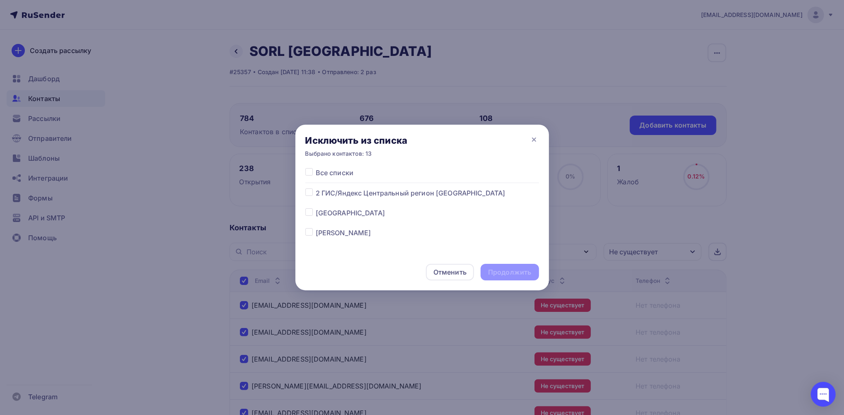
click at [316, 188] on label at bounding box center [316, 188] width 0 height 0
click at [309, 194] on input "checkbox" at bounding box center [309, 191] width 7 height 7
checkbox input "true"
click at [316, 168] on label at bounding box center [316, 168] width 0 height 0
click at [309, 172] on input "checkbox" at bounding box center [309, 171] width 7 height 7
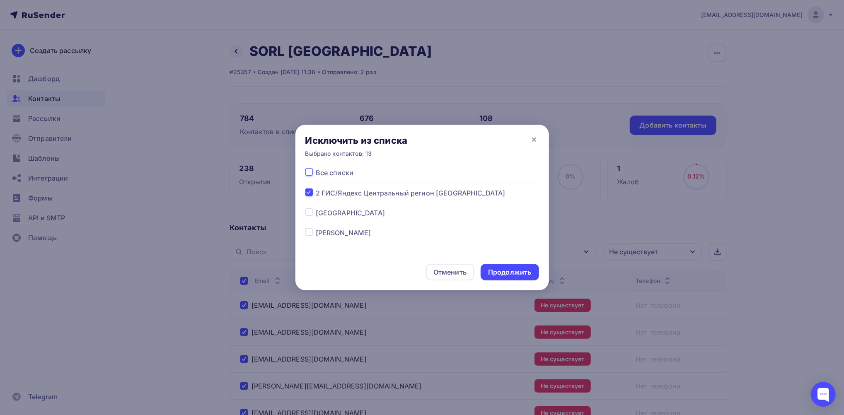
checkbox input "true"
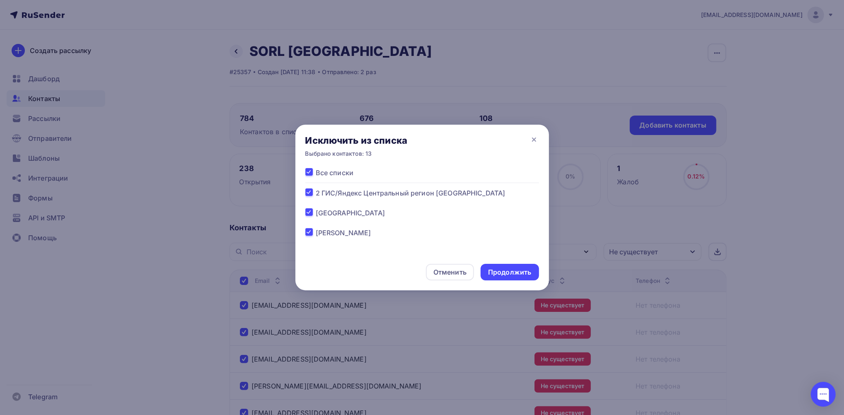
checkbox input "true"
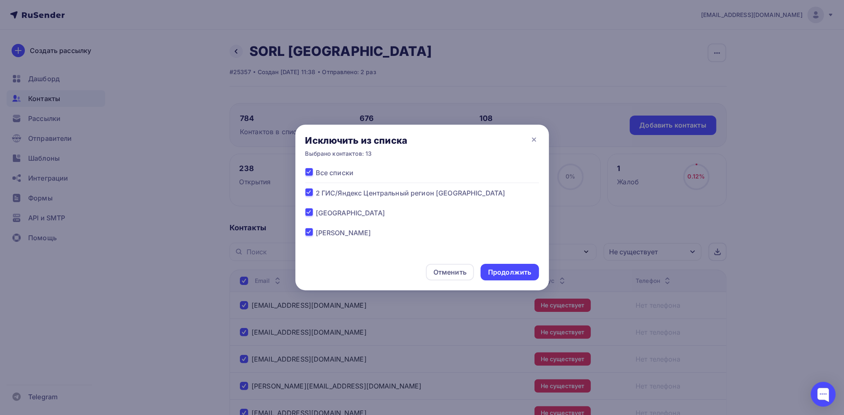
checkbox input "true"
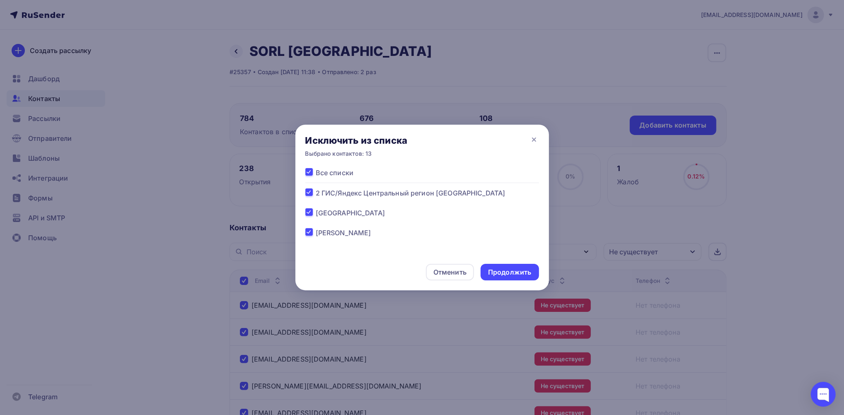
checkbox input "true"
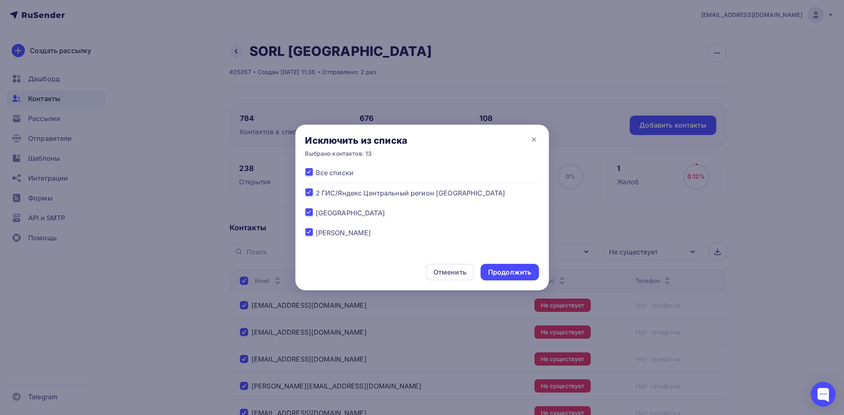
checkbox input "true"
click at [506, 272] on div "Продолжить" at bounding box center [509, 273] width 43 height 10
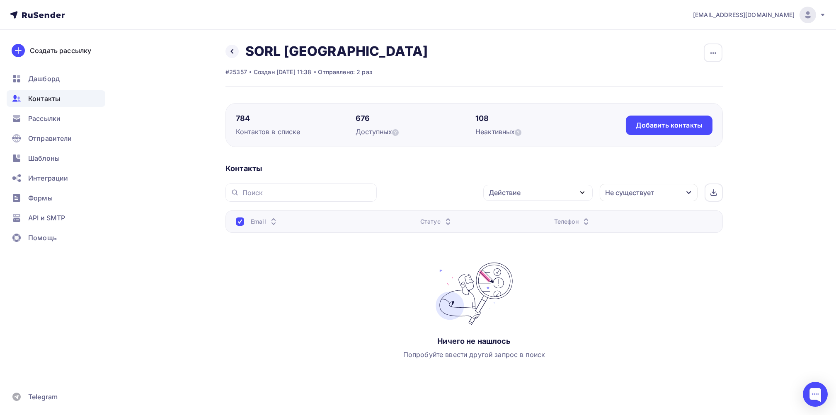
click at [239, 221] on div at bounding box center [240, 222] width 8 height 8
click at [236, 114] on div "784" at bounding box center [296, 119] width 120 height 10
click at [243, 117] on div "784" at bounding box center [296, 119] width 120 height 10
click at [691, 194] on icon "button" at bounding box center [689, 192] width 7 height 7
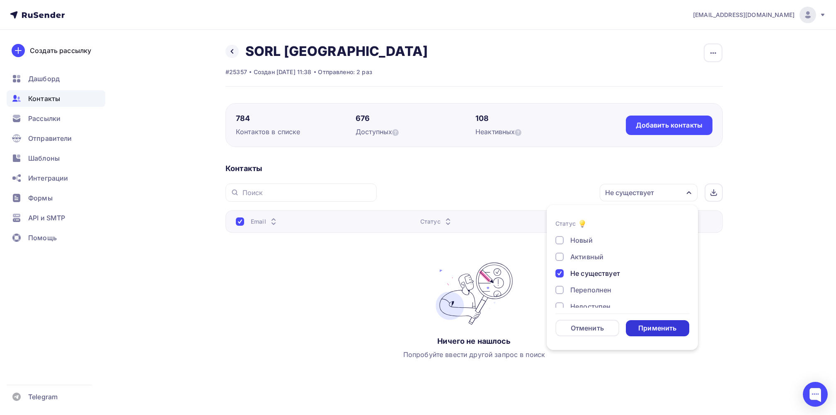
click at [642, 322] on div "Применить" at bounding box center [658, 328] width 64 height 16
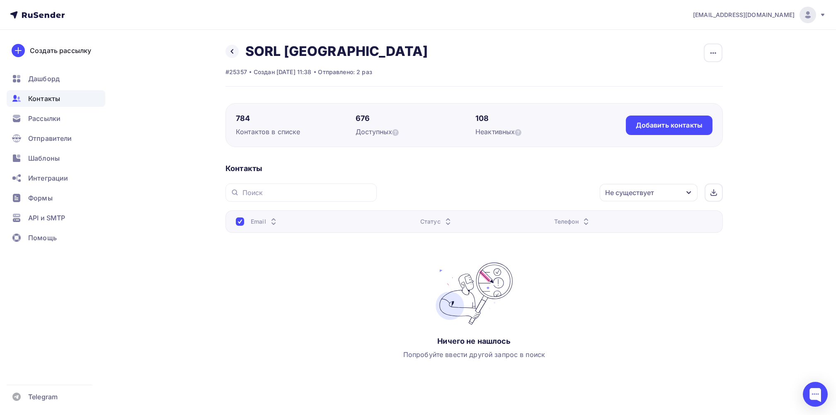
click at [241, 223] on div at bounding box center [240, 222] width 8 height 8
click at [690, 191] on icon "button" at bounding box center [689, 192] width 7 height 7
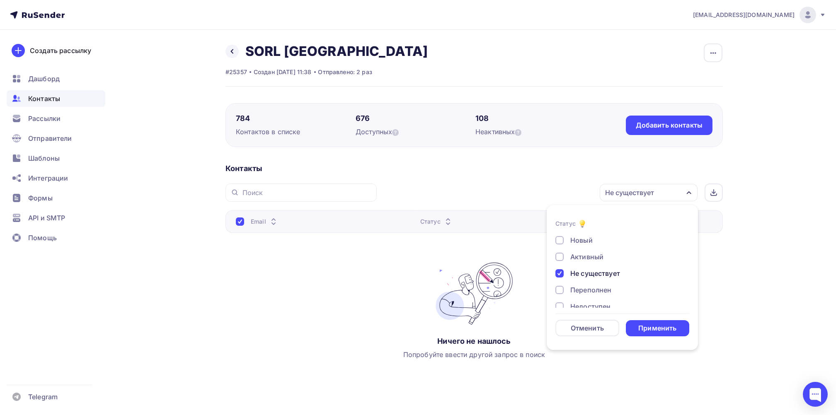
click at [563, 271] on div at bounding box center [559, 273] width 8 height 8
click at [556, 250] on div at bounding box center [559, 251] width 8 height 8
click at [643, 328] on div "Применить" at bounding box center [657, 329] width 38 height 10
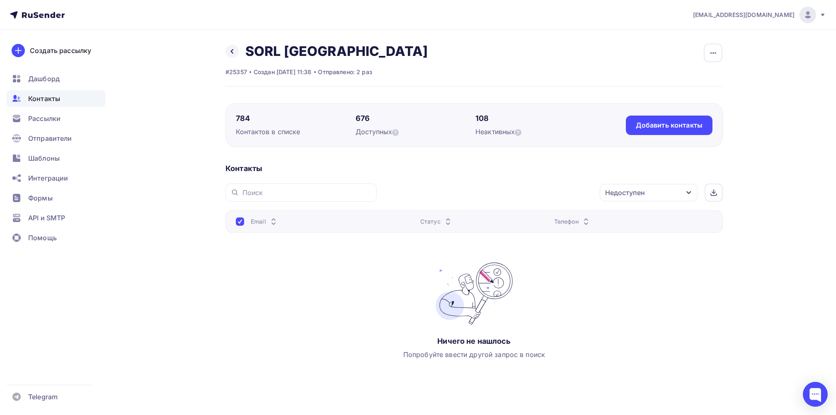
click at [260, 131] on div "Контактов в списке" at bounding box center [296, 132] width 120 height 10
click at [250, 51] on h2 "SORL [GEOGRAPHIC_DATA]" at bounding box center [336, 51] width 182 height 17
click at [218, 49] on div "Назад SORL СПБ Переименовать список Скачать список Отписать адреса Настроить по…" at bounding box center [417, 230] width 679 height 400
click at [236, 48] on link at bounding box center [232, 51] width 13 height 13
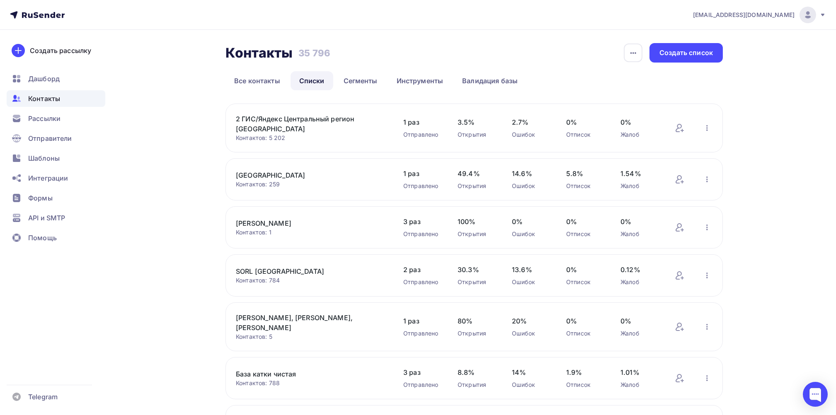
click at [312, 78] on link "Списки" at bounding box center [312, 80] width 43 height 19
click at [260, 267] on link "SORL СПБ" at bounding box center [306, 272] width 141 height 10
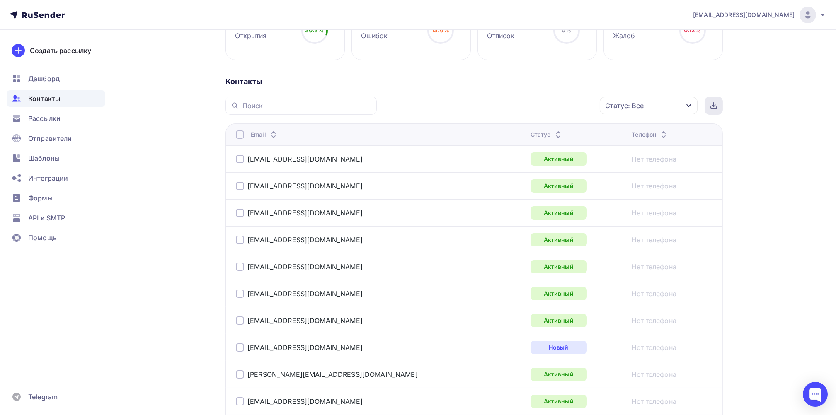
scroll to position [55, 0]
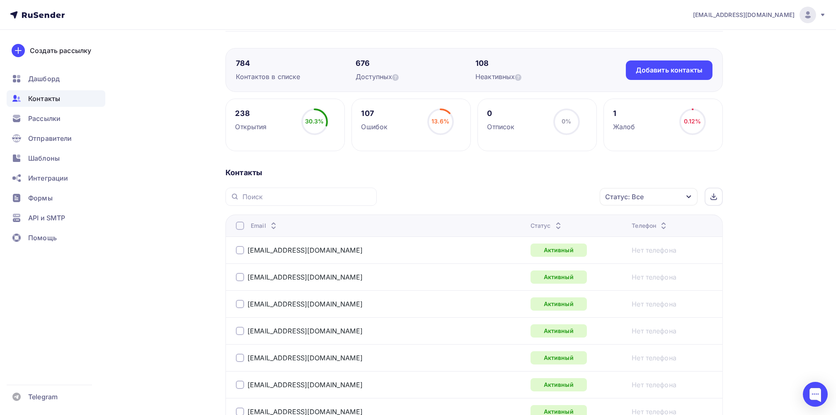
click at [688, 194] on icon "button" at bounding box center [689, 197] width 7 height 7
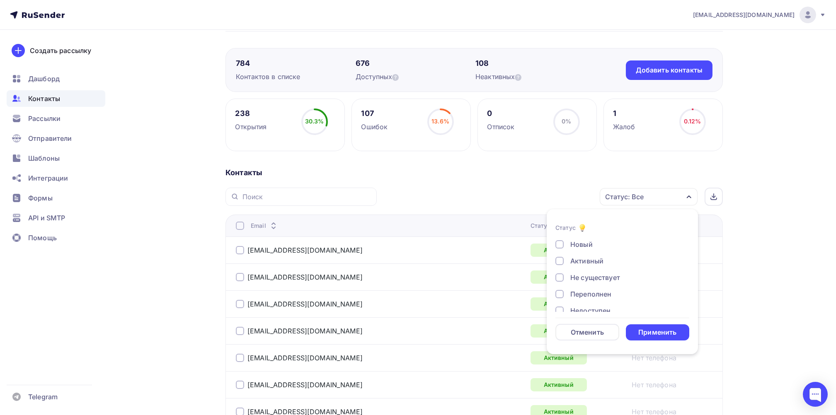
click at [559, 276] on div at bounding box center [559, 278] width 8 height 8
click at [647, 332] on div "Применить" at bounding box center [657, 333] width 38 height 10
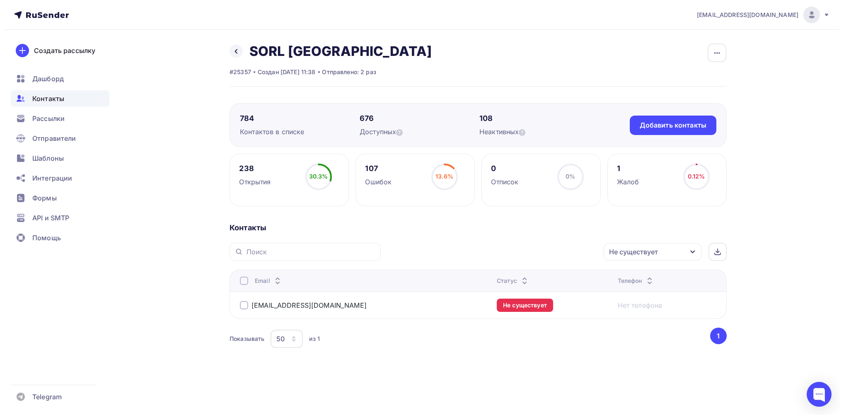
scroll to position [0, 0]
click at [247, 278] on div at bounding box center [244, 281] width 8 height 8
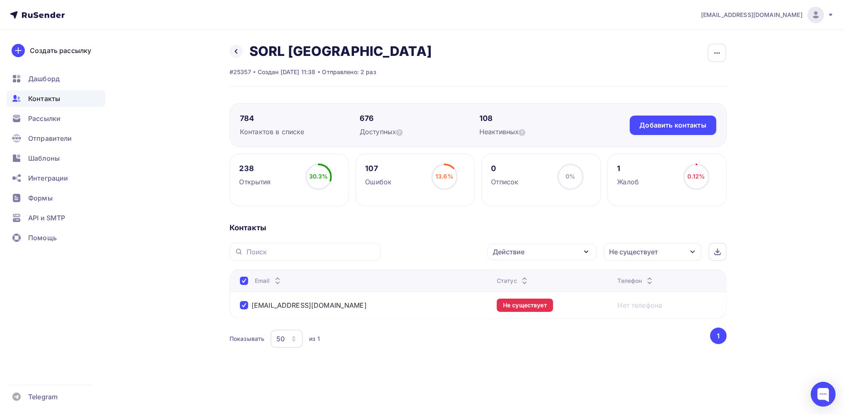
click at [594, 251] on div "Действие" at bounding box center [541, 252] width 109 height 16
click at [514, 305] on div "Удалить" at bounding box center [510, 310] width 27 height 10
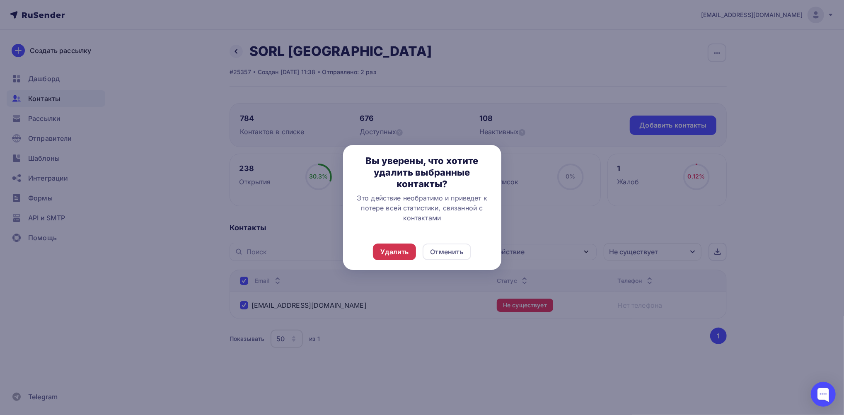
click at [403, 257] on div "Удалить" at bounding box center [395, 252] width 28 height 10
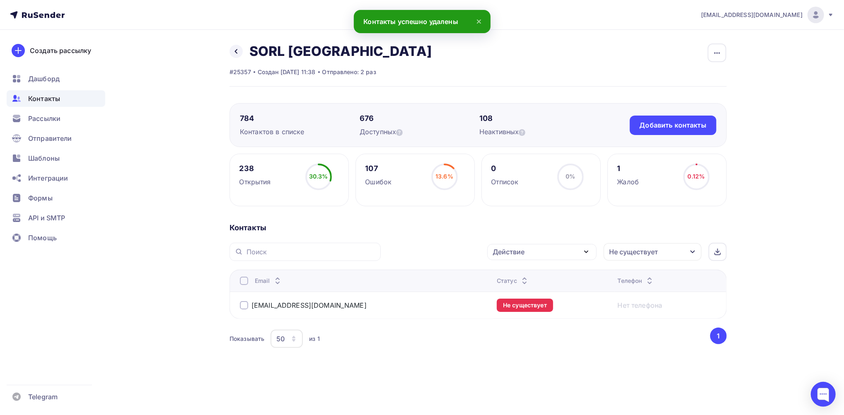
click at [243, 305] on div at bounding box center [244, 305] width 8 height 8
click at [573, 255] on div "Действие" at bounding box center [541, 252] width 109 height 16
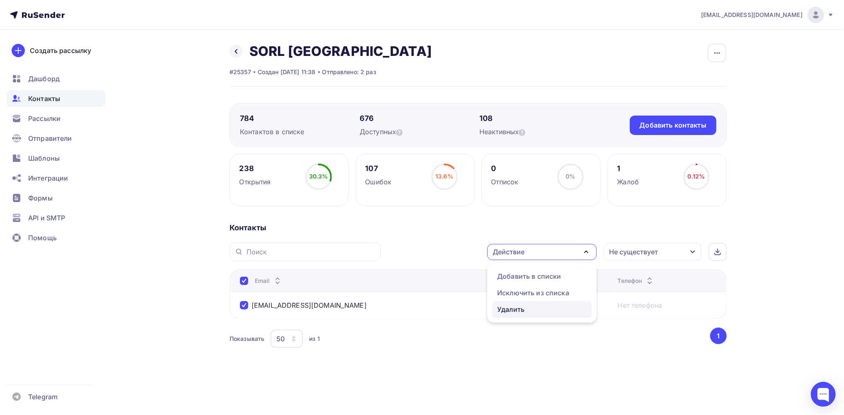
click at [512, 309] on div "Удалить" at bounding box center [510, 310] width 27 height 10
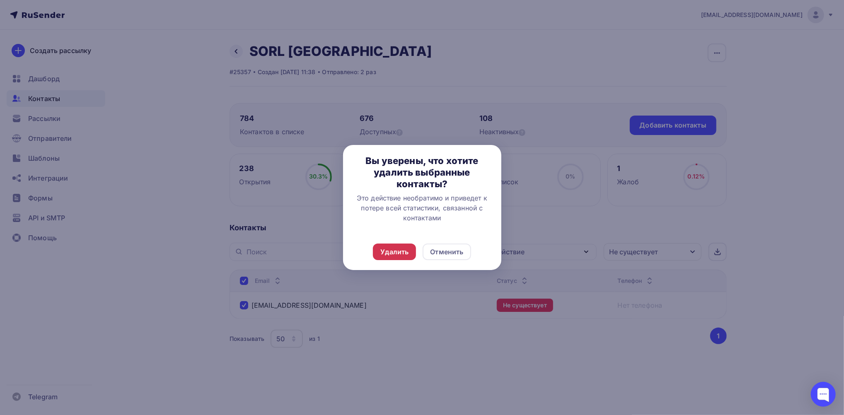
click at [394, 254] on div "Удалить" at bounding box center [395, 252] width 28 height 10
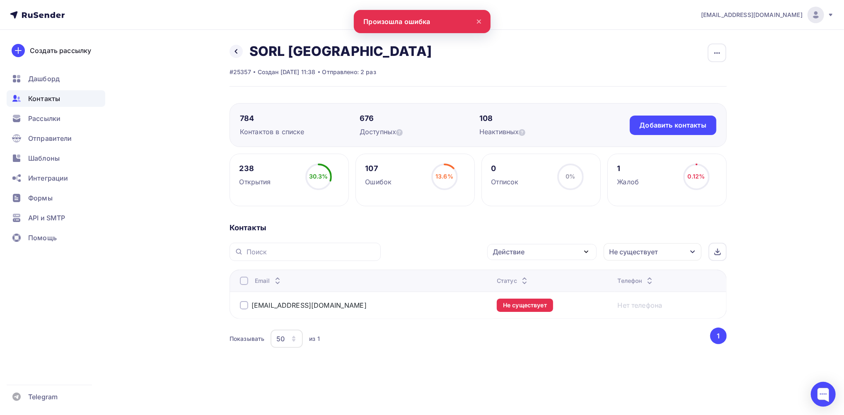
click at [692, 250] on icon "button" at bounding box center [693, 252] width 7 height 7
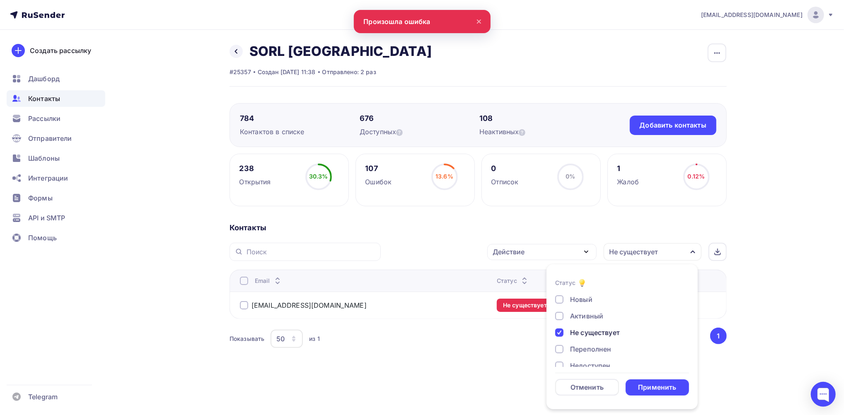
click at [561, 333] on div at bounding box center [559, 333] width 8 height 8
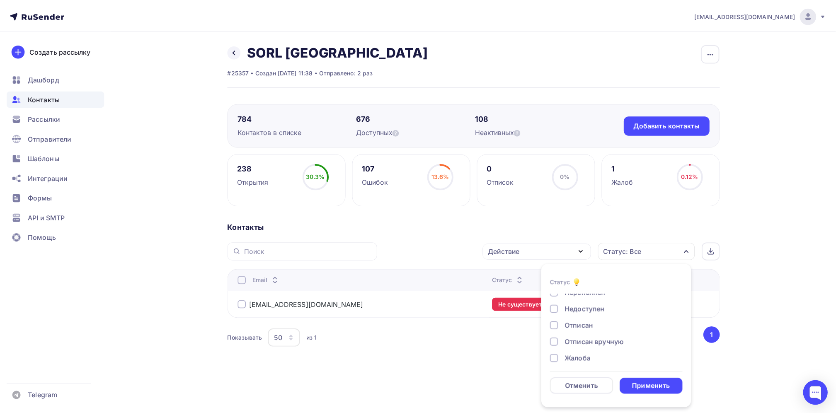
scroll to position [60, 0]
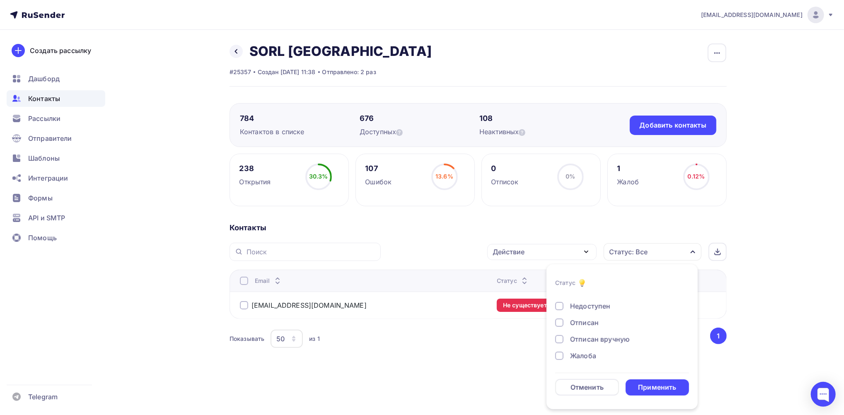
click at [560, 307] on div at bounding box center [559, 306] width 8 height 8
click at [559, 323] on div at bounding box center [559, 323] width 8 height 8
click at [560, 337] on div at bounding box center [559, 339] width 8 height 8
click at [561, 355] on div at bounding box center [559, 356] width 8 height 8
click at [651, 382] on div "Применить" at bounding box center [658, 388] width 64 height 16
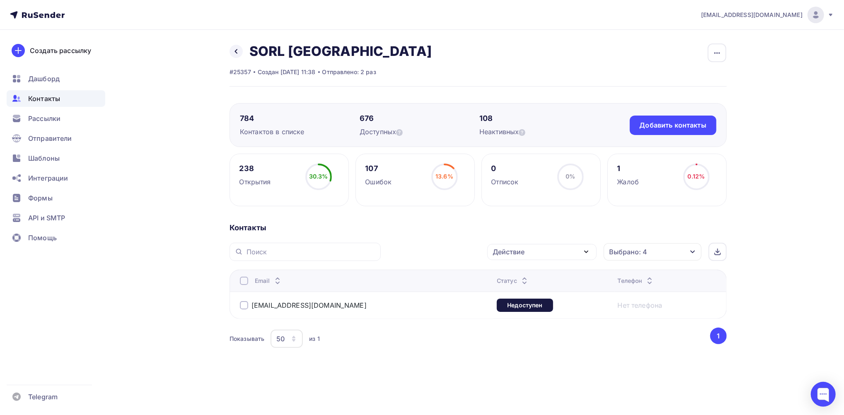
click at [245, 306] on div at bounding box center [244, 305] width 8 height 8
click at [563, 252] on div "Действие" at bounding box center [541, 252] width 109 height 16
click at [521, 309] on div "Удалить" at bounding box center [510, 310] width 27 height 10
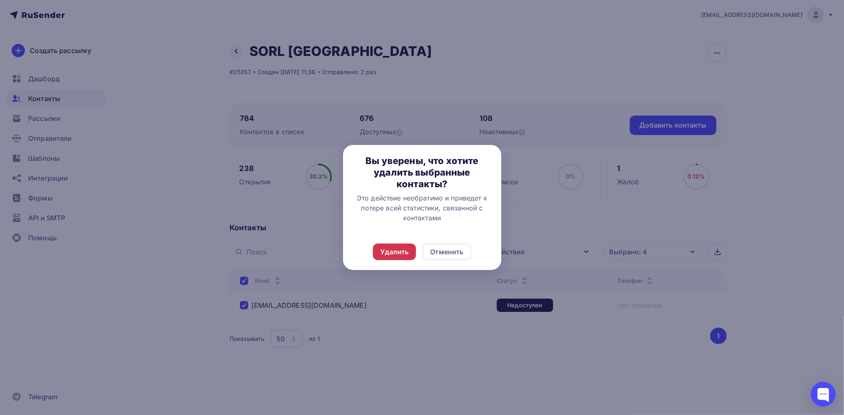
click at [392, 251] on div "Удалить" at bounding box center [395, 252] width 28 height 10
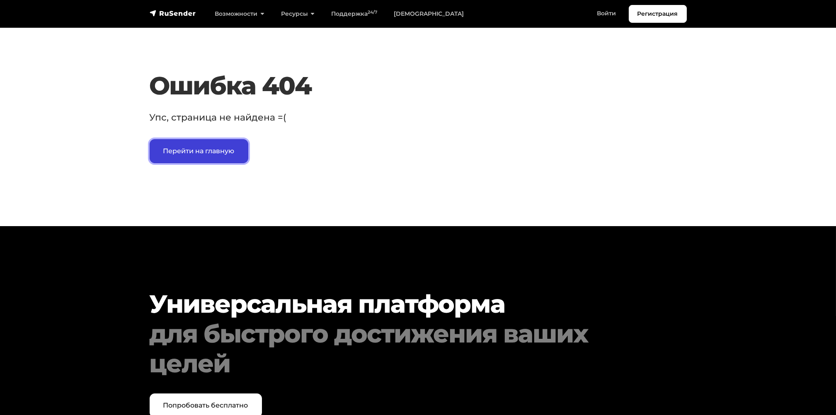
click at [194, 146] on link "Перейти на главную" at bounding box center [199, 151] width 99 height 24
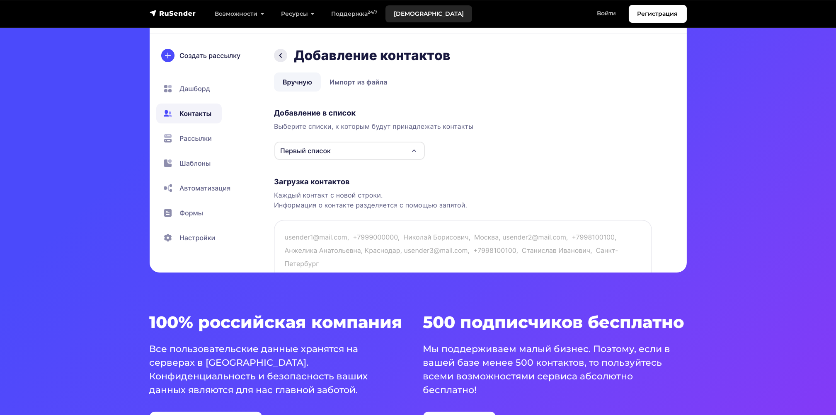
scroll to position [166, 0]
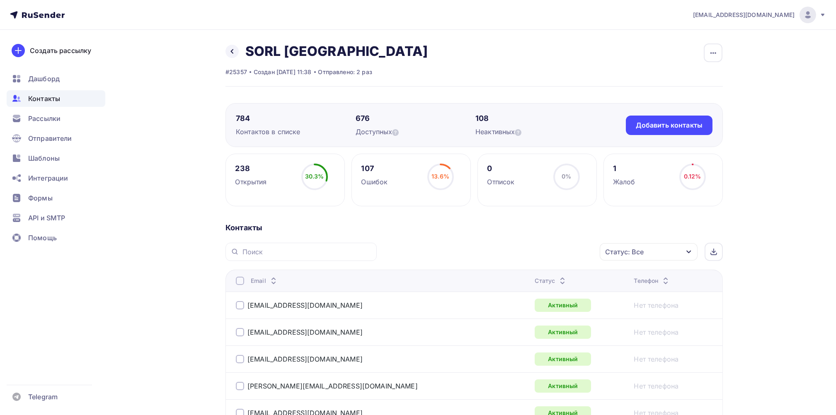
click at [647, 254] on div "Статус: Все" at bounding box center [649, 251] width 98 height 17
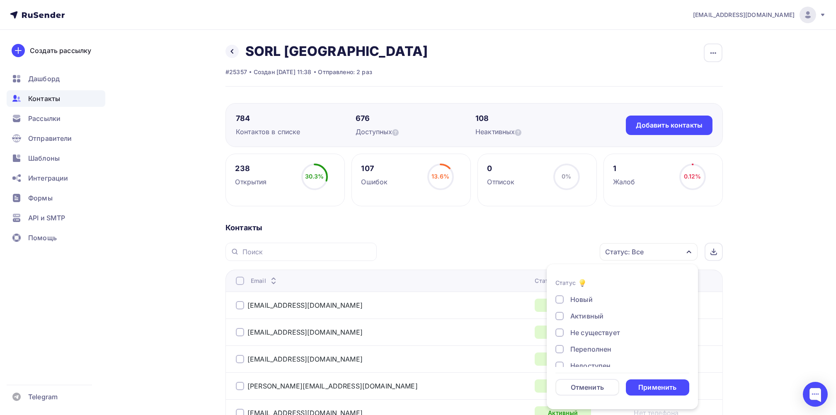
click at [569, 336] on div "Не существует" at bounding box center [617, 333] width 124 height 10
click at [651, 386] on div "Применить" at bounding box center [657, 388] width 38 height 10
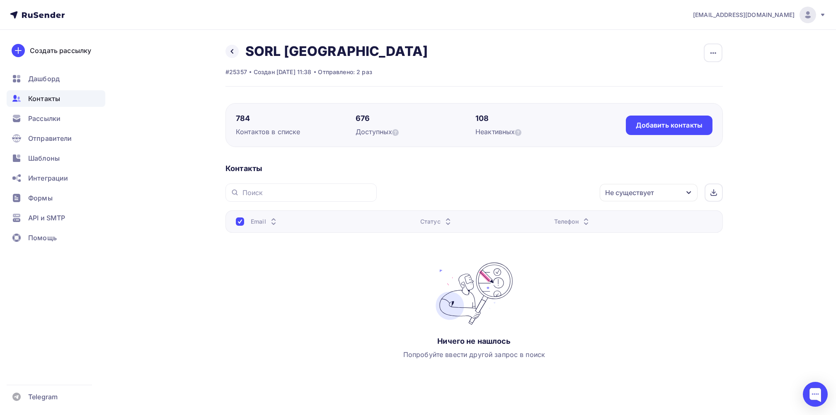
click at [684, 197] on div "Не существует" at bounding box center [649, 192] width 98 height 17
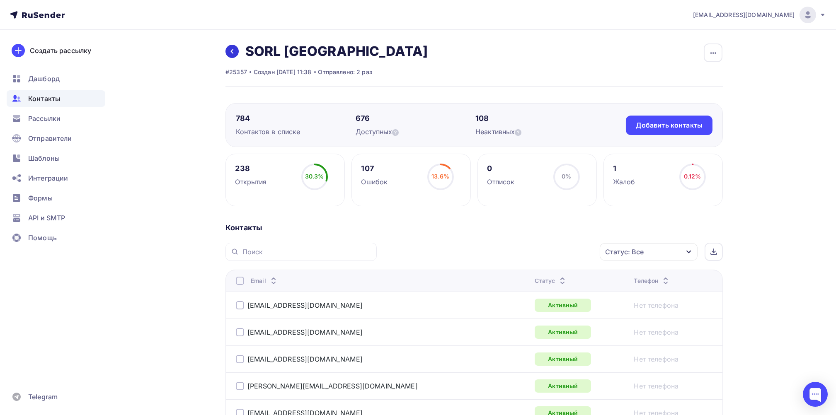
click at [234, 48] on icon at bounding box center [232, 51] width 7 height 7
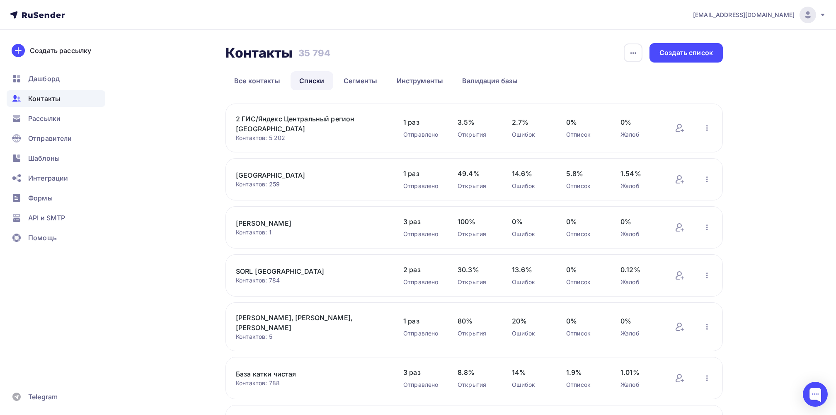
click at [248, 259] on div "SORL [GEOGRAPHIC_DATA] Контактов: 784 Добавить контакты Переименовать список Ск…" at bounding box center [474, 276] width 497 height 42
click at [247, 267] on link "SORL [GEOGRAPHIC_DATA]" at bounding box center [306, 272] width 141 height 10
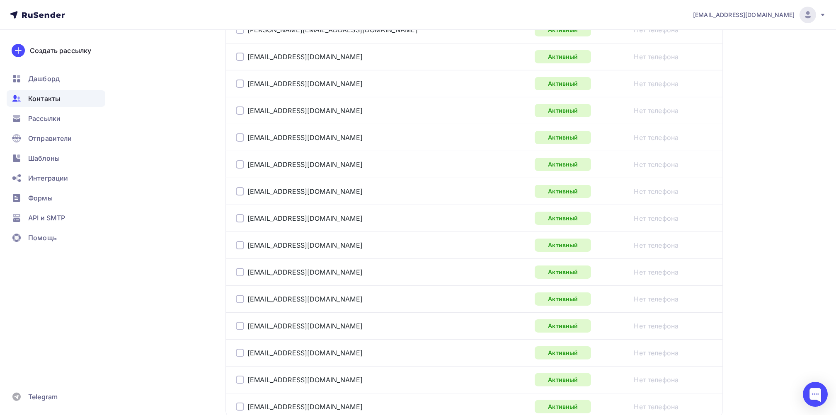
scroll to position [1310, 0]
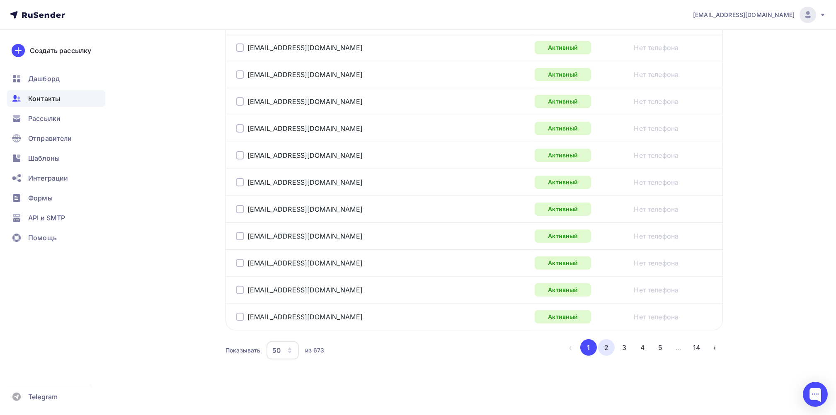
click at [607, 351] on button "2" at bounding box center [606, 347] width 17 height 17
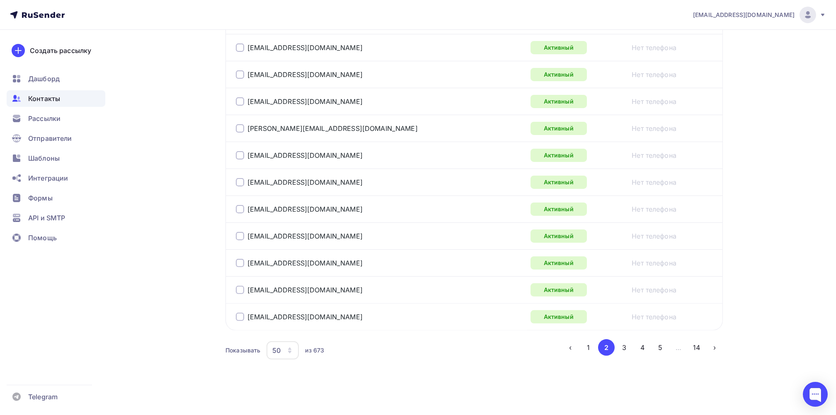
click at [615, 344] on li "3" at bounding box center [624, 347] width 18 height 17
click at [623, 350] on button "3" at bounding box center [624, 347] width 17 height 17
click at [644, 350] on button "4" at bounding box center [642, 347] width 17 height 17
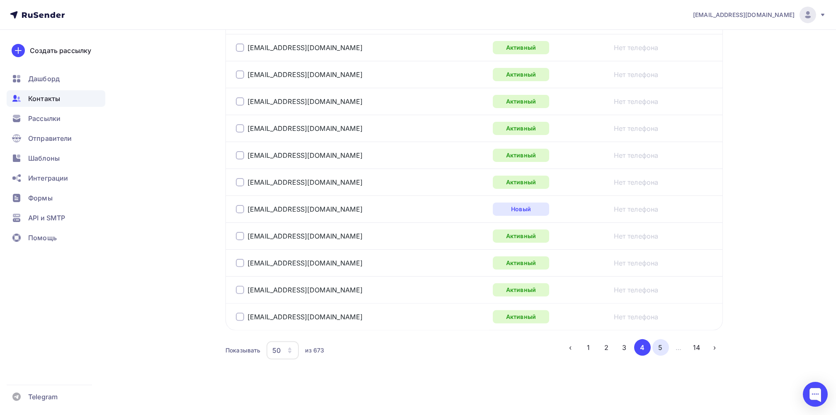
click at [658, 347] on button "5" at bounding box center [660, 347] width 17 height 17
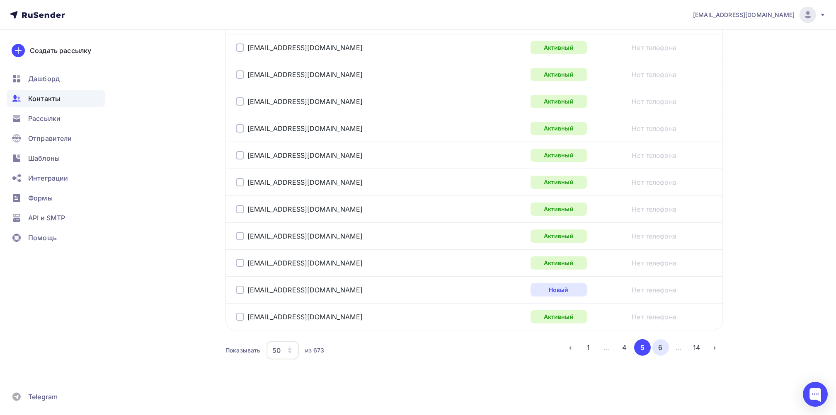
click at [662, 347] on button "6" at bounding box center [660, 347] width 17 height 17
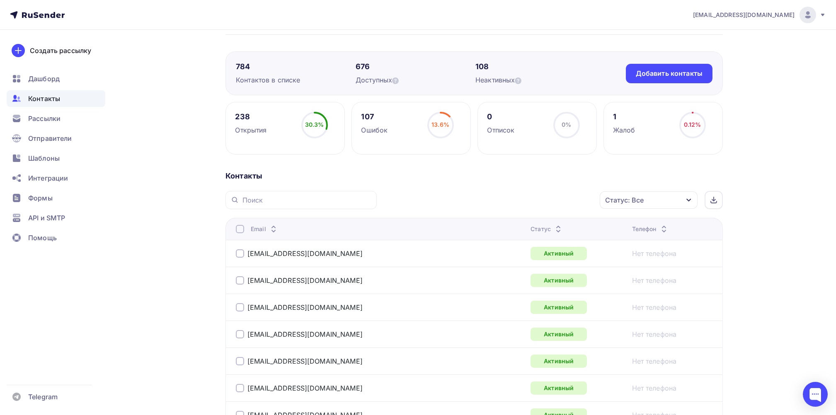
scroll to position [0, 0]
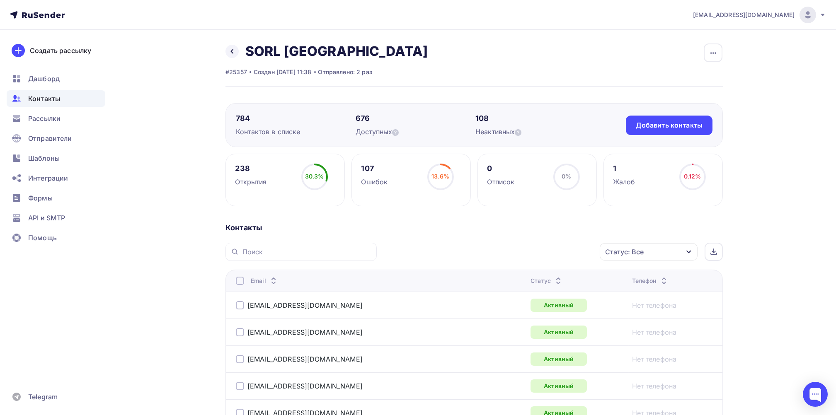
click at [691, 251] on div "Статус: Все" at bounding box center [649, 251] width 98 height 17
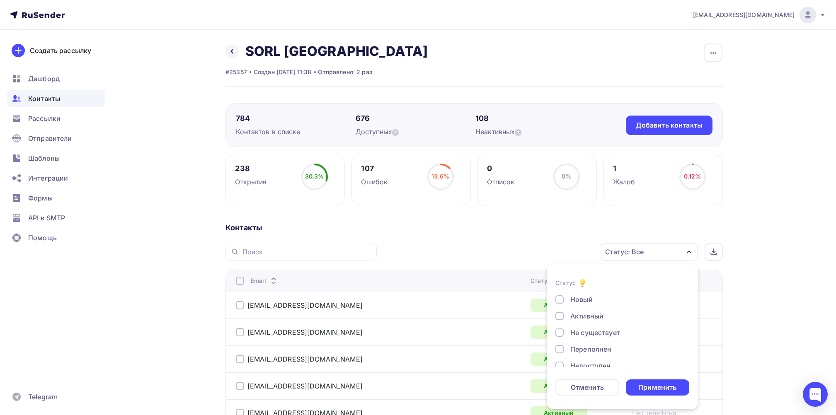
click at [556, 350] on div at bounding box center [559, 349] width 8 height 8
click at [671, 388] on div "Применить" at bounding box center [657, 388] width 38 height 10
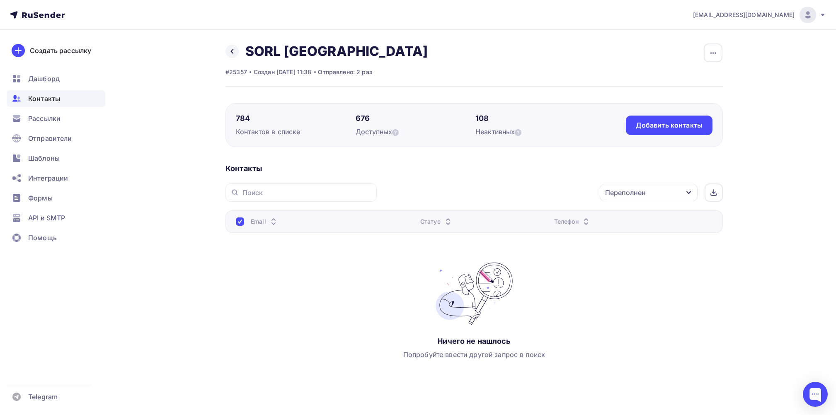
click at [692, 192] on div "Переполнен" at bounding box center [649, 192] width 98 height 17
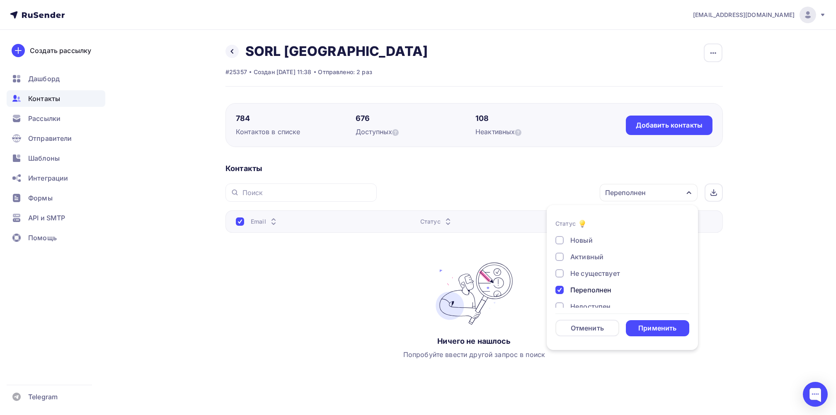
click at [371, 133] on div "Доступных" at bounding box center [416, 132] width 120 height 10
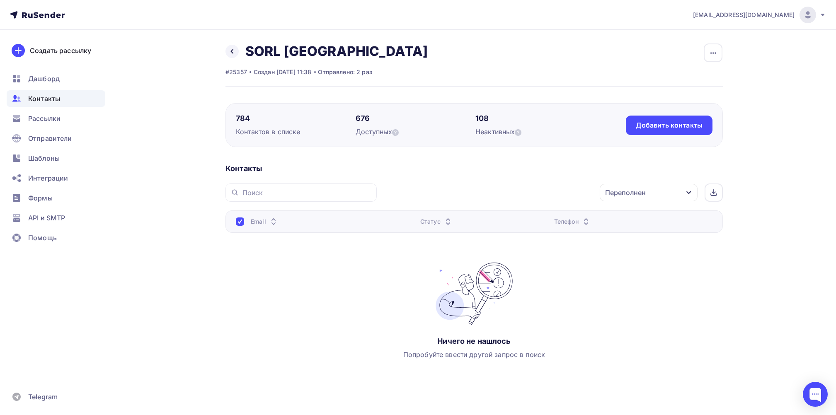
click at [356, 114] on div "676" at bounding box center [416, 119] width 120 height 10
click at [399, 131] on icon at bounding box center [395, 132] width 7 height 7
click at [520, 131] on icon at bounding box center [518, 132] width 7 height 7
click at [44, 118] on span "Рассылки" at bounding box center [44, 119] width 32 height 10
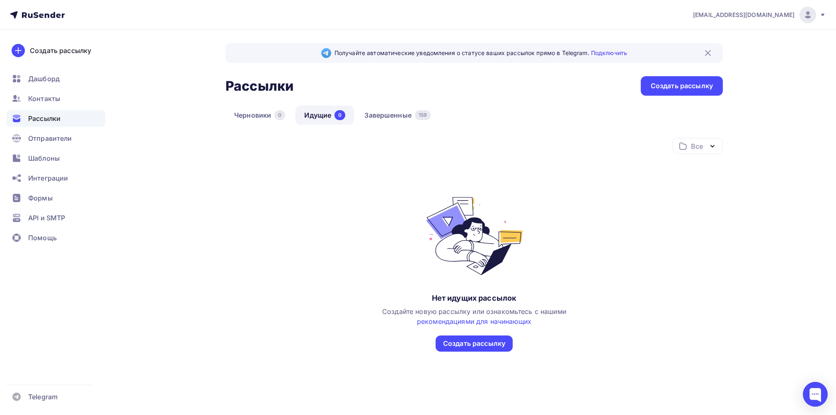
click at [320, 114] on link "Идущие 0" at bounding box center [325, 115] width 58 height 19
click at [383, 113] on link "Завершенные 159" at bounding box center [398, 115] width 84 height 19
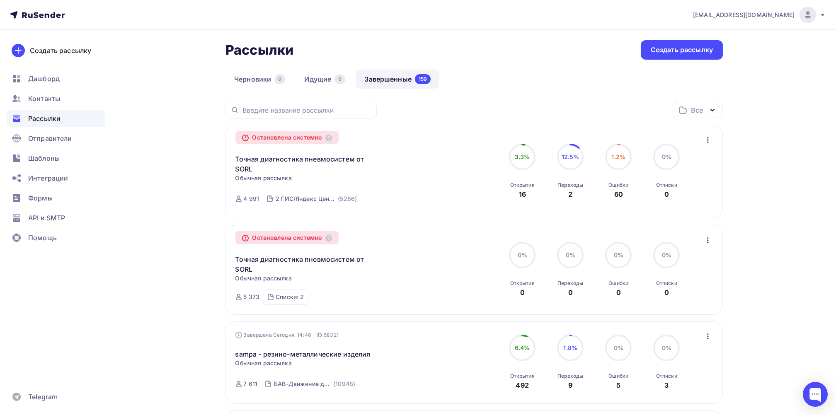
scroll to position [55, 0]
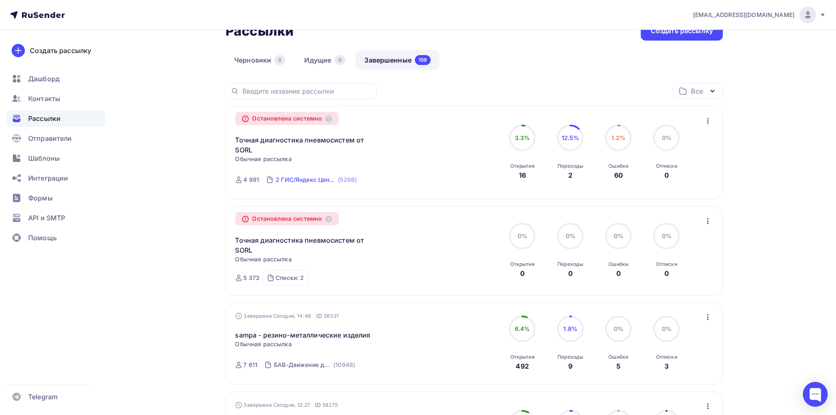
click at [348, 177] on div "(5266)" at bounding box center [347, 180] width 19 height 8
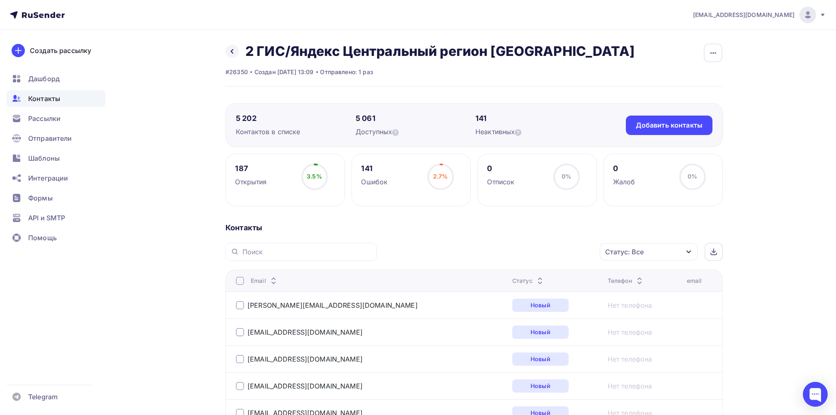
scroll to position [110, 0]
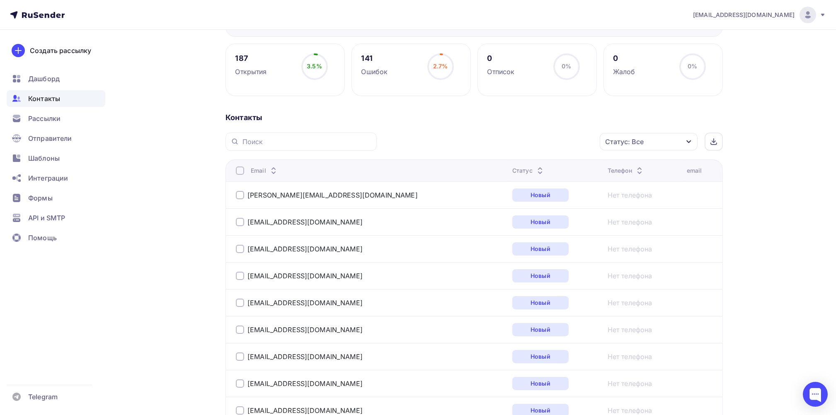
click at [686, 137] on div "Статус: Все" at bounding box center [649, 141] width 98 height 17
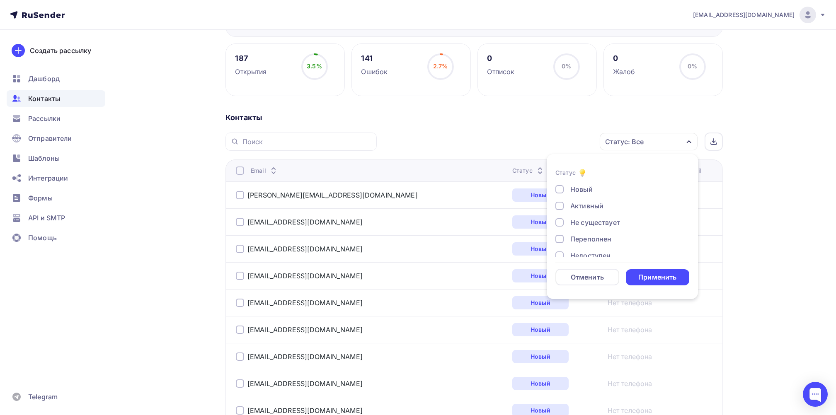
click at [560, 223] on div at bounding box center [559, 222] width 8 height 8
click at [558, 241] on div at bounding box center [559, 239] width 8 height 8
click at [561, 197] on div at bounding box center [559, 198] width 8 height 8
click at [559, 213] on div at bounding box center [559, 215] width 8 height 8
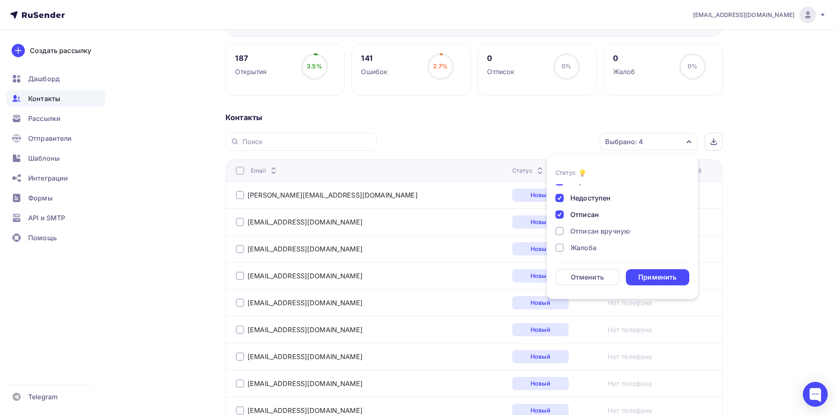
click at [559, 227] on div at bounding box center [559, 231] width 8 height 8
click at [558, 245] on div at bounding box center [559, 248] width 8 height 8
click at [645, 276] on div "Применить" at bounding box center [657, 278] width 38 height 10
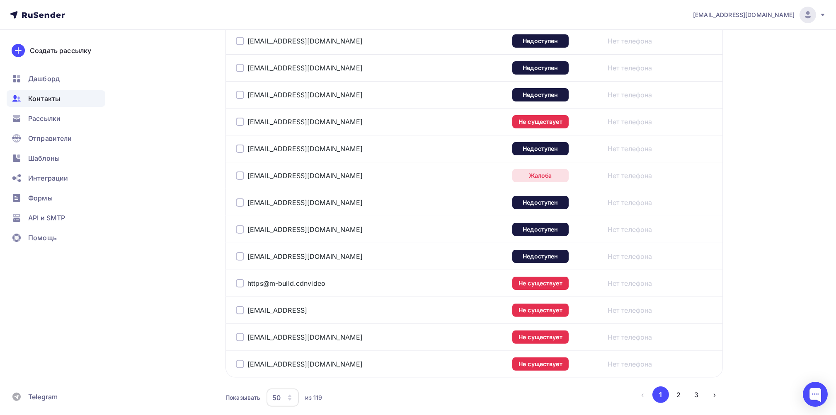
scroll to position [1310, 0]
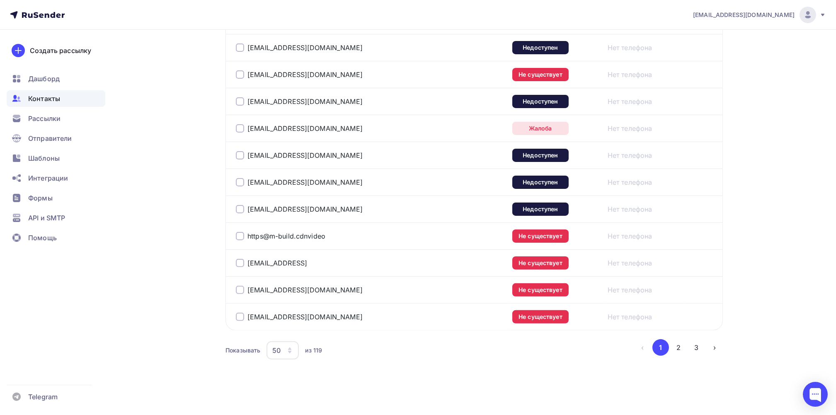
click at [288, 350] on icon "button" at bounding box center [289, 350] width 7 height 7
click at [288, 330] on div "100" at bounding box center [316, 327] width 80 height 10
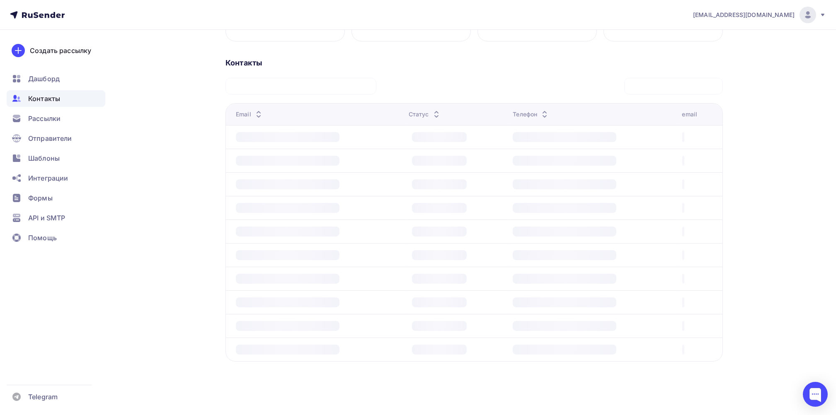
scroll to position [165, 0]
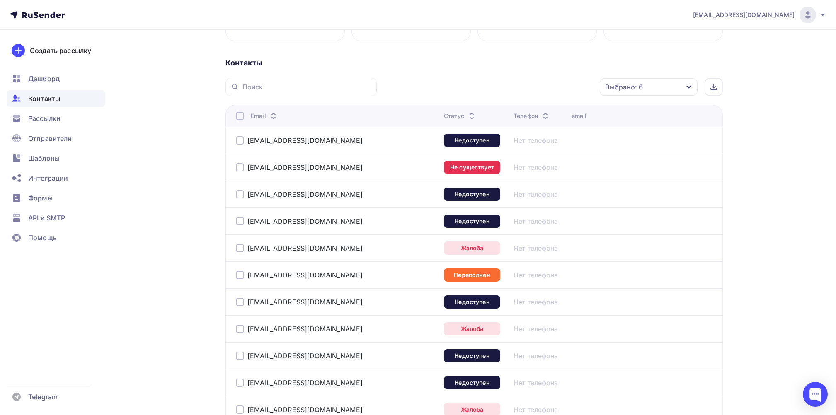
click at [237, 117] on div at bounding box center [240, 116] width 8 height 8
click at [541, 91] on div "Действие" at bounding box center [537, 87] width 109 height 16
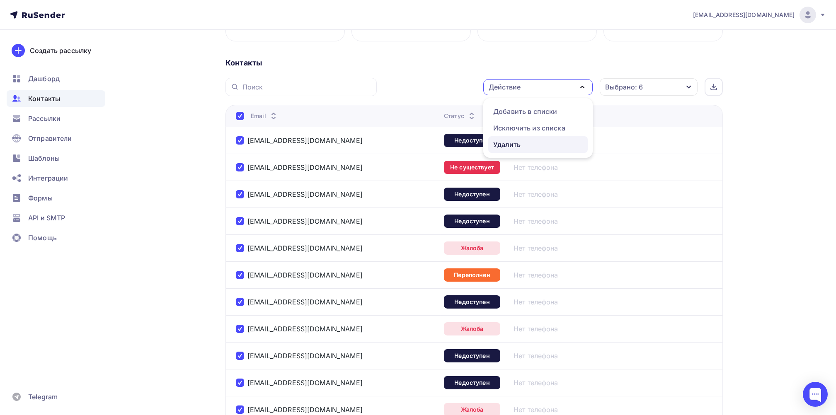
click at [516, 141] on div "Удалить" at bounding box center [506, 145] width 27 height 10
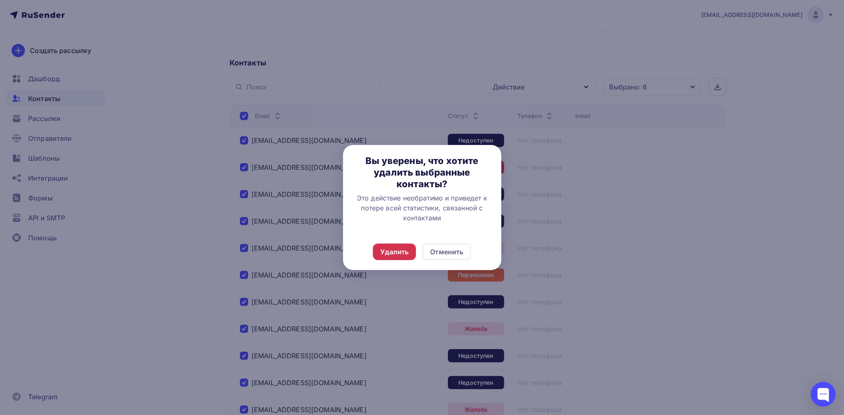
click at [390, 253] on div "Удалить" at bounding box center [395, 252] width 28 height 10
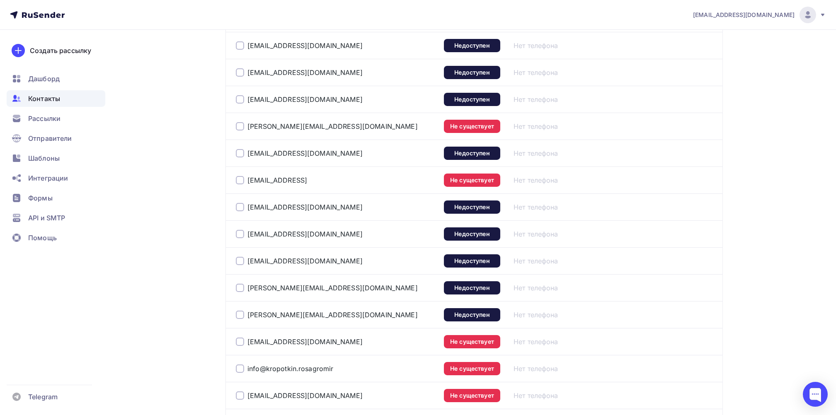
scroll to position [669, 0]
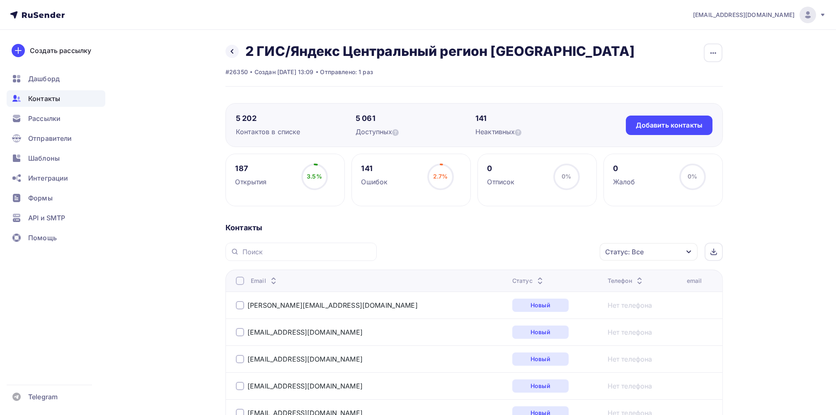
click at [684, 253] on div "Статус: Все" at bounding box center [649, 251] width 98 height 17
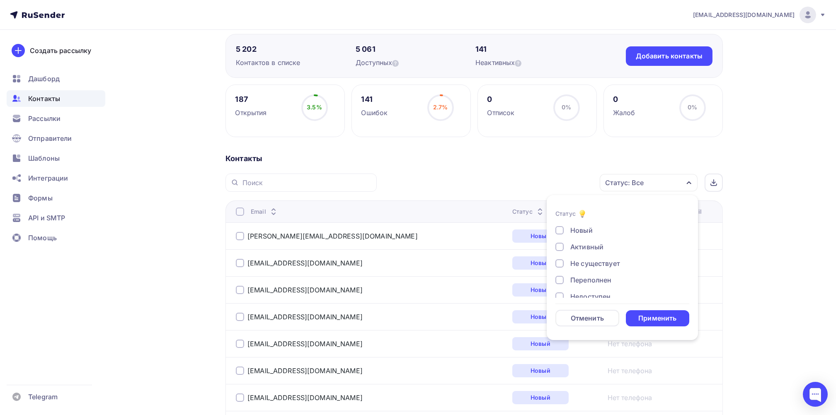
scroll to position [166, 0]
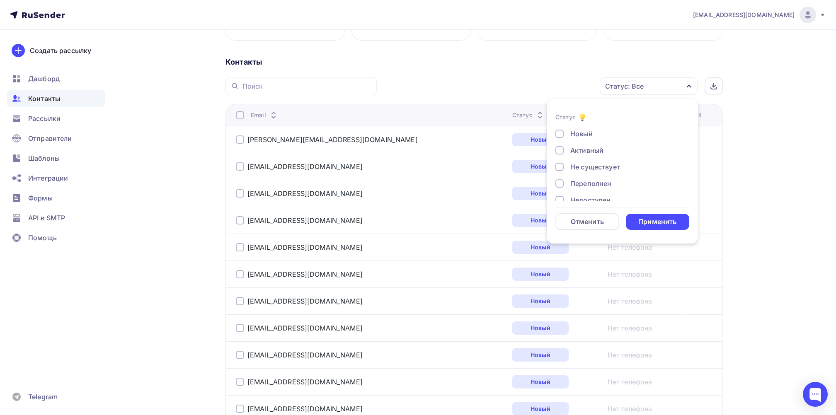
click at [558, 165] on div at bounding box center [559, 167] width 8 height 8
click at [558, 184] on div at bounding box center [559, 183] width 8 height 8
click at [561, 141] on div at bounding box center [559, 140] width 8 height 8
click at [560, 153] on div "Отписан" at bounding box center [617, 157] width 124 height 10
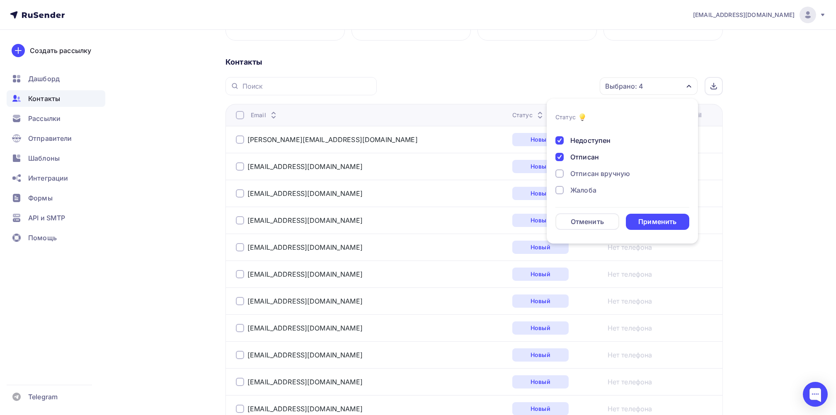
click at [558, 169] on div "Отписан вручную" at bounding box center [617, 174] width 124 height 10
click at [558, 188] on div at bounding box center [559, 190] width 8 height 8
click at [642, 213] on form "Статус Новый Активный Не существует Переполнен Недоступен Отписан Отписан вручн…" at bounding box center [622, 171] width 134 height 118
click at [652, 221] on div "Применить" at bounding box center [657, 222] width 38 height 10
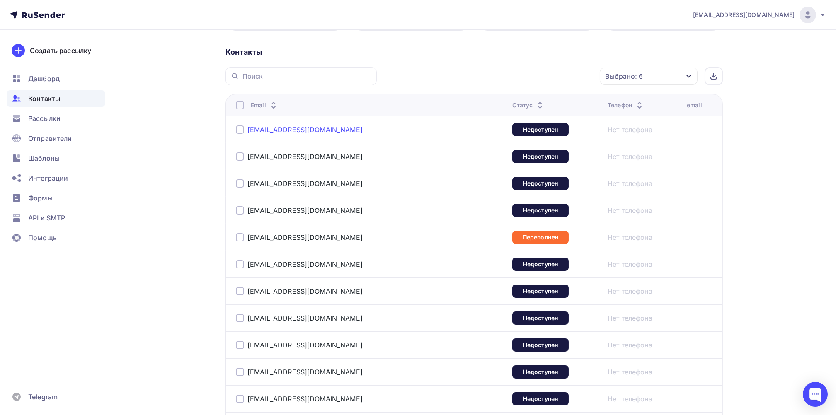
scroll to position [166, 0]
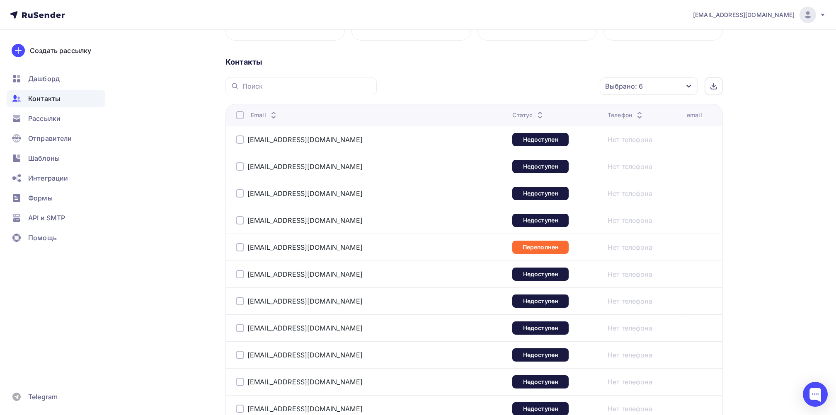
click at [240, 115] on div at bounding box center [240, 115] width 8 height 8
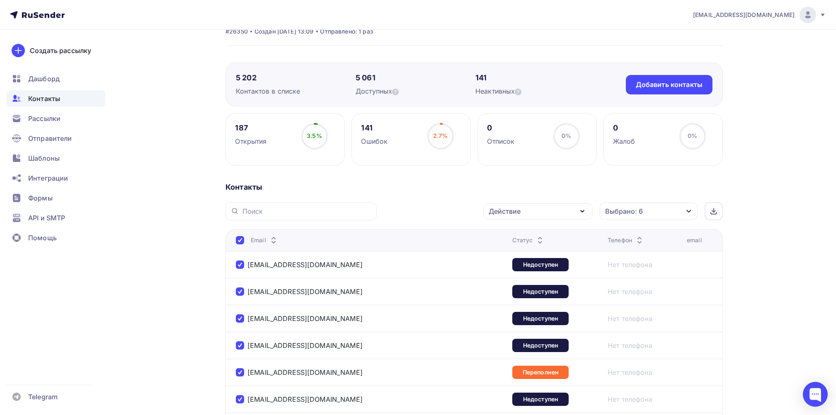
scroll to position [0, 0]
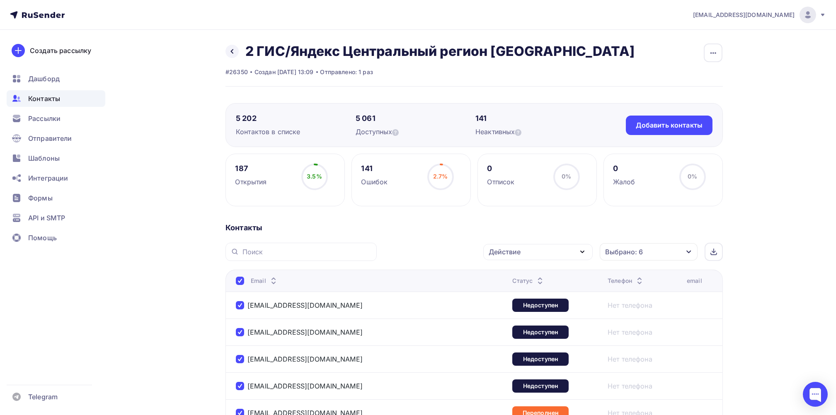
click at [545, 247] on div "Действие" at bounding box center [537, 252] width 109 height 16
click at [509, 309] on div "Удалить" at bounding box center [506, 310] width 27 height 10
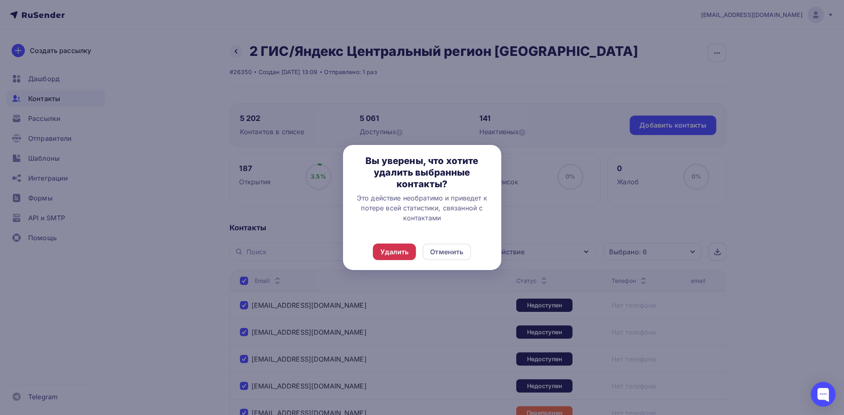
click at [391, 251] on div "Удалить" at bounding box center [395, 252] width 28 height 10
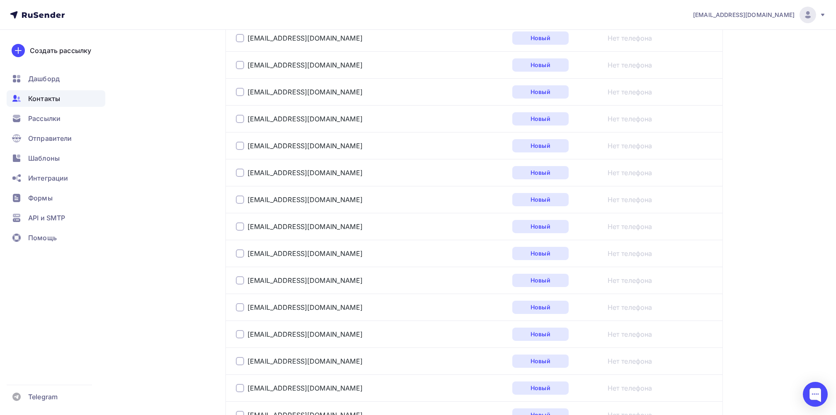
scroll to position [1310, 0]
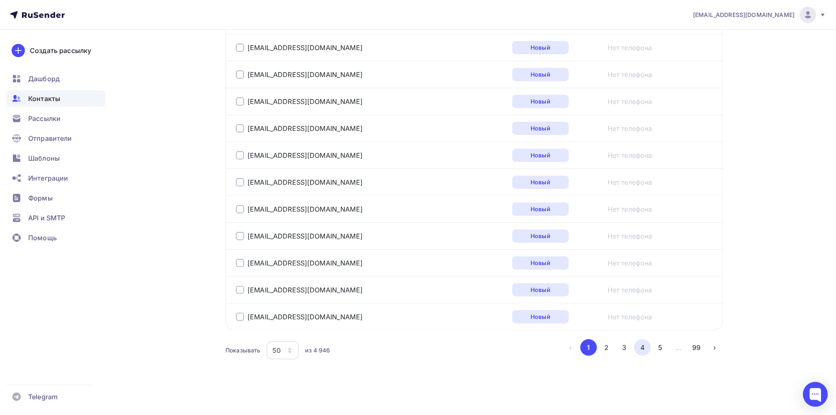
click at [645, 348] on button "4" at bounding box center [642, 347] width 17 height 17
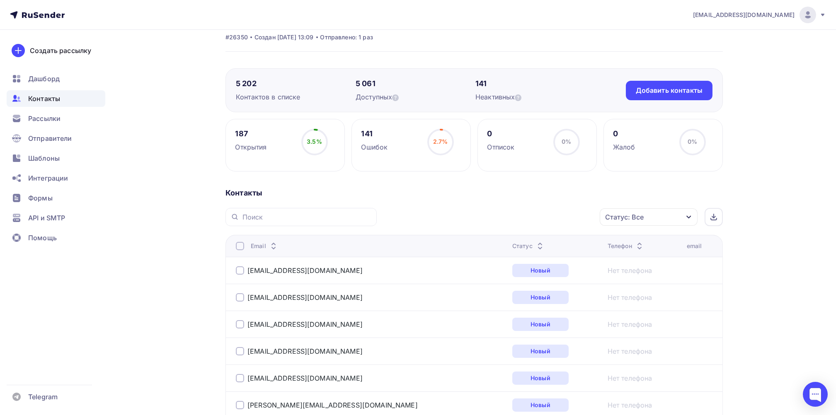
scroll to position [0, 0]
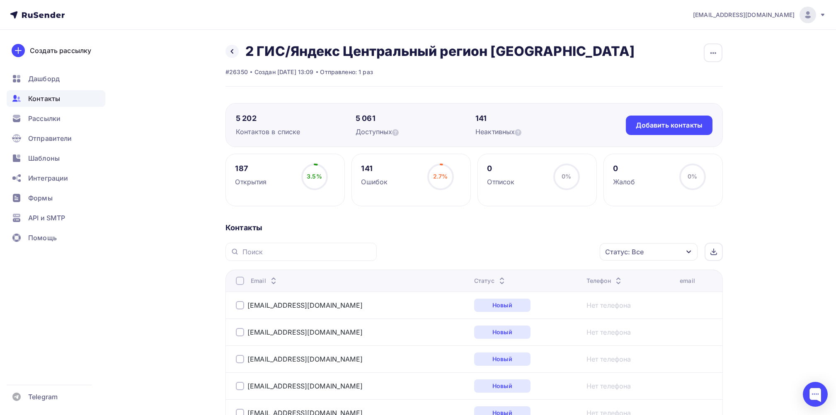
click at [692, 253] on div "Статус: Все" at bounding box center [649, 251] width 98 height 17
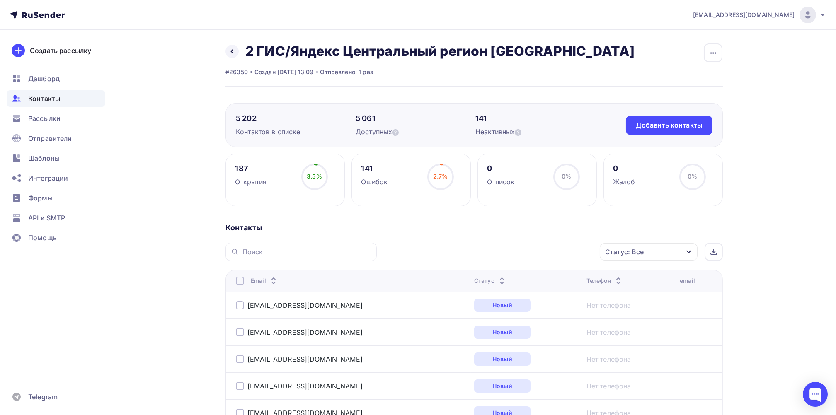
click at [366, 177] on div "Ошибок" at bounding box center [374, 182] width 27 height 10
click at [366, 164] on div "141" at bounding box center [374, 169] width 27 height 10
click at [59, 115] on span "Рассылки" at bounding box center [44, 119] width 32 height 10
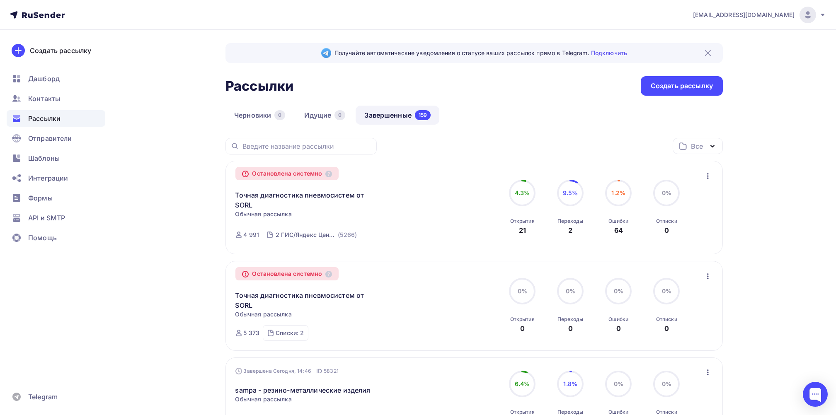
click at [51, 119] on span "Рассылки" at bounding box center [44, 119] width 32 height 10
click at [706, 176] on icon "button" at bounding box center [708, 176] width 10 height 10
click at [690, 199] on div "Копировать в новую" at bounding box center [670, 198] width 85 height 10
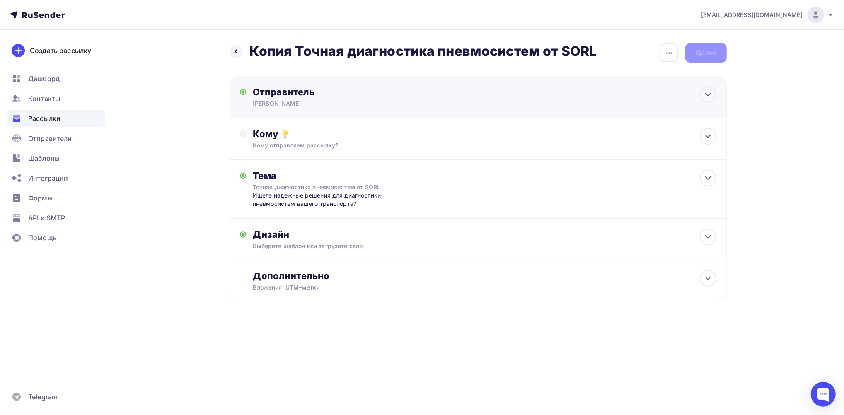
click at [308, 107] on div "[PERSON_NAME]" at bounding box center [334, 103] width 162 height 8
type input "[PERSON_NAME]"
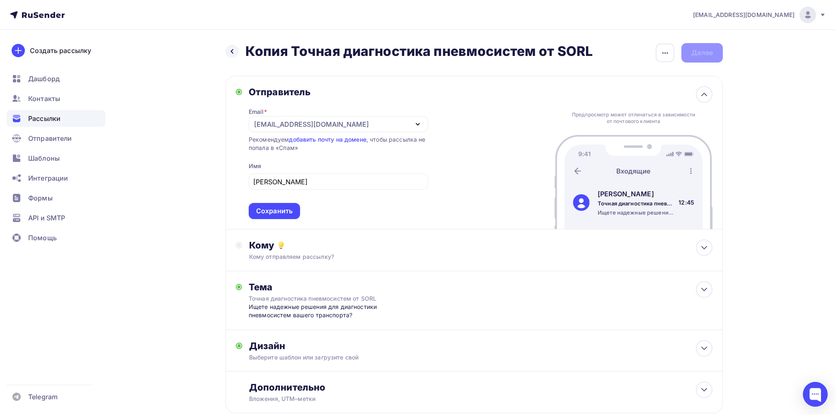
click at [200, 152] on div "Назад Копия Точная диагностика пневмосистем от SORL Копия Точная диагностика пн…" at bounding box center [417, 248] width 679 height 437
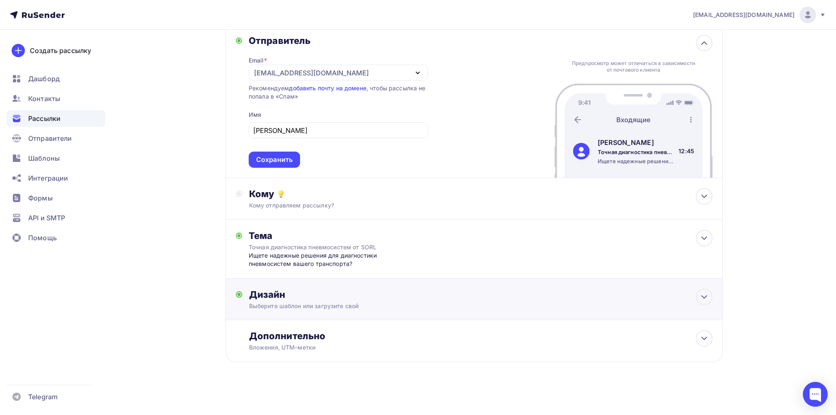
click at [320, 303] on div "Выберите шаблон или загрузите свой" at bounding box center [457, 306] width 417 height 8
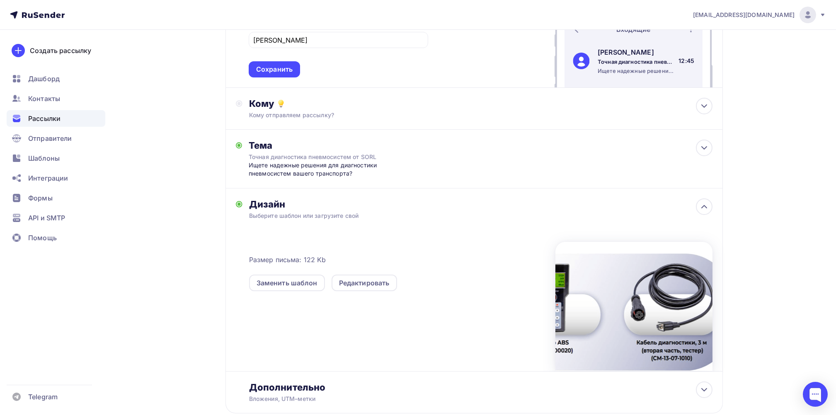
scroll to position [83, 0]
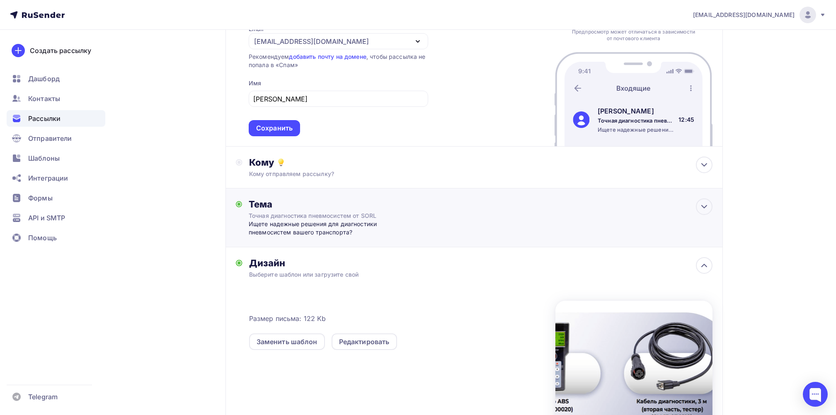
click at [282, 218] on div "Точная диагностика пневмосистем от SORL" at bounding box center [323, 216] width 148 height 8
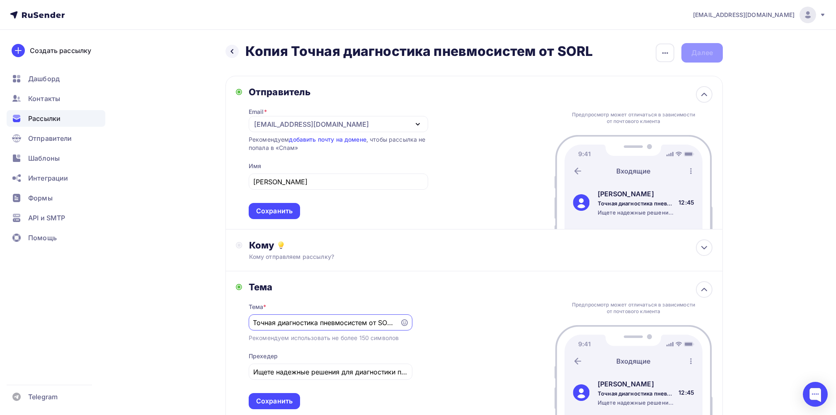
scroll to position [0, 0]
click at [787, 75] on div "casemarketing@tpas.ru Аккаунт Тарифы Выйти Создать рассылку Дашборд Контакты Ра…" at bounding box center [418, 349] width 836 height 698
click at [262, 211] on div "Сохранить" at bounding box center [274, 211] width 36 height 10
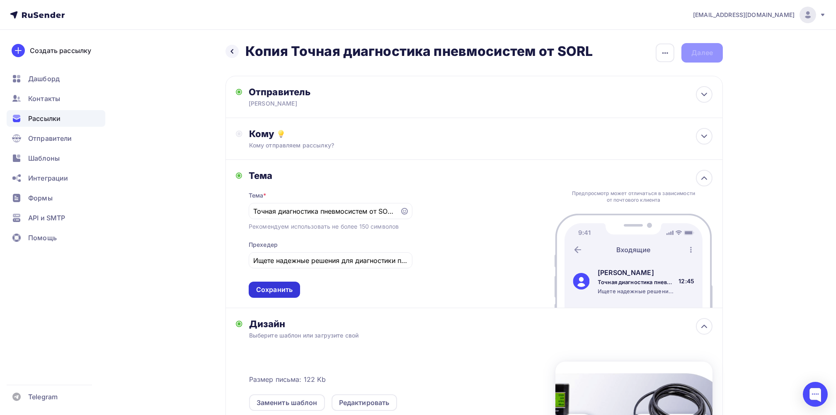
click at [270, 290] on div "Сохранить" at bounding box center [274, 290] width 36 height 10
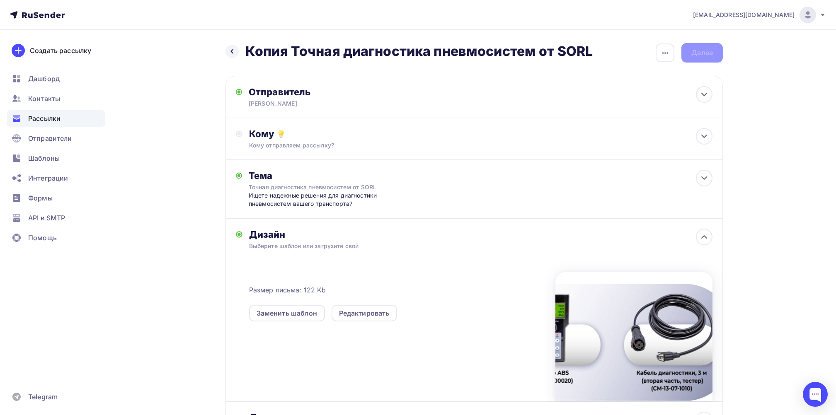
click at [710, 50] on div "Назад Копия Точная диагностика пневмосистем от SORL Копия Точная диагностика пн…" at bounding box center [474, 52] width 497 height 19
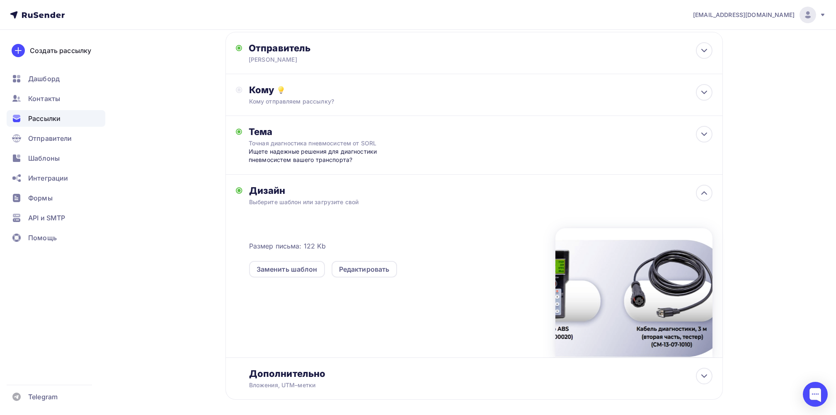
scroll to position [82, 0]
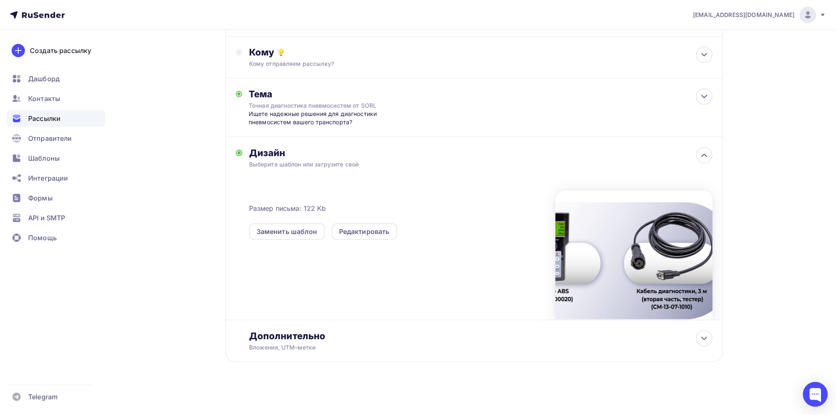
click at [782, 192] on div "casemarketing@tpas.ru Аккаунт Тарифы Выйти Создать рассылку Дашборд Контакты Ра…" at bounding box center [418, 166] width 836 height 497
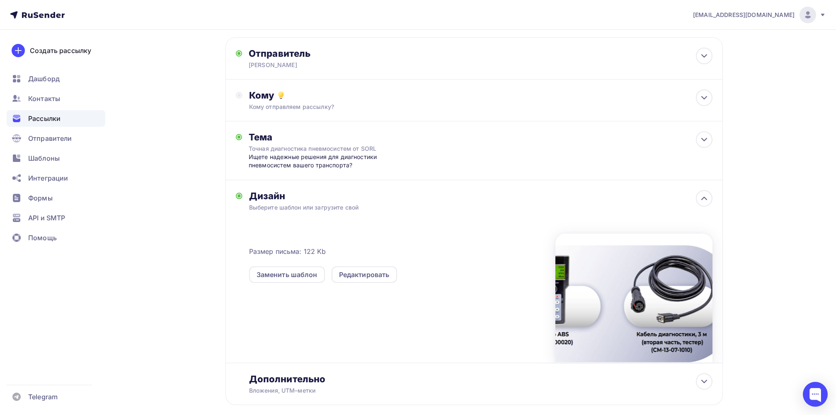
scroll to position [0, 0]
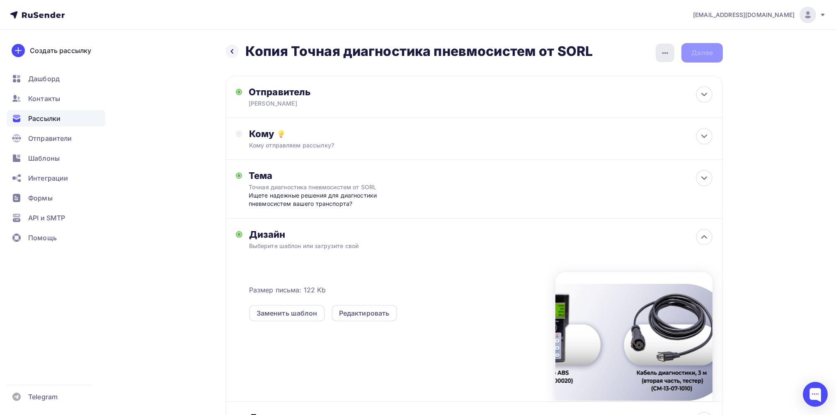
click at [660, 52] on icon "button" at bounding box center [665, 53] width 10 height 10
click at [620, 93] on div "Переименовать рассылку" at bounding box center [621, 95] width 103 height 10
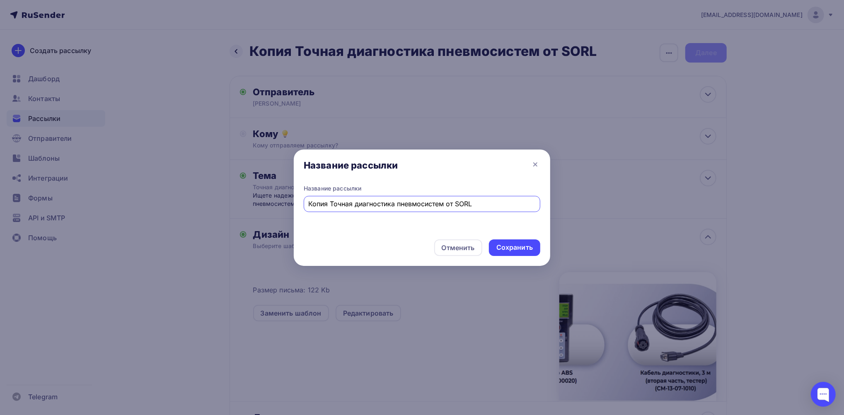
drag, startPoint x: 332, startPoint y: 203, endPoint x: 281, endPoint y: 204, distance: 50.2
click at [281, 204] on div "Название рассылки Название рассылки Копия Точная диагностика пневмосистем от SO…" at bounding box center [422, 207] width 844 height 415
click at [462, 200] on input "Точная диагностика пневмосистем от SORL" at bounding box center [422, 204] width 227 height 10
type input "Точная диагностика пневмосистем от SORL!"
click at [500, 245] on div "Сохранить" at bounding box center [515, 248] width 36 height 10
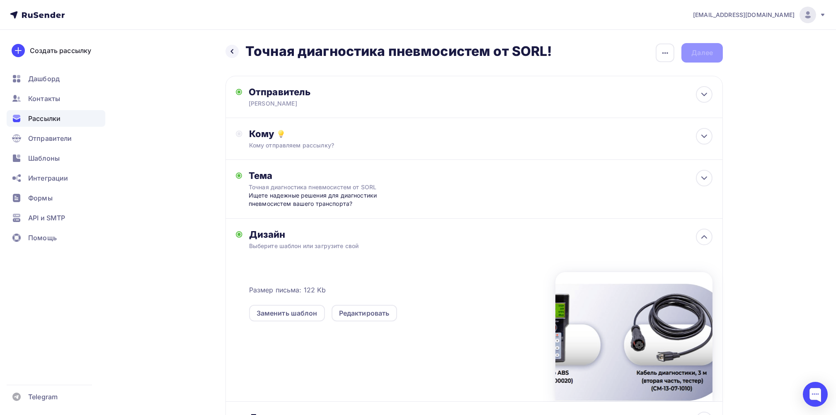
click at [712, 54] on div "Назад Точная диагностика пневмосистем от SORL! Точная диагностика пневмосистем …" at bounding box center [474, 52] width 497 height 19
click at [773, 75] on div "casemarketing@tpas.ru Аккаунт Тарифы Выйти Создать рассылку Дашборд Контакты Ра…" at bounding box center [418, 248] width 836 height 497
click at [290, 130] on div "Кому" at bounding box center [480, 134] width 463 height 12
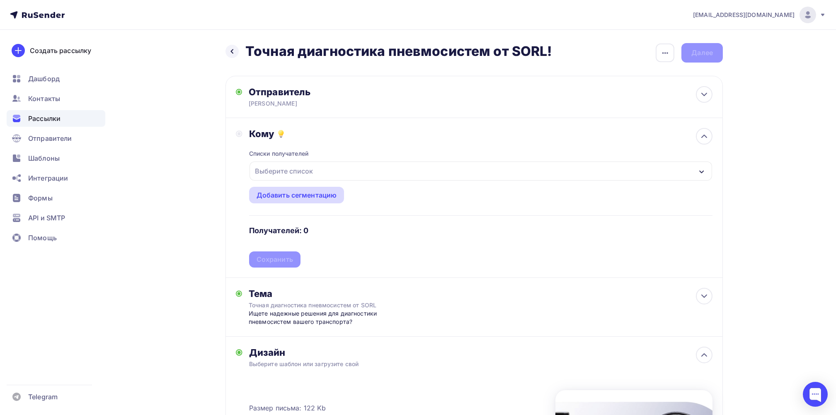
click at [314, 195] on div "Добавить сегментацию" at bounding box center [297, 195] width 80 height 10
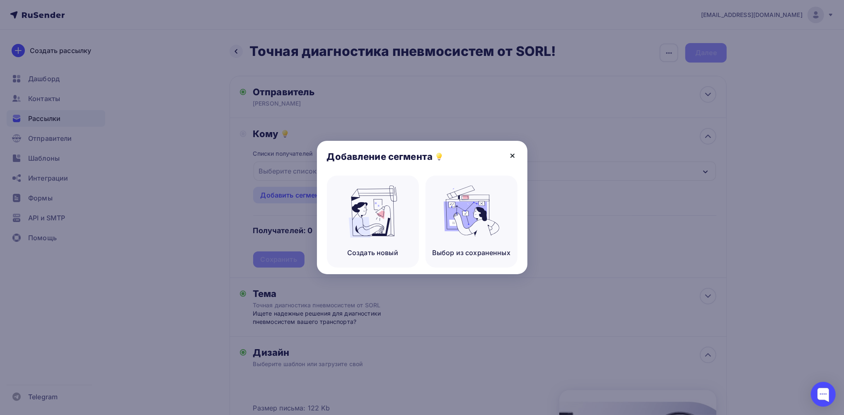
click at [514, 154] on icon at bounding box center [513, 156] width 10 height 10
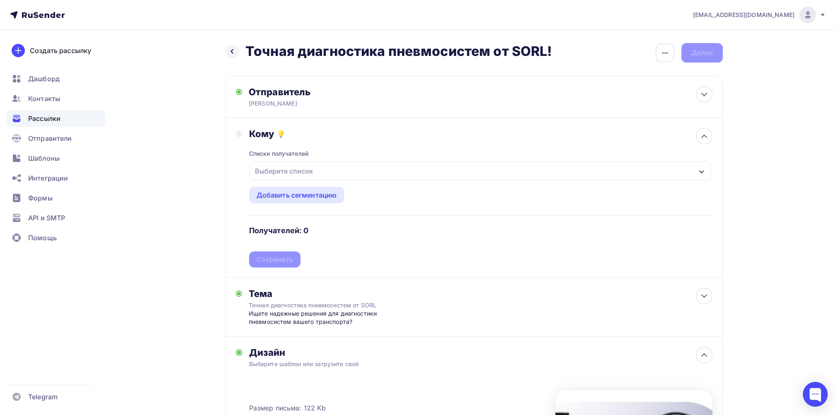
click at [304, 164] on div "Выберите список" at bounding box center [284, 171] width 65 height 15
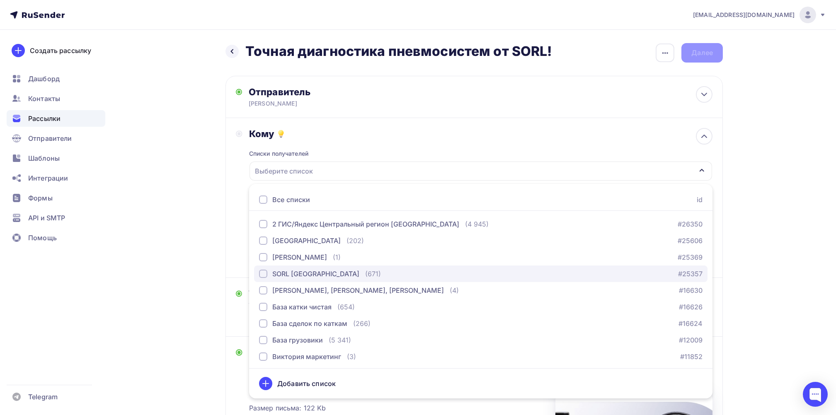
click at [264, 273] on div "button" at bounding box center [263, 274] width 8 height 8
click at [199, 217] on div "Назад Точная диагностика пневмосистем от SORL! Точная диагностика пневмосистем …" at bounding box center [417, 323] width 679 height 586
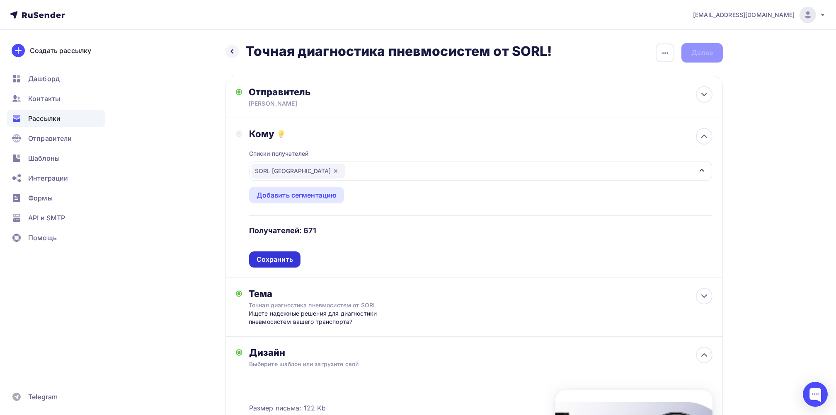
click at [281, 260] on div "Сохранить" at bounding box center [275, 260] width 36 height 10
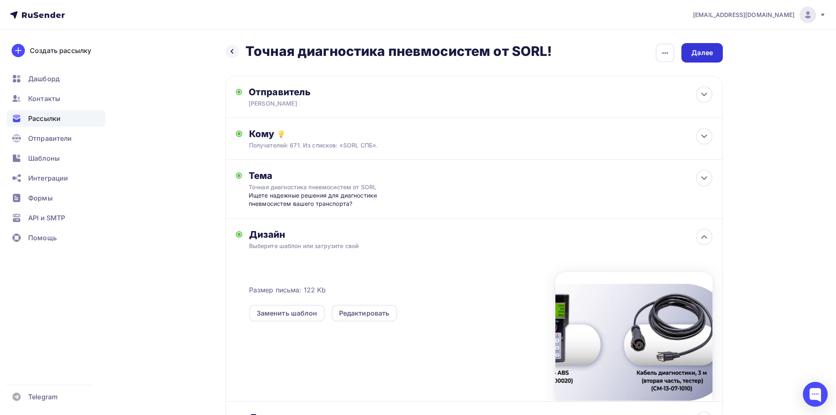
click at [706, 50] on div "Далее" at bounding box center [702, 53] width 22 height 10
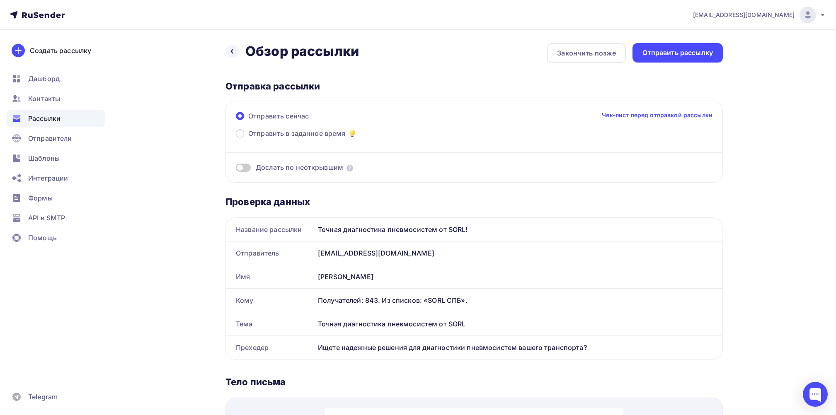
click at [637, 111] on link "Чек-лист перед отправкой рассылки" at bounding box center [657, 115] width 111 height 8
click at [692, 55] on div "Отправить рассылку" at bounding box center [678, 53] width 70 height 10
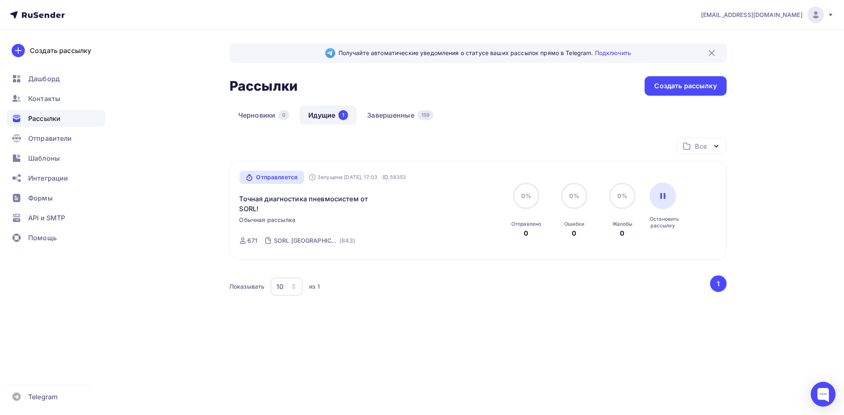
click at [321, 112] on link "Идущие 1" at bounding box center [328, 115] width 57 height 19
click at [57, 116] on span "Рассылки" at bounding box center [44, 119] width 32 height 10
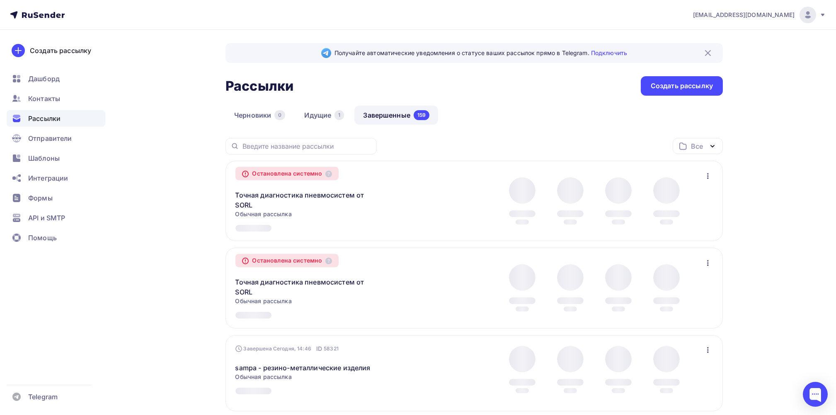
click at [388, 111] on link "Завершенные 159" at bounding box center [396, 115] width 84 height 19
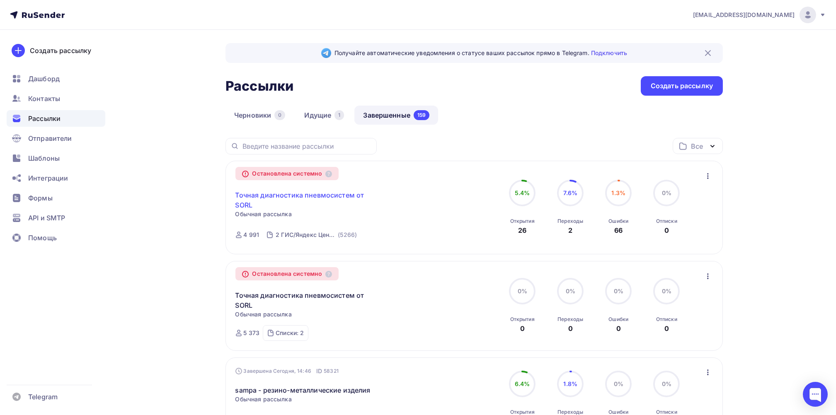
scroll to position [55, 0]
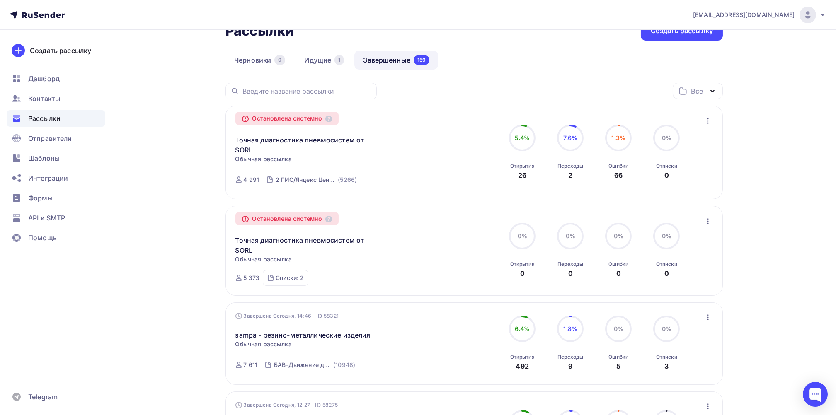
click at [708, 119] on icon "button" at bounding box center [708, 121] width 10 height 10
click at [700, 141] on div "Копировать в новую" at bounding box center [670, 143] width 85 height 10
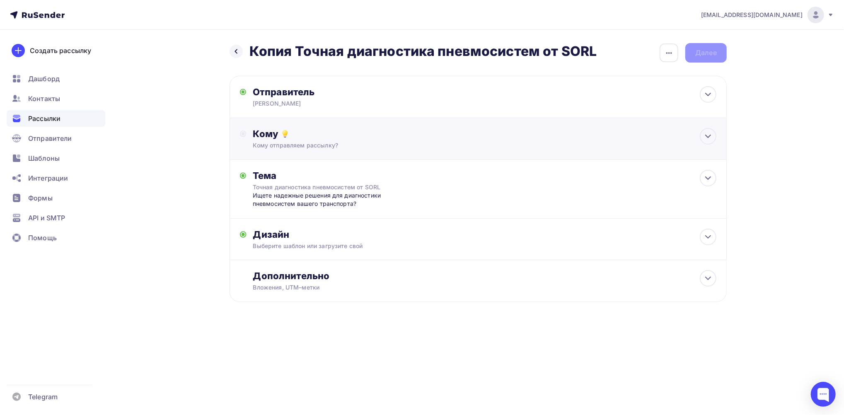
click at [345, 144] on div "Кому отправляем рассылку?" at bounding box center [461, 145] width 417 height 8
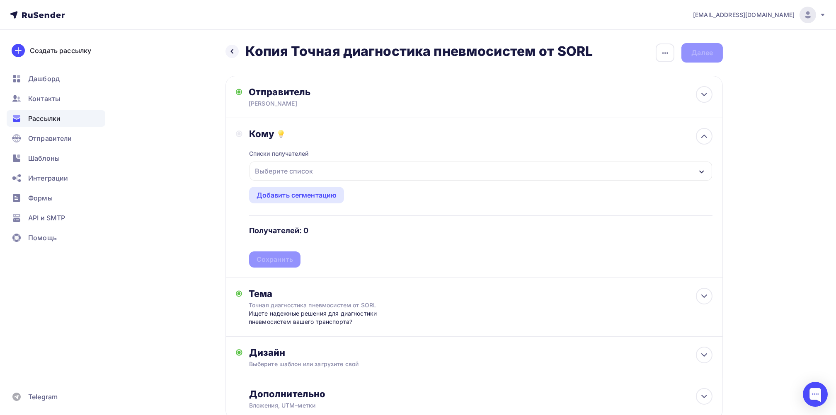
click at [313, 167] on div "Выберите список" at bounding box center [284, 171] width 65 height 15
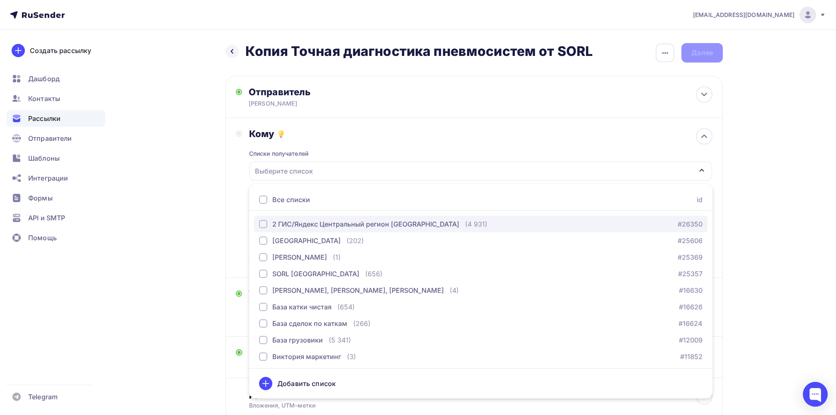
click at [307, 221] on div "2 ГИС/Яндекс Центральный регион [GEOGRAPHIC_DATA]" at bounding box center [365, 224] width 187 height 10
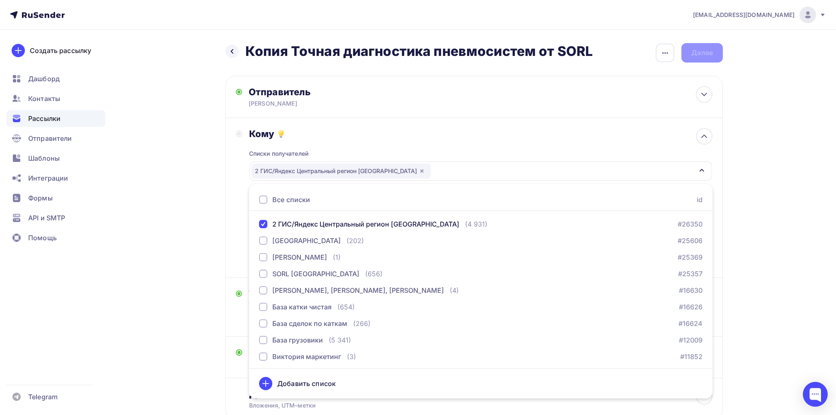
click at [210, 152] on div "Назад Копия Точная диагностика пневмосистем от SORL Копия Точная диагностика пн…" at bounding box center [417, 252] width 679 height 444
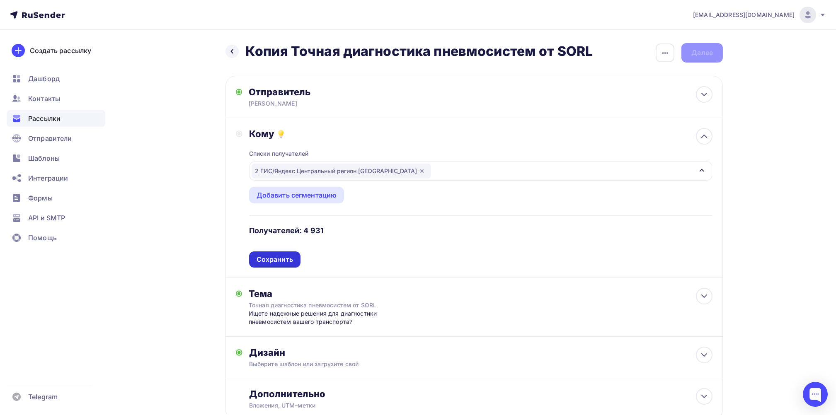
click at [287, 259] on div "Сохранить" at bounding box center [275, 260] width 36 height 10
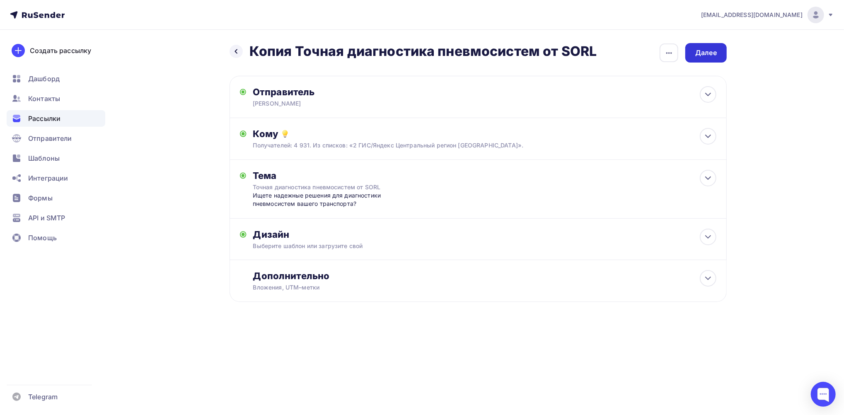
click at [708, 53] on div "Далее" at bounding box center [707, 53] width 22 height 10
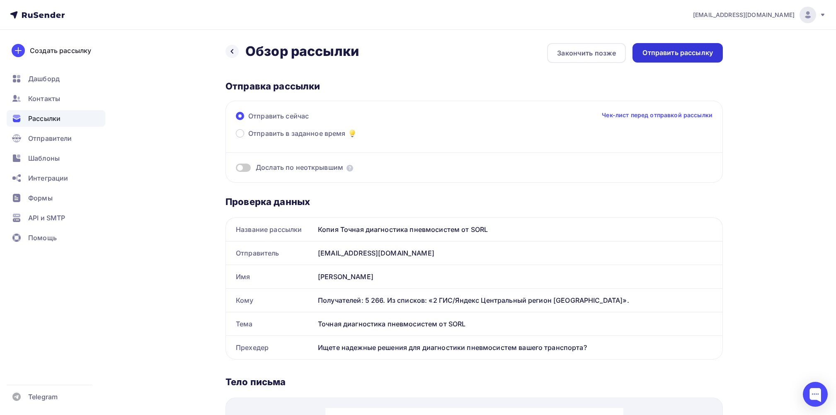
click at [677, 52] on div "Отправить рассылку" at bounding box center [678, 53] width 70 height 10
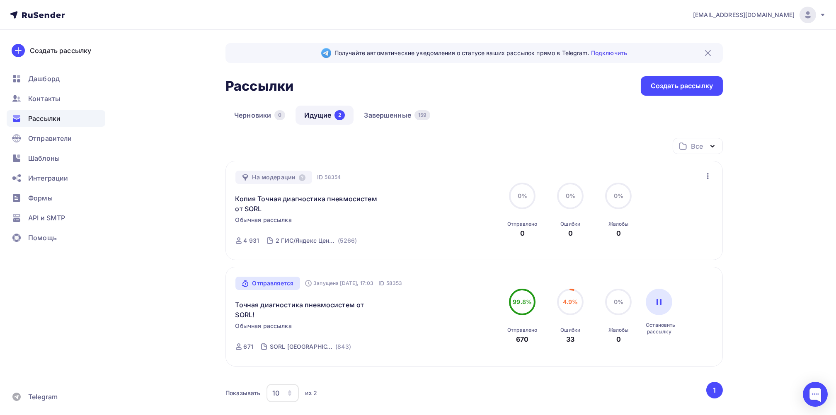
click at [322, 115] on link "Идущие 2" at bounding box center [325, 115] width 58 height 19
click at [388, 115] on link "Завершенные 159" at bounding box center [397, 115] width 84 height 19
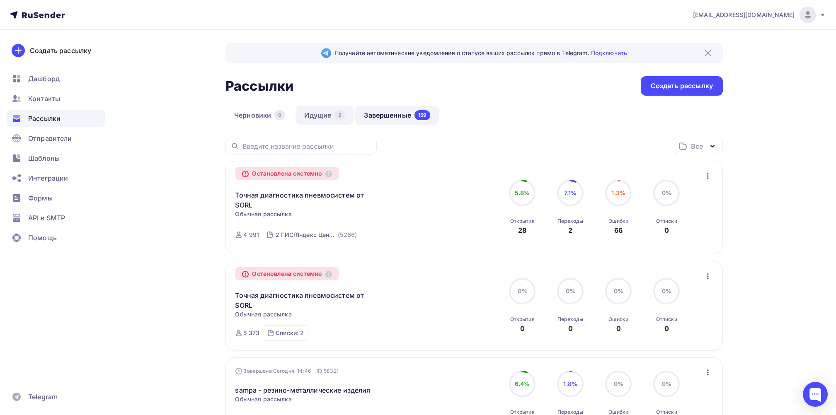
click at [315, 116] on link "Идущие 2" at bounding box center [325, 115] width 58 height 19
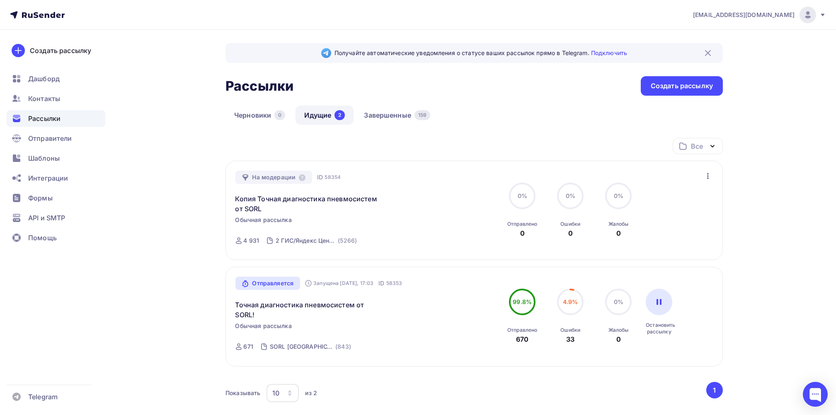
scroll to position [55, 0]
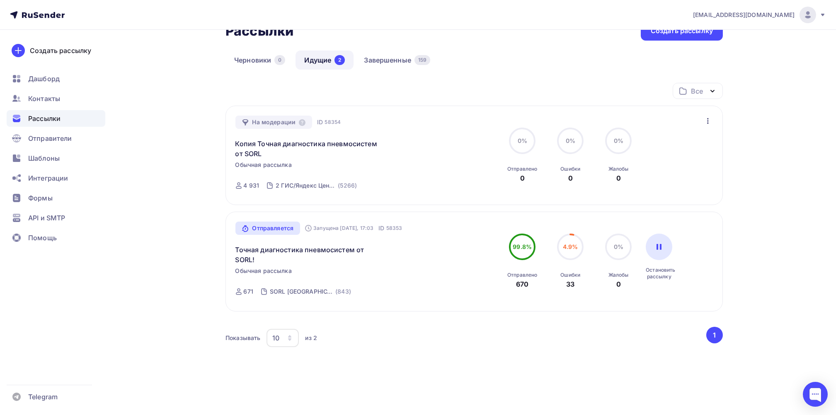
click at [318, 61] on link "Идущие 2" at bounding box center [325, 60] width 58 height 19
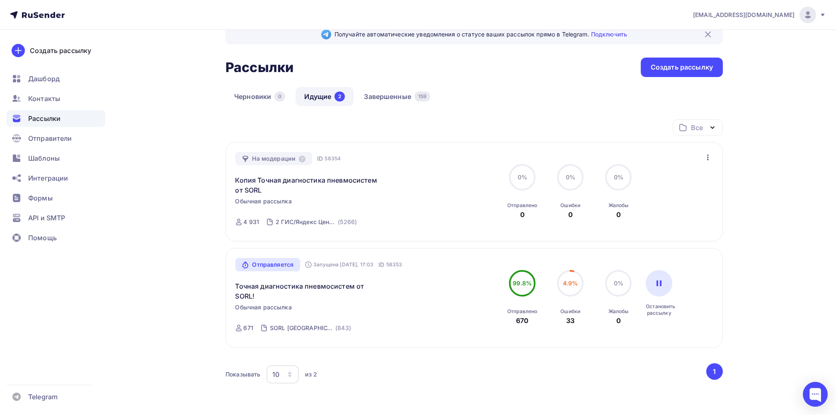
scroll to position [0, 0]
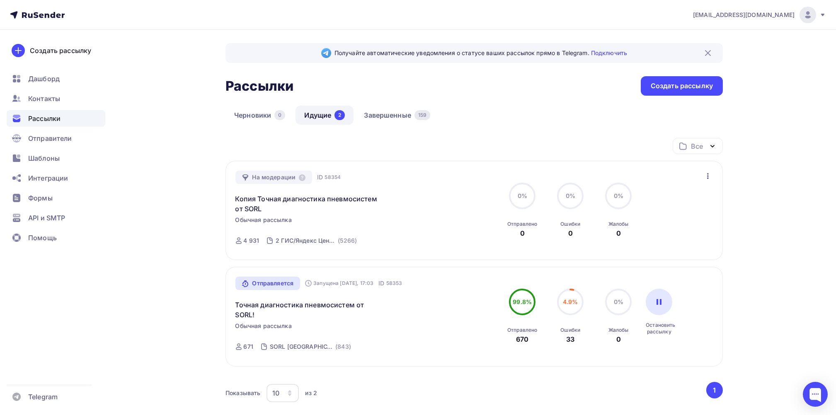
click at [315, 110] on link "Идущие 2" at bounding box center [325, 115] width 58 height 19
click at [318, 116] on link "Идущие 2" at bounding box center [325, 115] width 58 height 19
click at [396, 113] on link "Завершенные 159" at bounding box center [397, 115] width 84 height 19
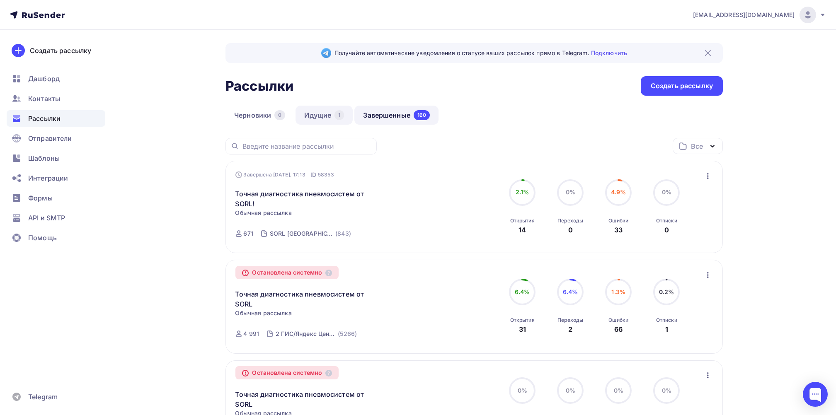
click at [317, 112] on link "Идущие 1" at bounding box center [324, 115] width 57 height 19
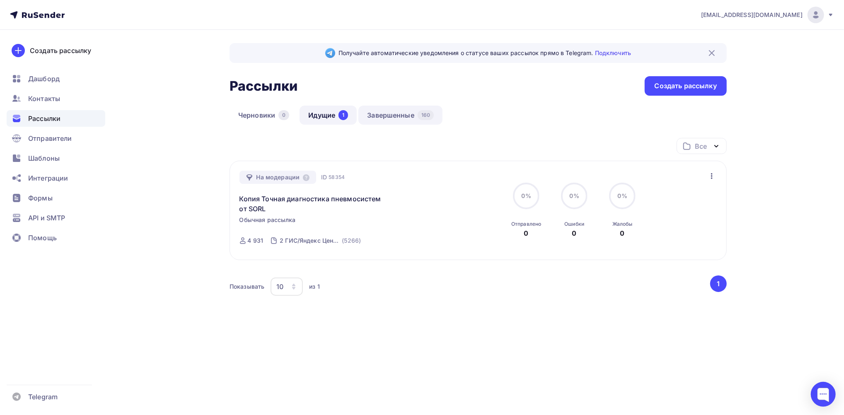
click at [381, 111] on link "Завершенные 160" at bounding box center [401, 115] width 84 height 19
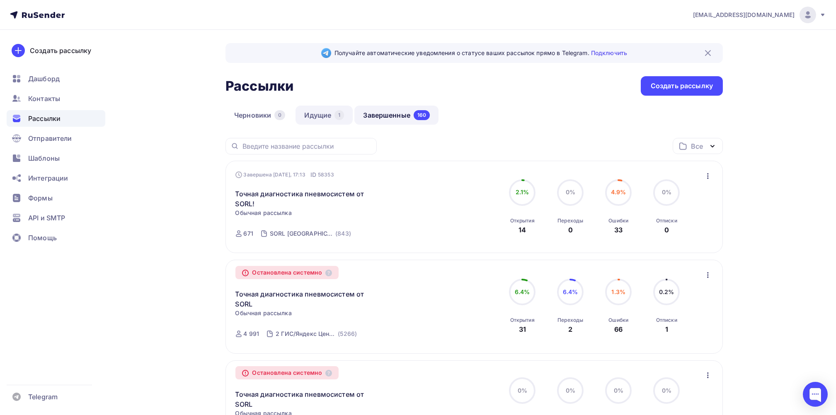
click at [318, 112] on link "Идущие 1" at bounding box center [324, 115] width 57 height 19
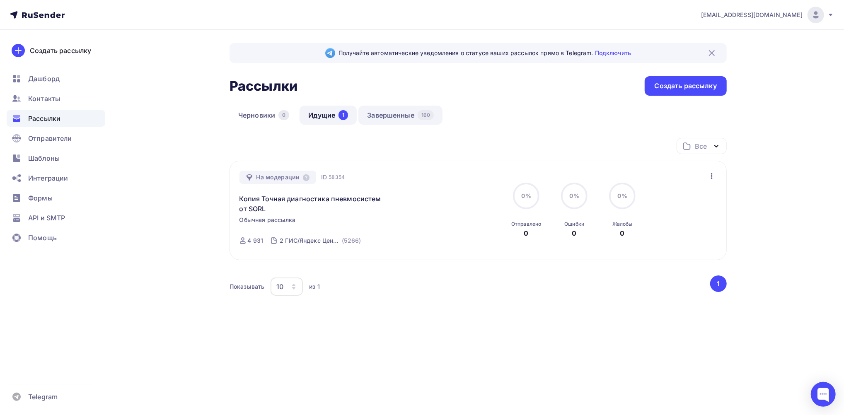
click at [389, 113] on link "Завершенные 160" at bounding box center [401, 115] width 84 height 19
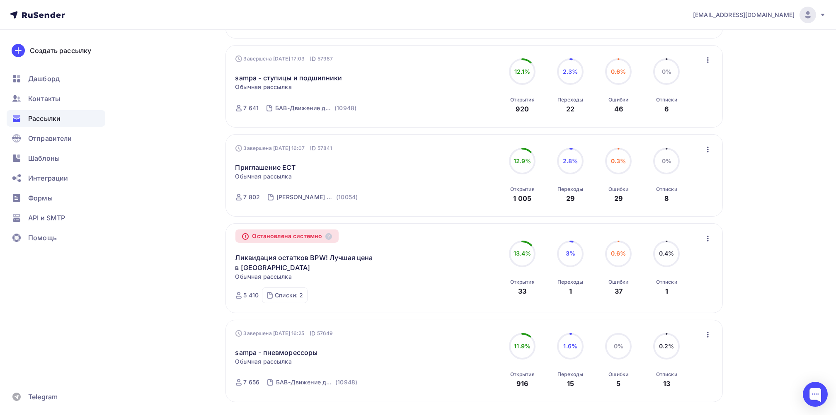
scroll to position [718, 0]
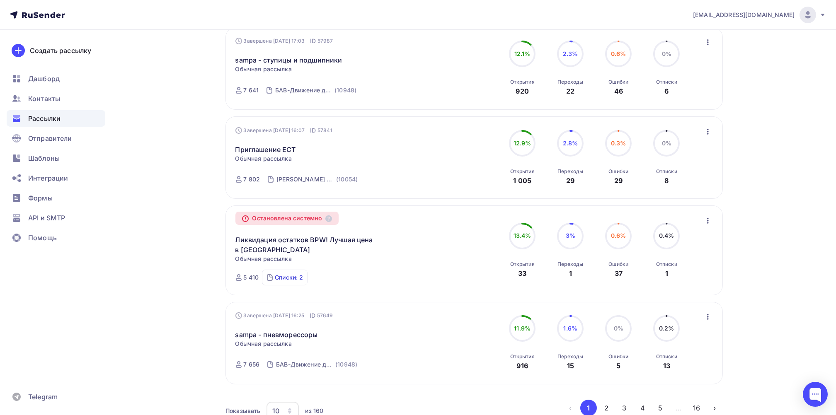
click at [291, 279] on div "Списки: 2" at bounding box center [289, 278] width 28 height 8
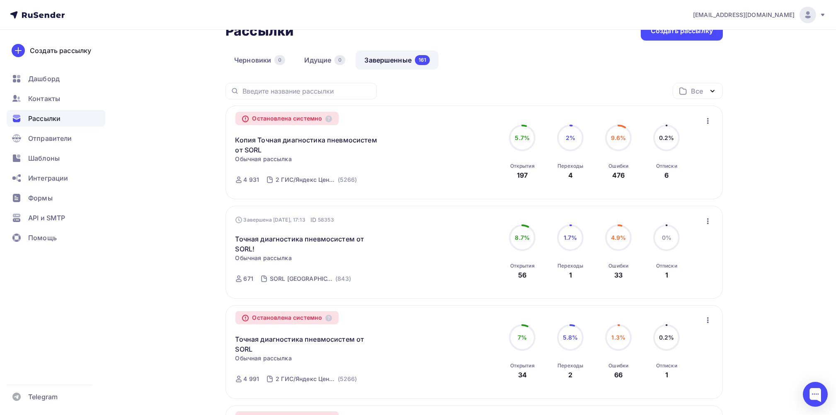
scroll to position [0, 0]
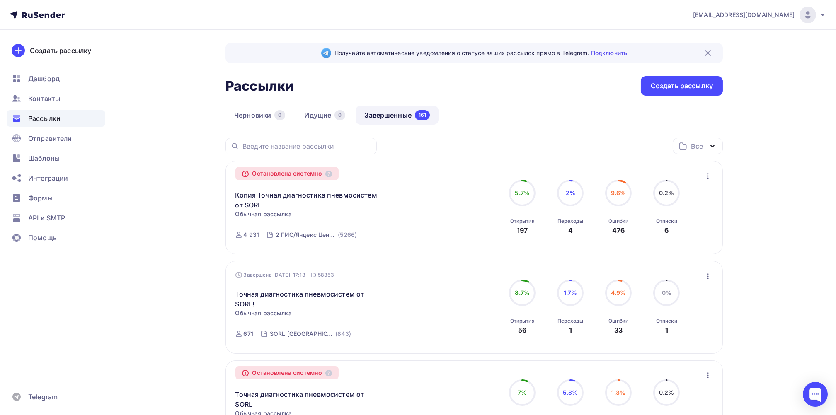
click at [707, 173] on icon "button" at bounding box center [708, 176] width 10 height 10
click at [375, 222] on div "Остановлена системно Копия Точная диагностика пневмосистем от SORL Копировать в…" at bounding box center [329, 208] width 189 height 74
click at [247, 205] on link "Копия Точная диагностика пневмосистем от SORL" at bounding box center [306, 200] width 142 height 20
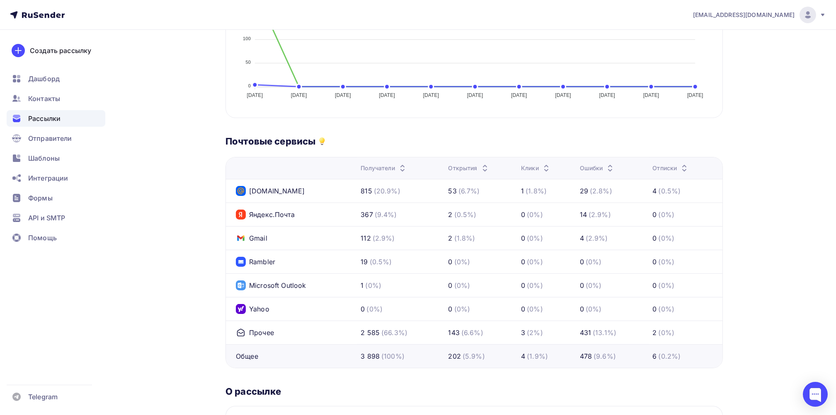
scroll to position [396, 0]
